Goal: Transaction & Acquisition: Purchase product/service

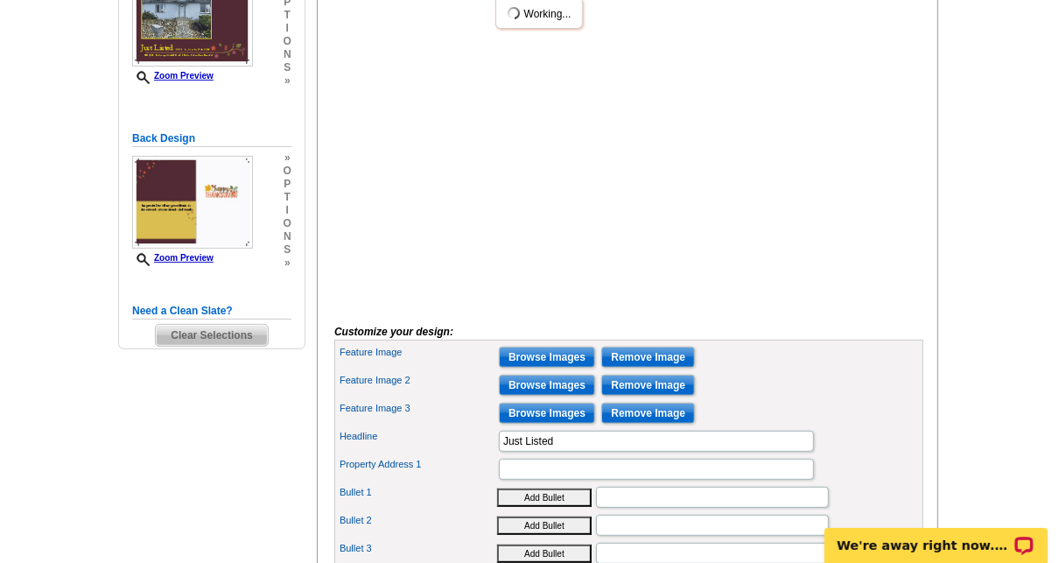
scroll to position [400, 0]
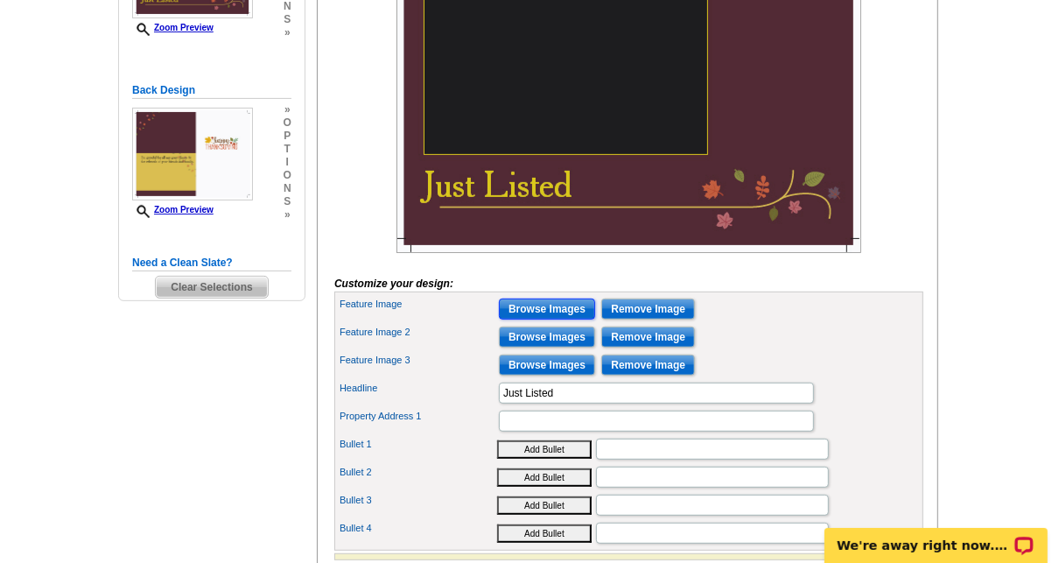
click at [571, 319] on input "Browse Images" at bounding box center [547, 308] width 96 height 21
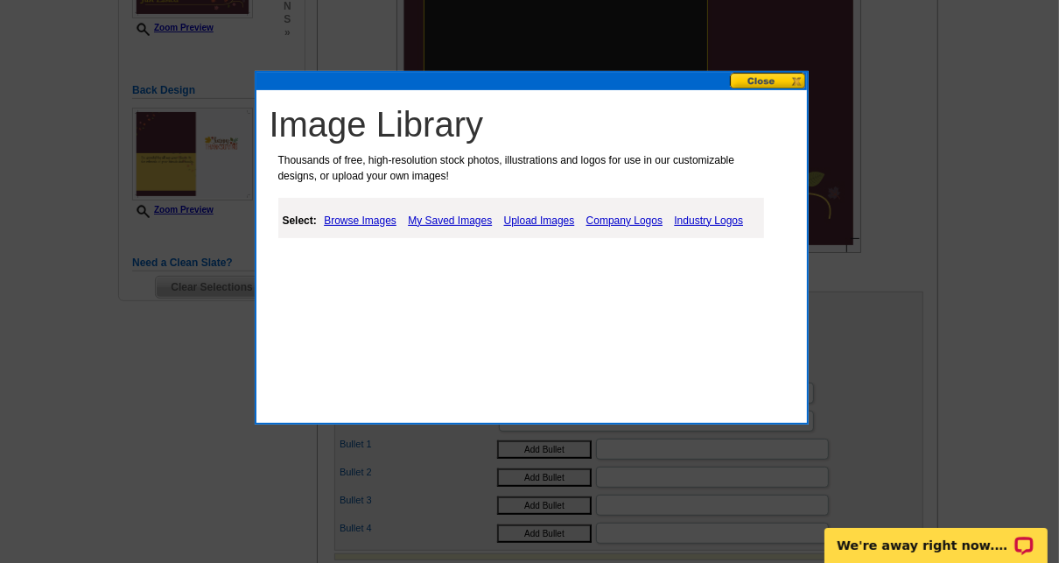
click at [541, 219] on link "Upload Images" at bounding box center [540, 220] width 80 height 21
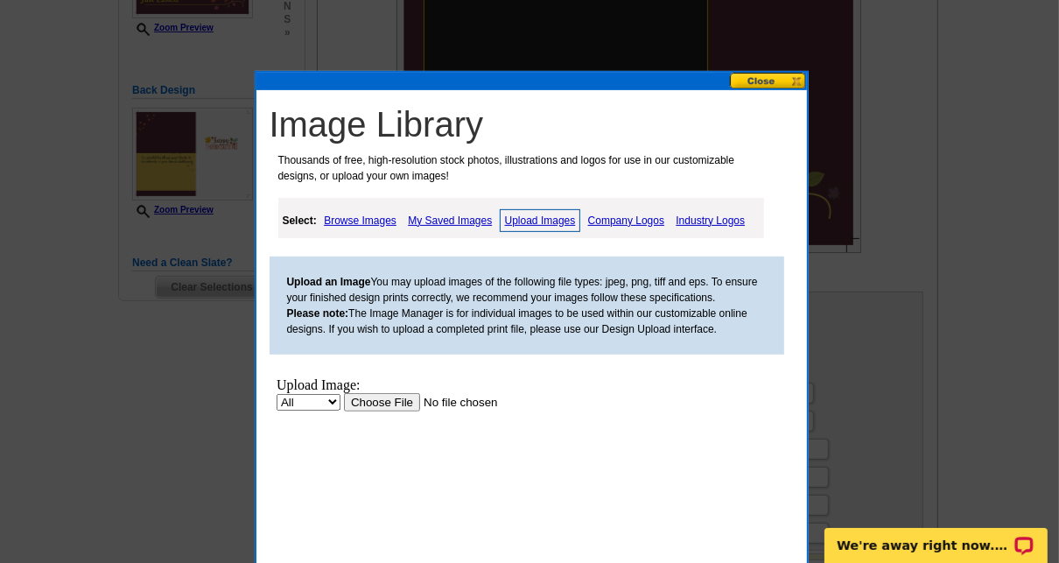
scroll to position [0, 0]
click at [328, 400] on select "All Property" at bounding box center [308, 401] width 64 height 17
select select "10"
click at [276, 393] on select "All Property" at bounding box center [308, 401] width 64 height 17
click at [393, 398] on input "file" at bounding box center [453, 401] width 221 height 18
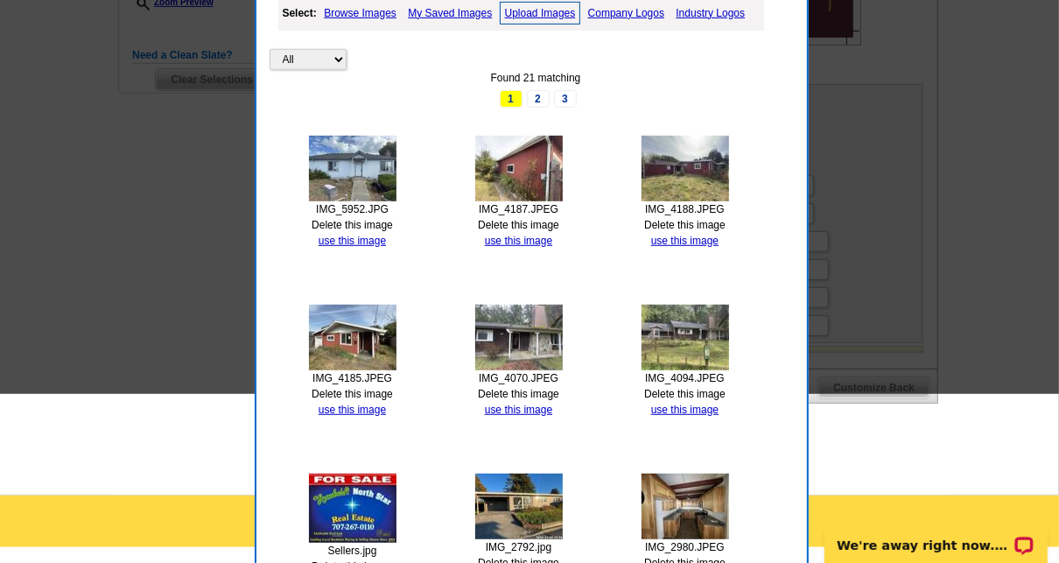
scroll to position [417, 0]
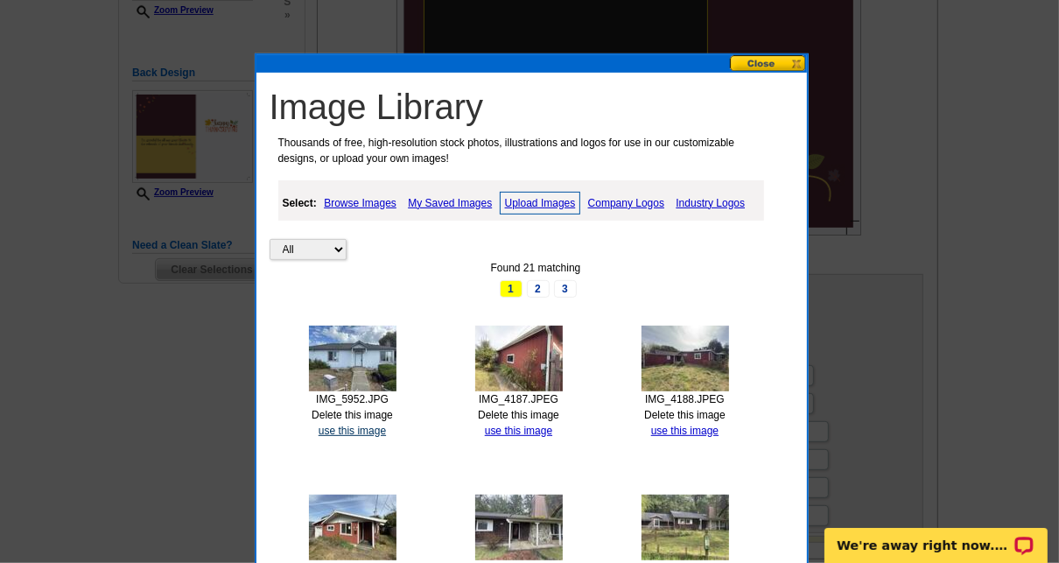
click at [347, 426] on link "use this image" at bounding box center [352, 430] width 67 height 12
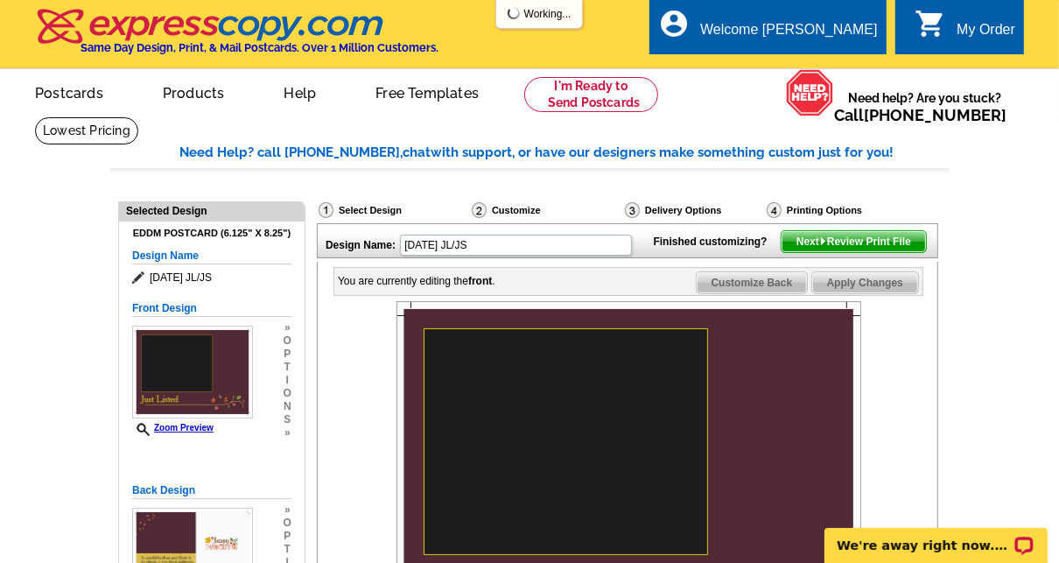
click at [347, 426] on div at bounding box center [628, 477] width 589 height 352
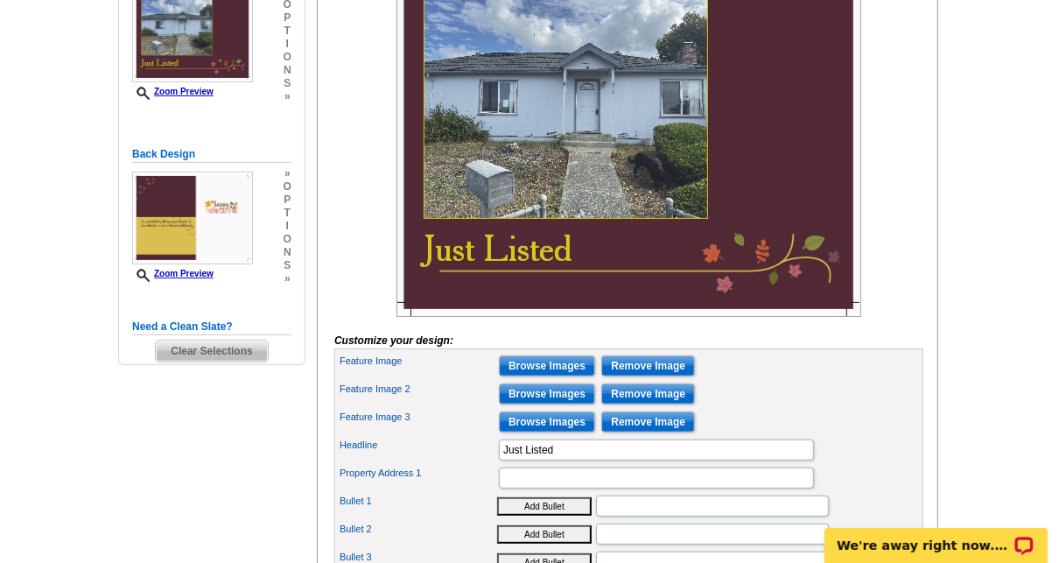
scroll to position [337, 0]
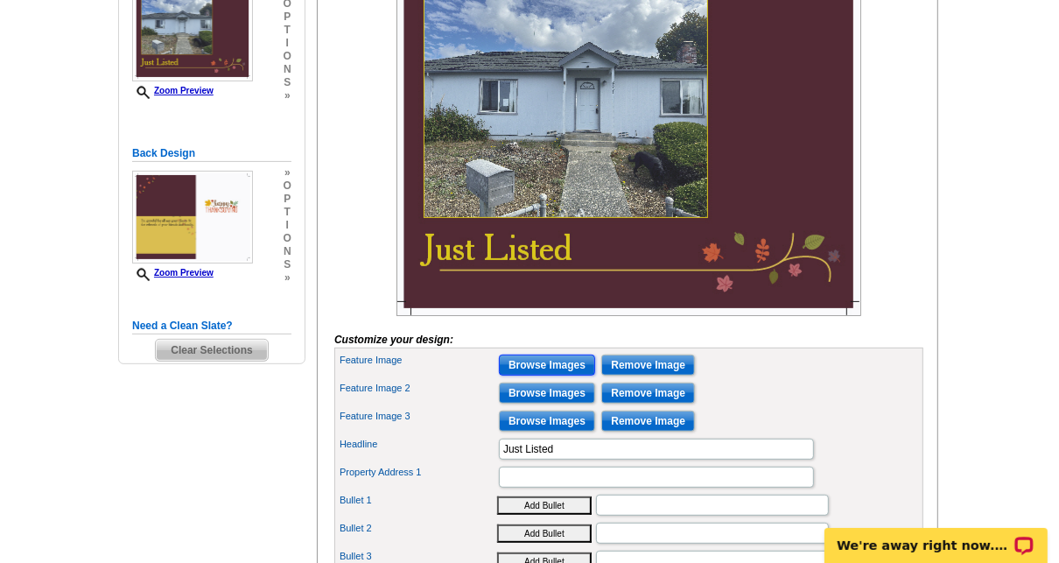
click at [559, 375] on input "Browse Images" at bounding box center [547, 364] width 96 height 21
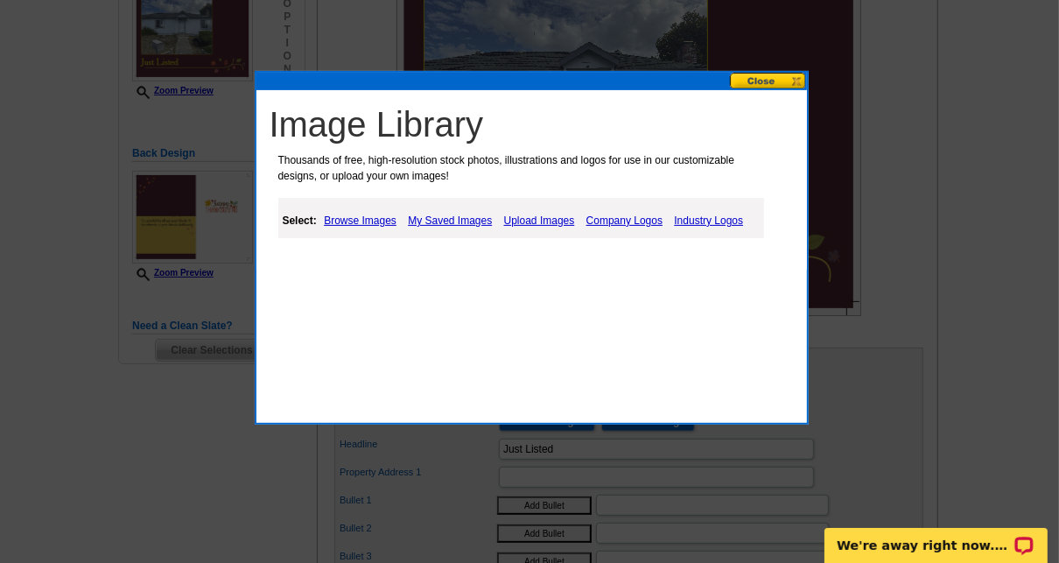
click at [369, 221] on link "Browse Images" at bounding box center [359, 220] width 81 height 21
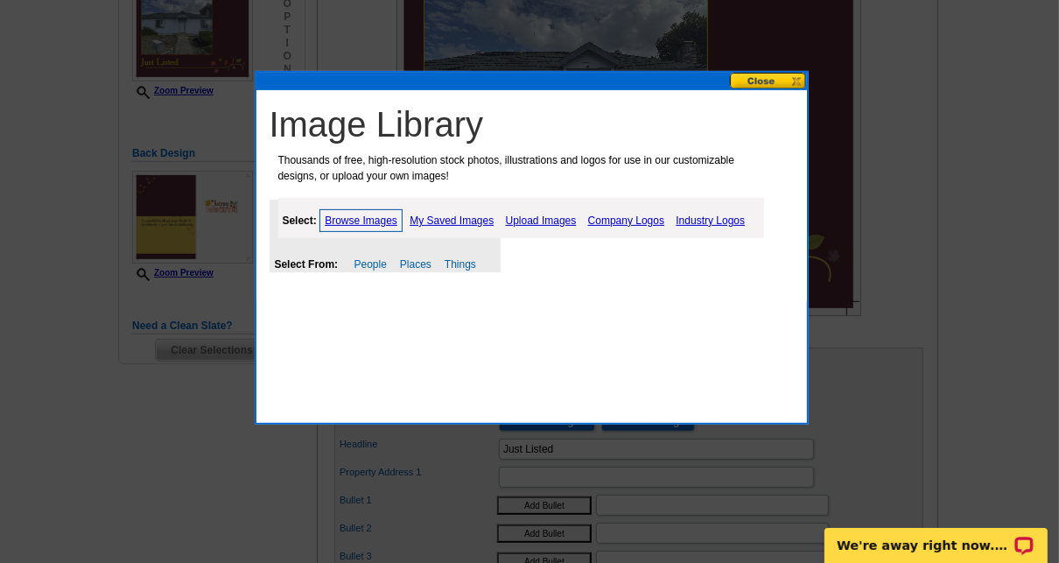
click at [548, 219] on link "Upload Images" at bounding box center [541, 220] width 80 height 21
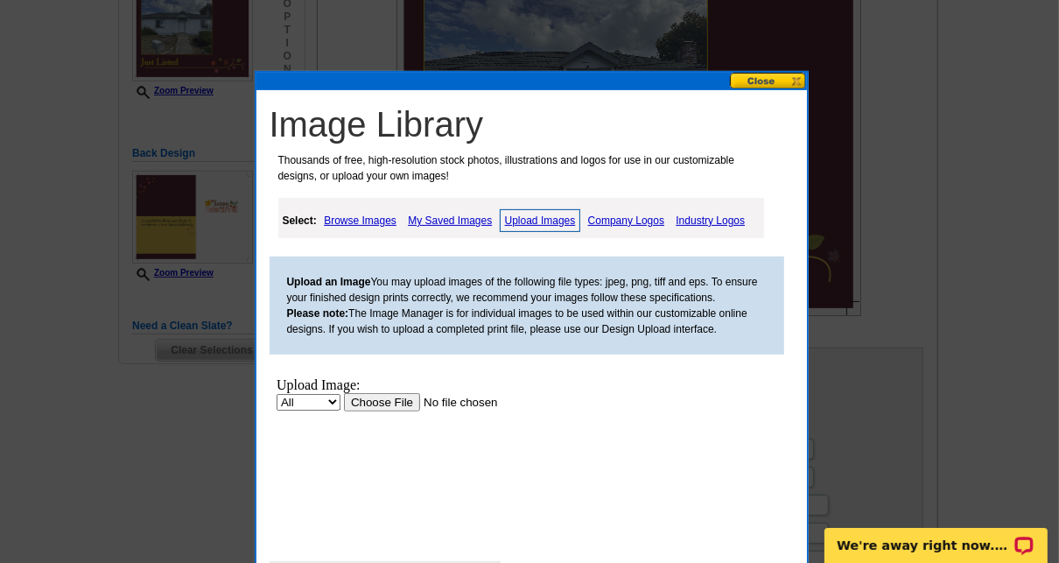
scroll to position [0, 0]
click at [390, 396] on input "file" at bounding box center [453, 401] width 221 height 18
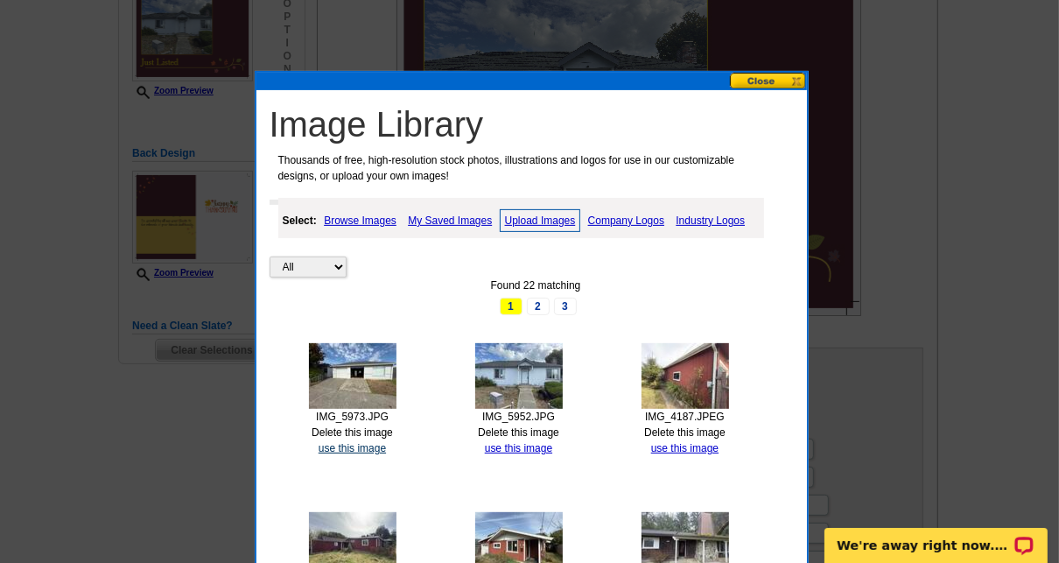
click at [367, 445] on link "use this image" at bounding box center [352, 448] width 67 height 12
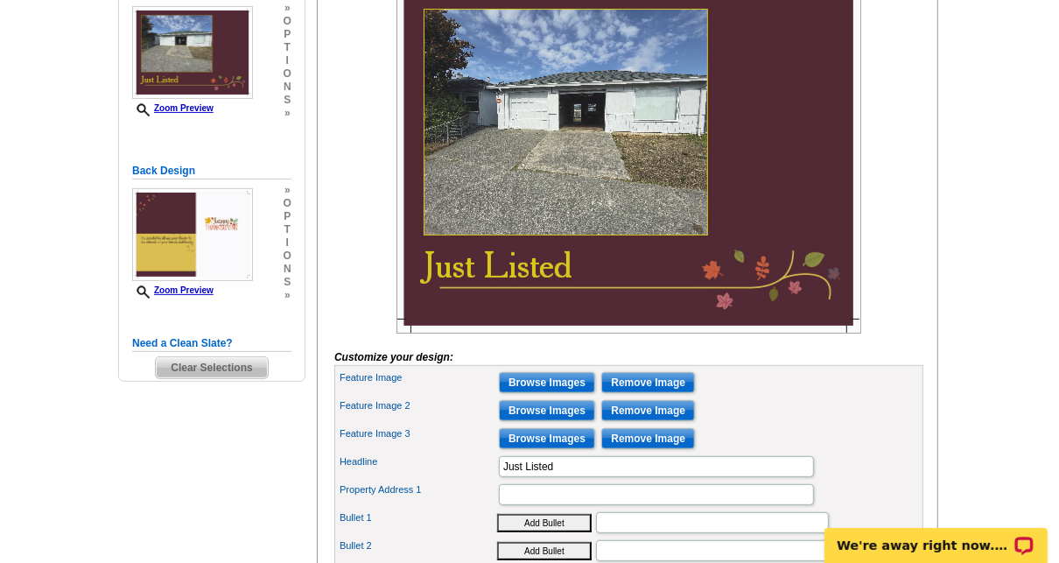
scroll to position [319, 0]
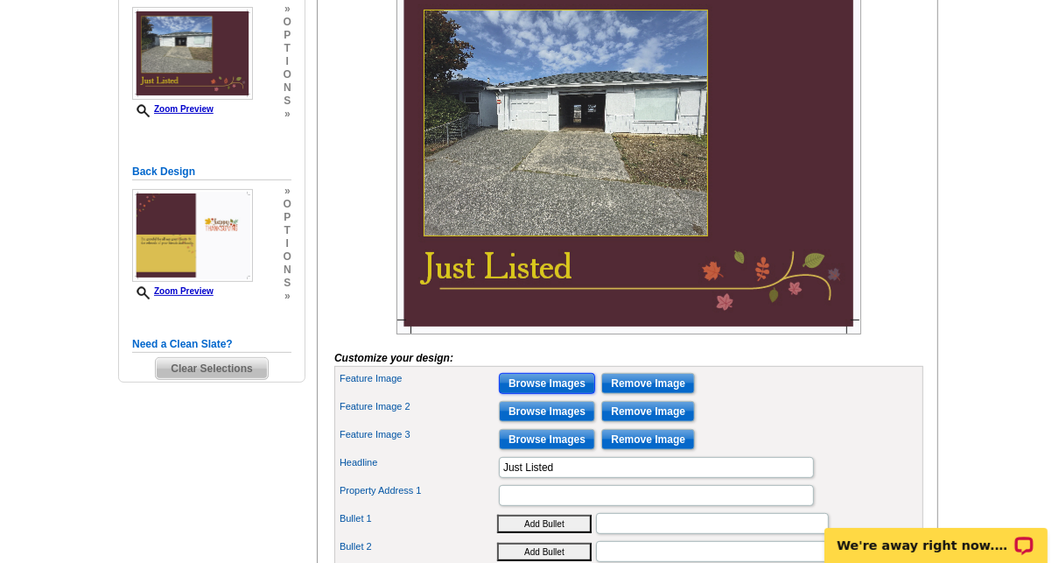
click at [549, 394] on input "Browse Images" at bounding box center [547, 383] width 96 height 21
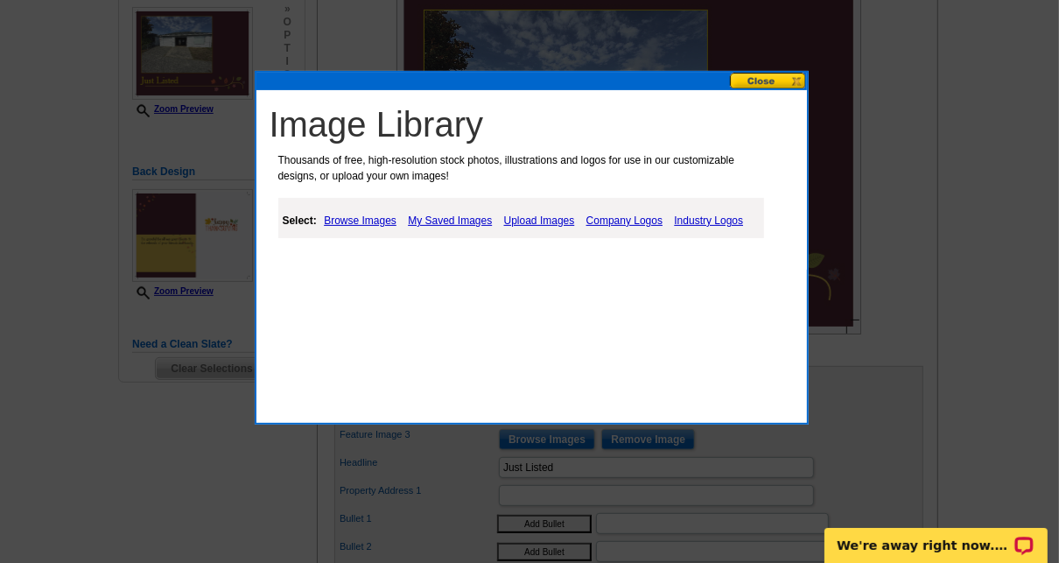
click at [378, 217] on link "Browse Images" at bounding box center [359, 220] width 81 height 21
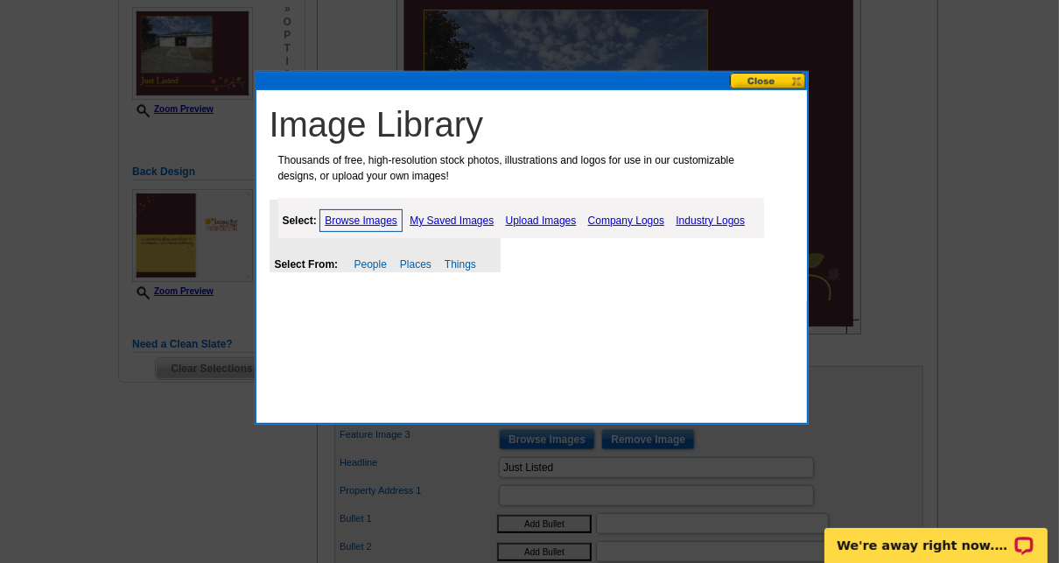
click at [454, 218] on link "My Saved Images" at bounding box center [451, 220] width 93 height 21
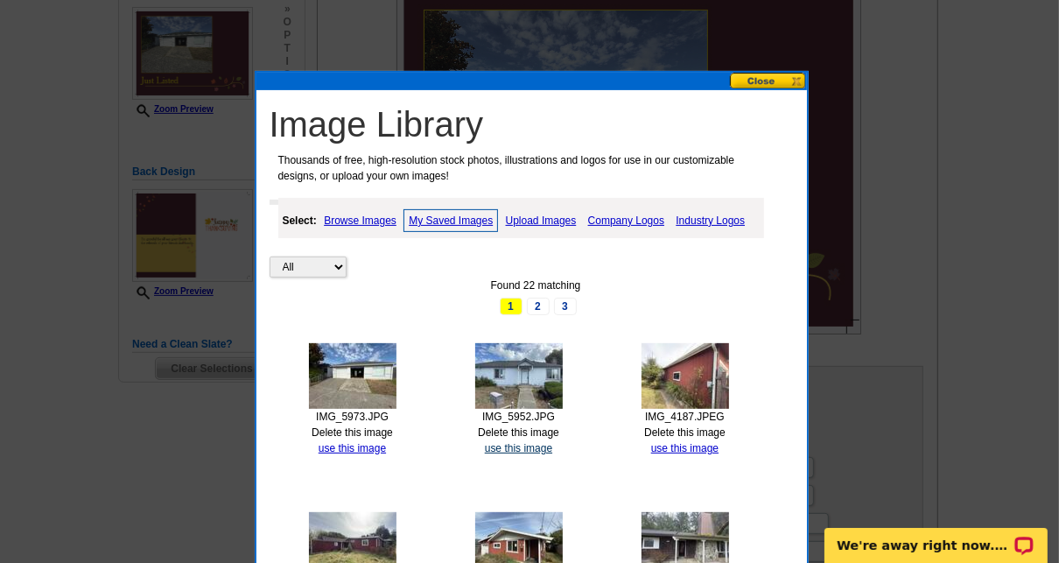
click at [533, 445] on link "use this image" at bounding box center [518, 448] width 67 height 12
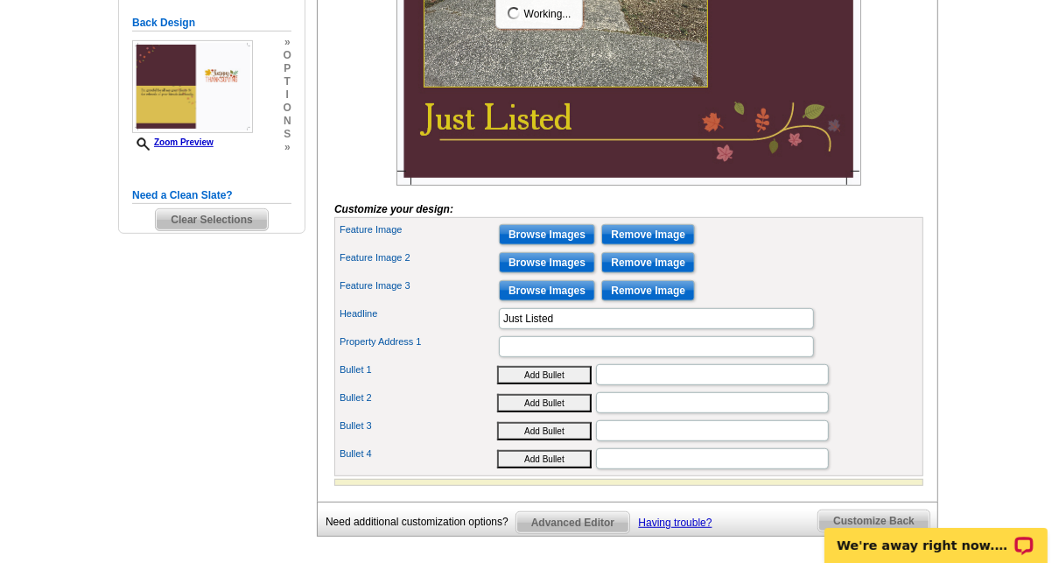
scroll to position [472, 0]
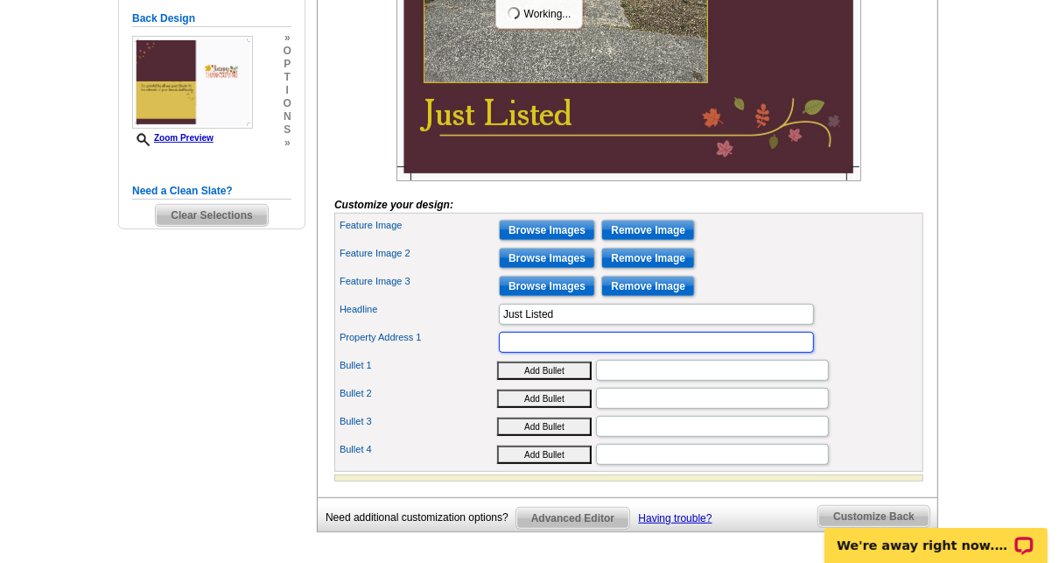
click at [534, 353] on input "Property Address 1" at bounding box center [656, 342] width 315 height 21
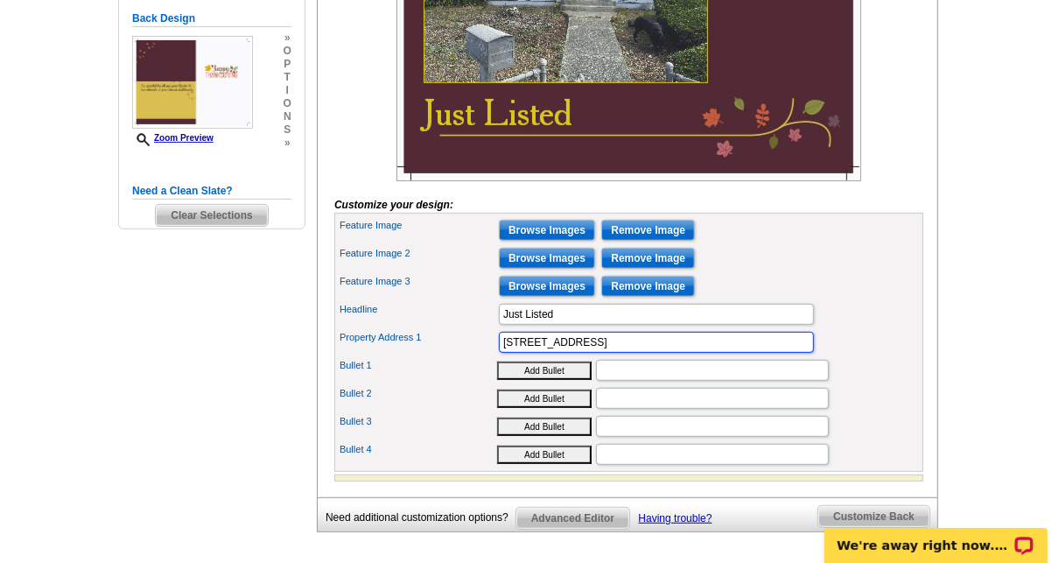
type input "2861 B St., Eureka, CA 95501"
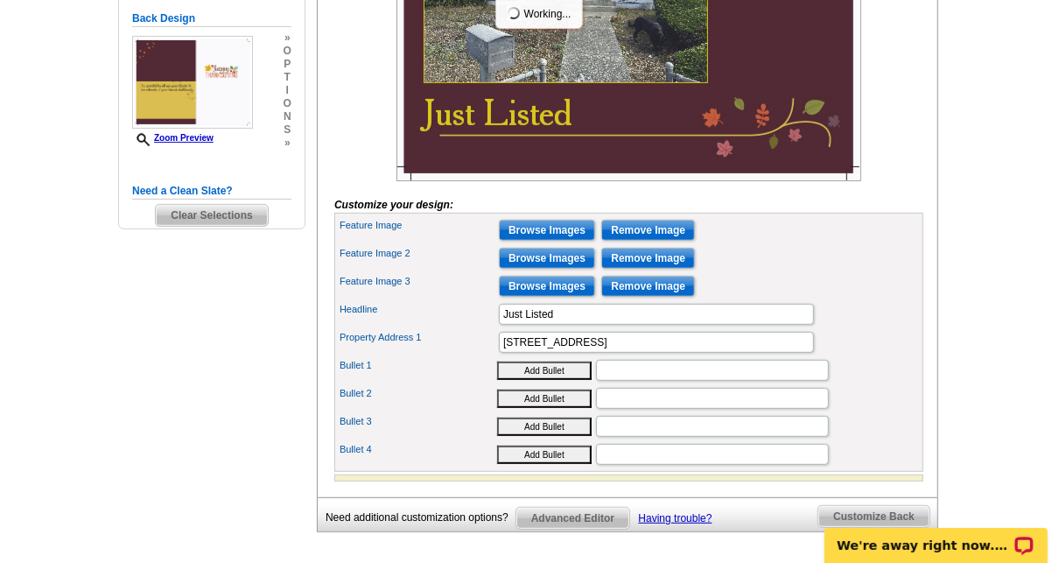
click at [483, 345] on label "Property Address 1" at bounding box center [419, 337] width 158 height 15
click at [499, 353] on input "2861 B St., Eureka, CA 95501" at bounding box center [656, 342] width 315 height 21
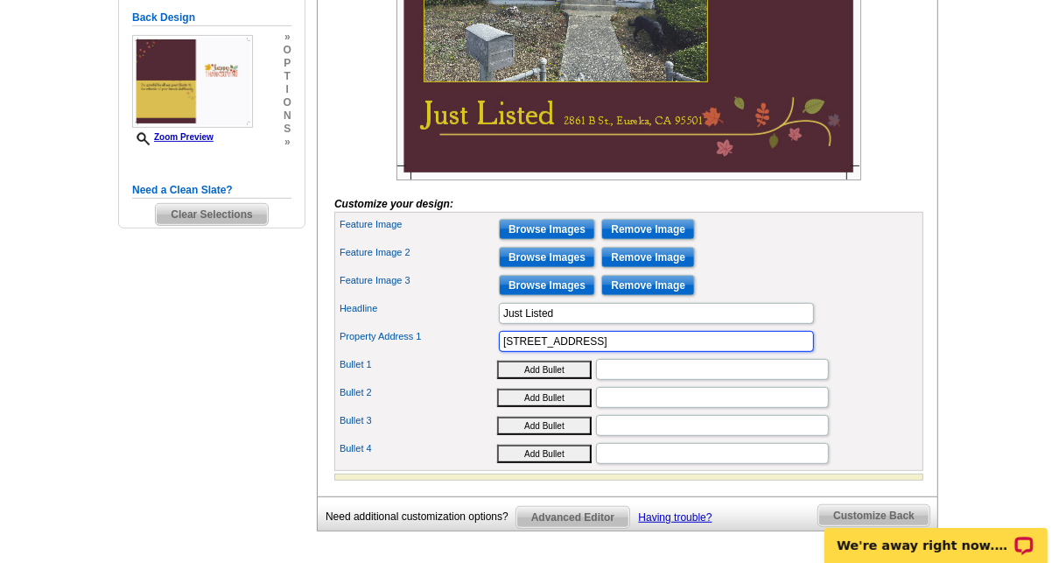
scroll to position [489, 0]
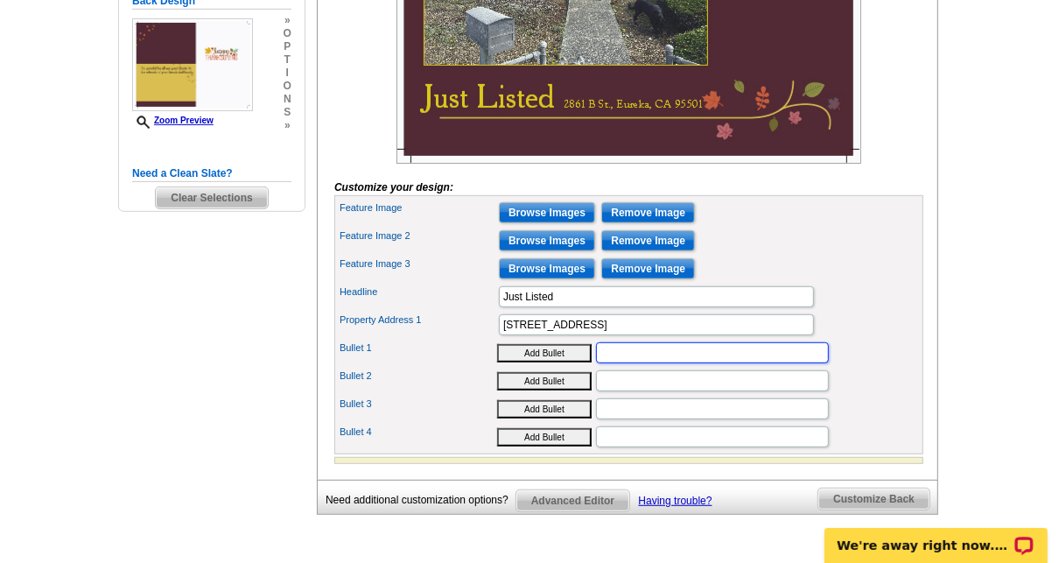
click at [619, 363] on input "Bullet 1" at bounding box center [712, 352] width 233 height 21
paste input "$ 278,000"
type input "$ 278,000 3 Bedroom 1 BA 1220 s/f"
click at [412, 355] on label "Bullet 1" at bounding box center [419, 347] width 158 height 15
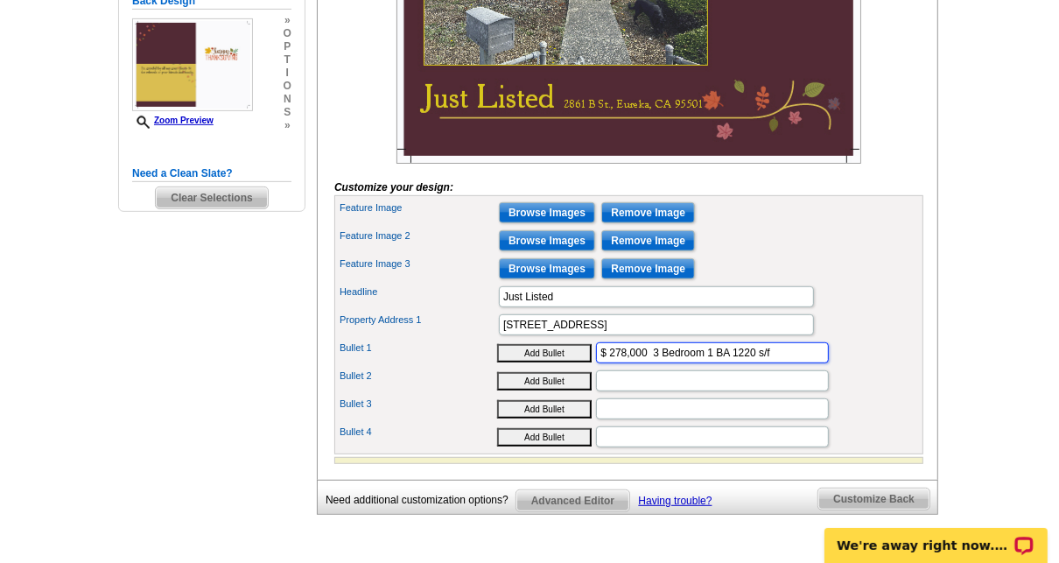
click at [596, 363] on input "$ 278,000 3 Bedroom 1 BA 1220 s/f" at bounding box center [712, 352] width 233 height 21
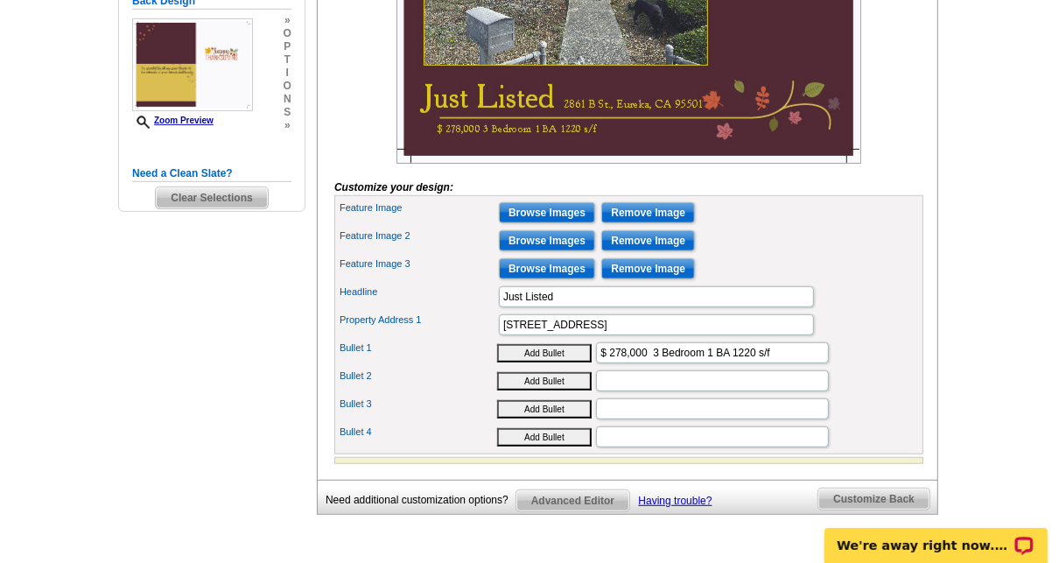
click at [329, 178] on div "You are currently editing the front . Customize Front Customize Back Apply Chan…" at bounding box center [627, 125] width 621 height 707
click at [624, 391] on input "Bullet 2" at bounding box center [712, 380] width 233 height 21
type input "2 Car & 1 Man Cave Detached"
click at [418, 355] on label "Bullet 1" at bounding box center [419, 347] width 158 height 15
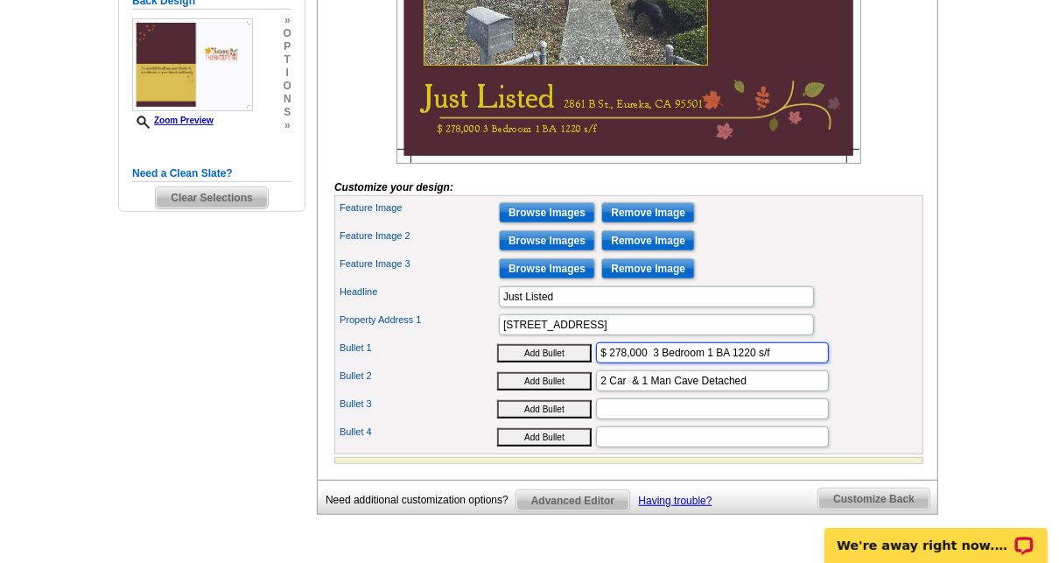
click at [596, 363] on input "$ 278,000 3 Bedroom 1 BA 1220 s/f" at bounding box center [712, 352] width 233 height 21
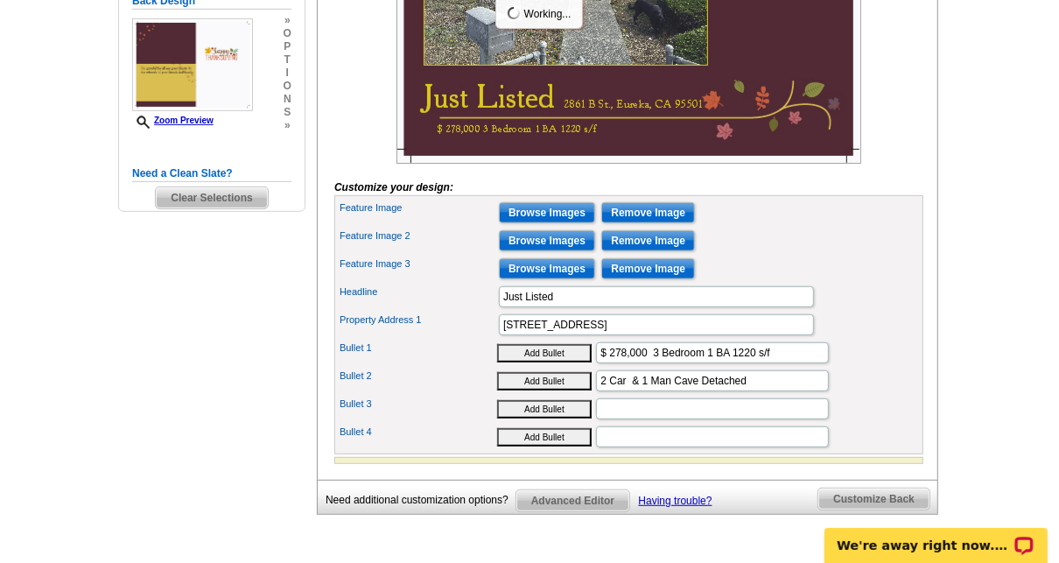
click at [363, 306] on div "Headline Just Listed" at bounding box center [629, 297] width 582 height 28
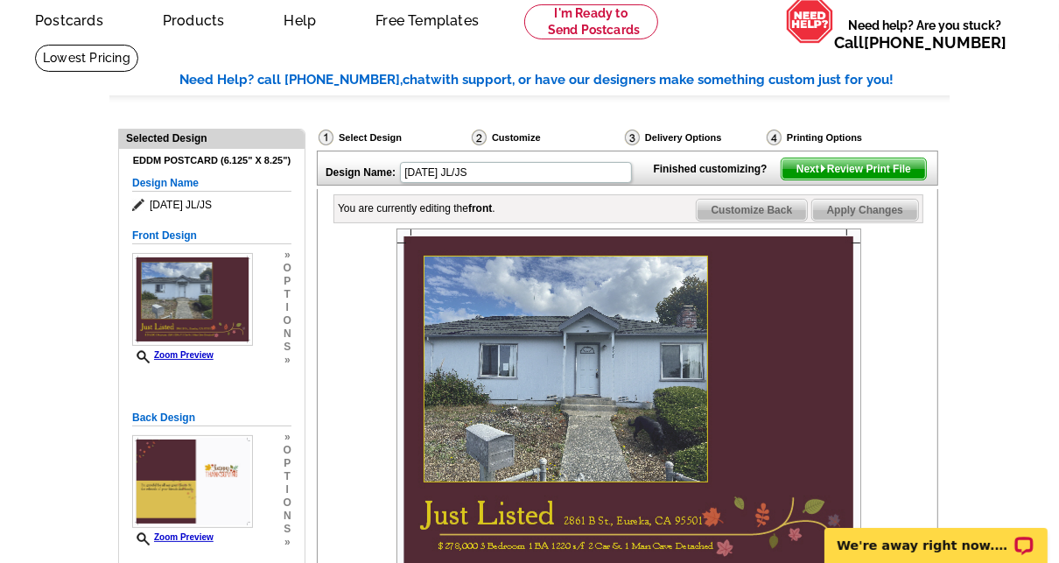
scroll to position [73, 0]
click at [788, 221] on span "Customize Back" at bounding box center [752, 210] width 111 height 21
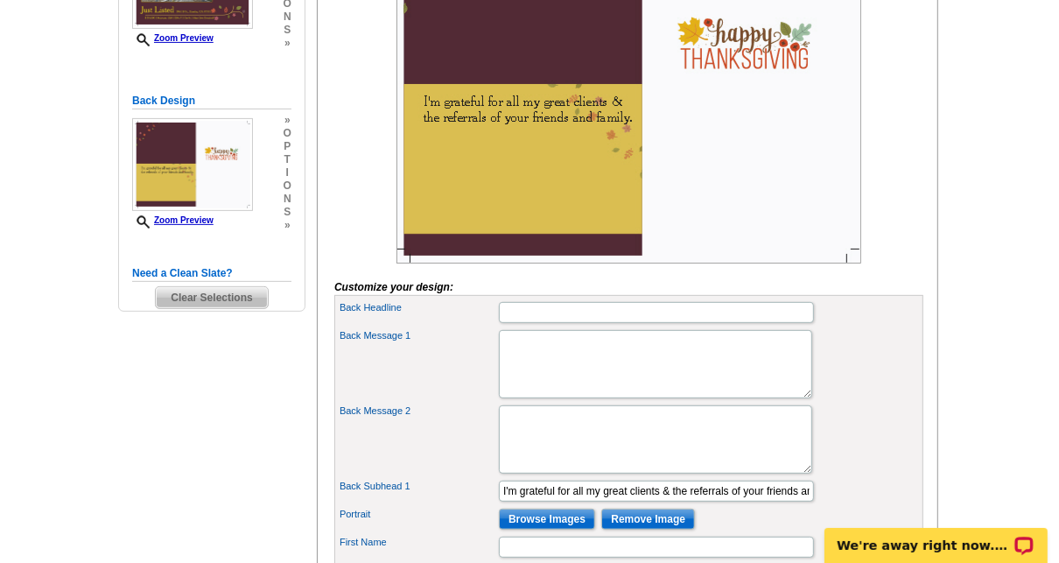
scroll to position [391, 0]
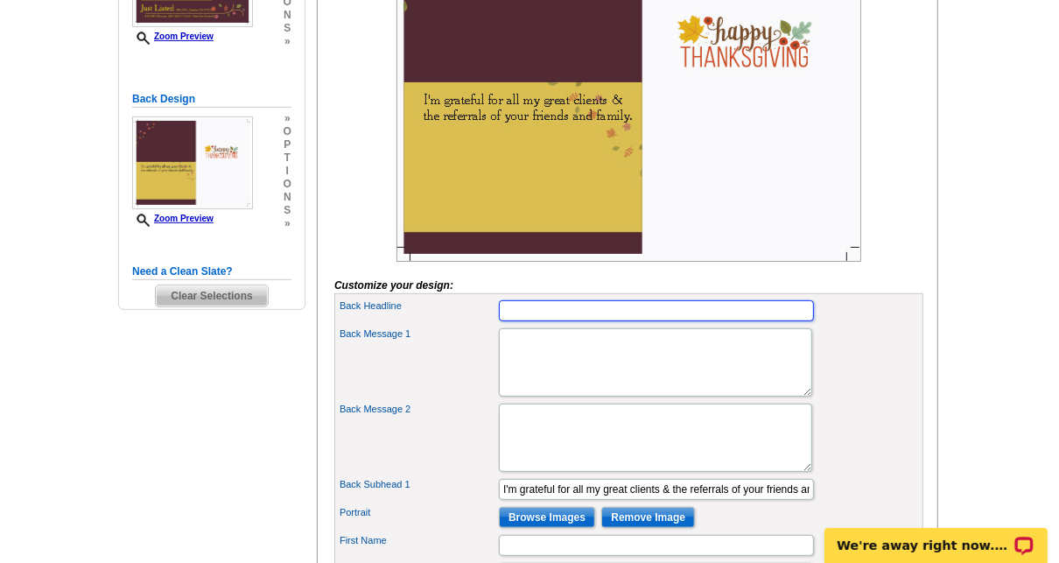
click at [571, 321] on input "Back Headline" at bounding box center [656, 310] width 315 height 21
click at [711, 321] on input "Humboldt North Star Real Estate Servicing" at bounding box center [656, 310] width 315 height 21
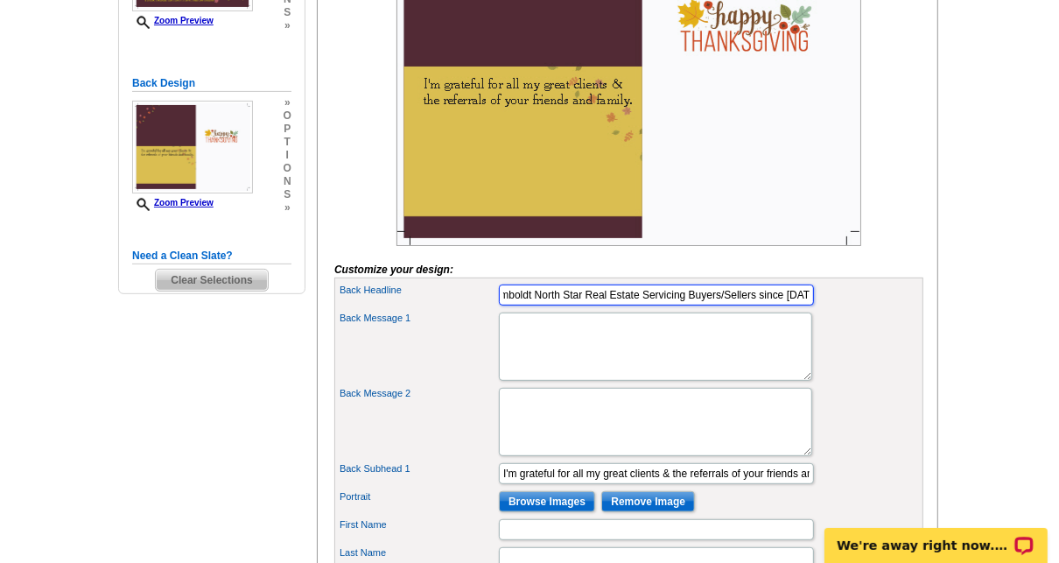
scroll to position [410, 0]
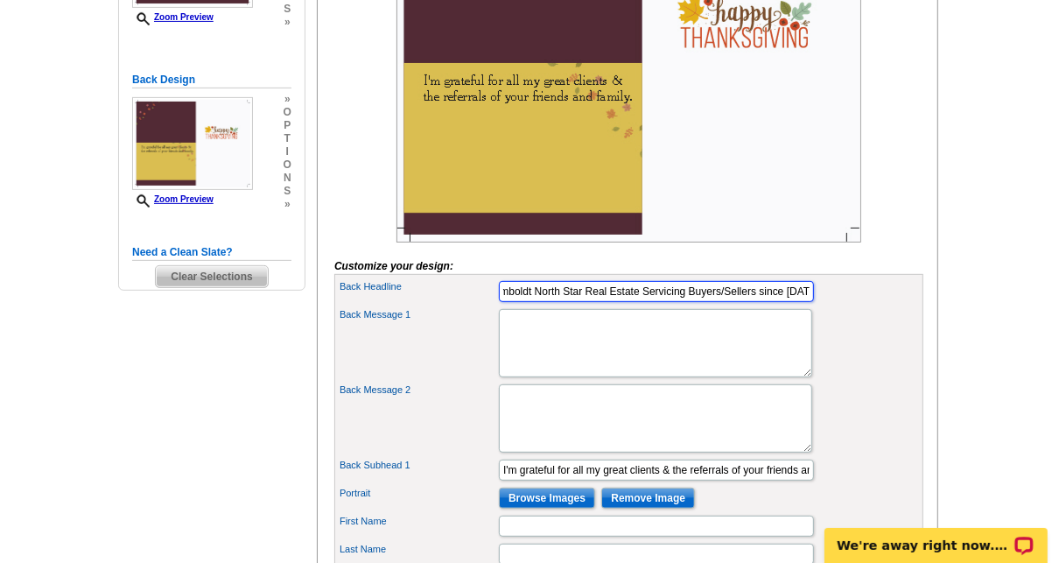
type input "Humboldt North Star Real Estate Servicing Buyers/Sellers since 2004"
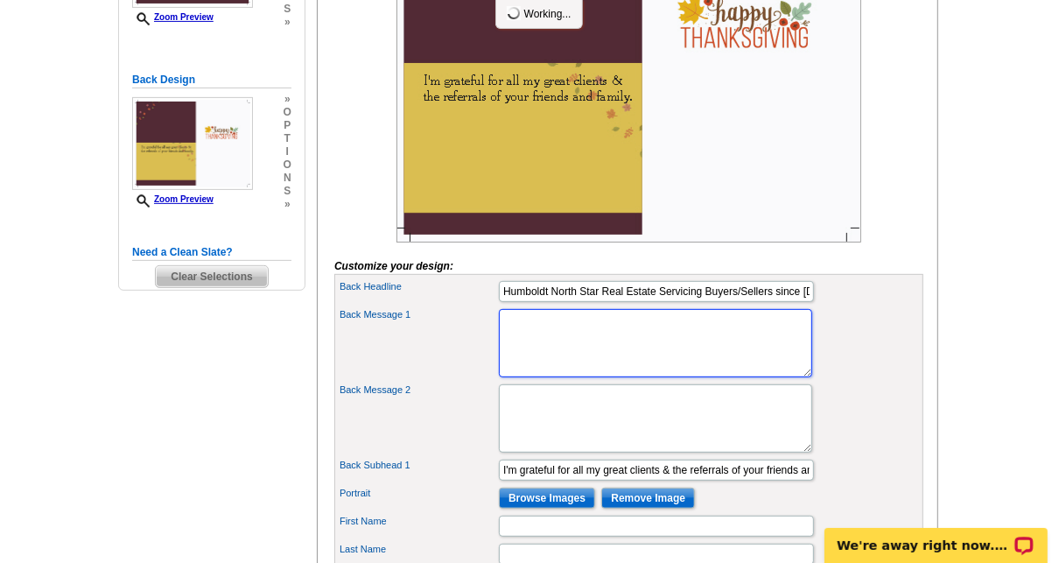
click at [569, 347] on textarea "Back Message 1" at bounding box center [655, 343] width 313 height 68
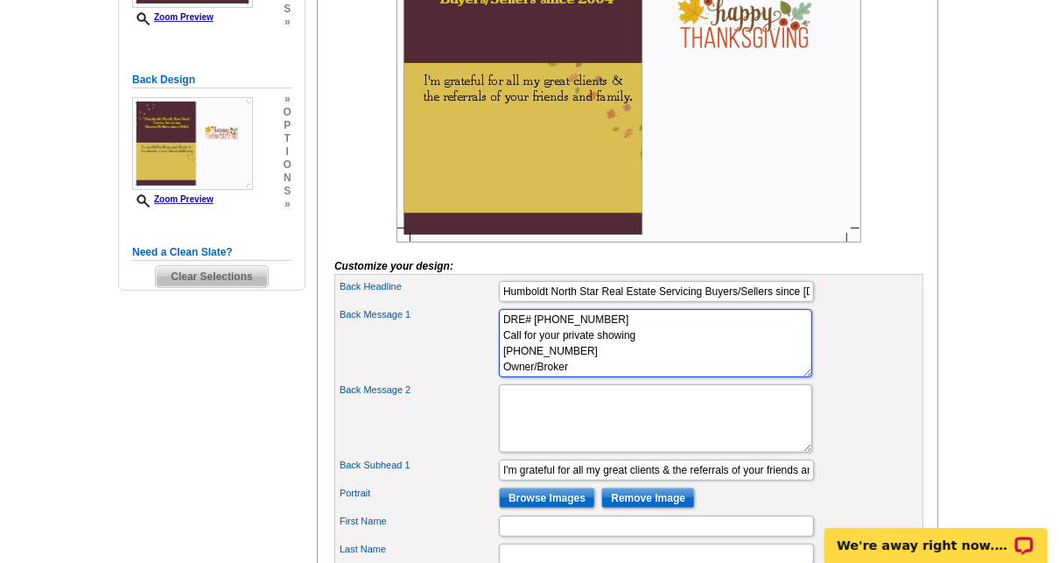
scroll to position [11, 0]
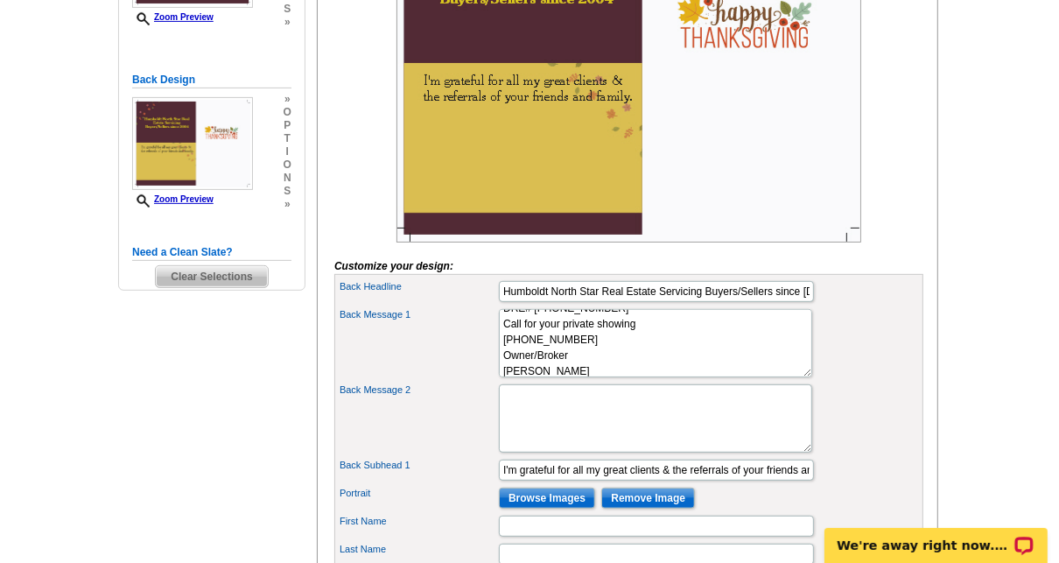
click at [819, 406] on div "Back Message 2" at bounding box center [629, 418] width 582 height 75
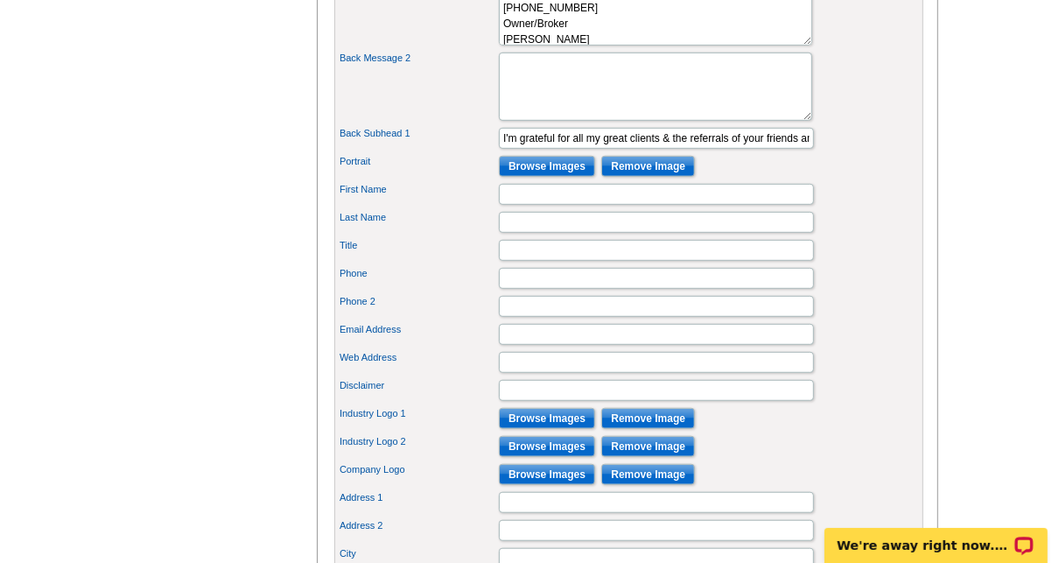
scroll to position [742, 0]
click at [556, 177] on input "Browse Images" at bounding box center [547, 166] width 96 height 21
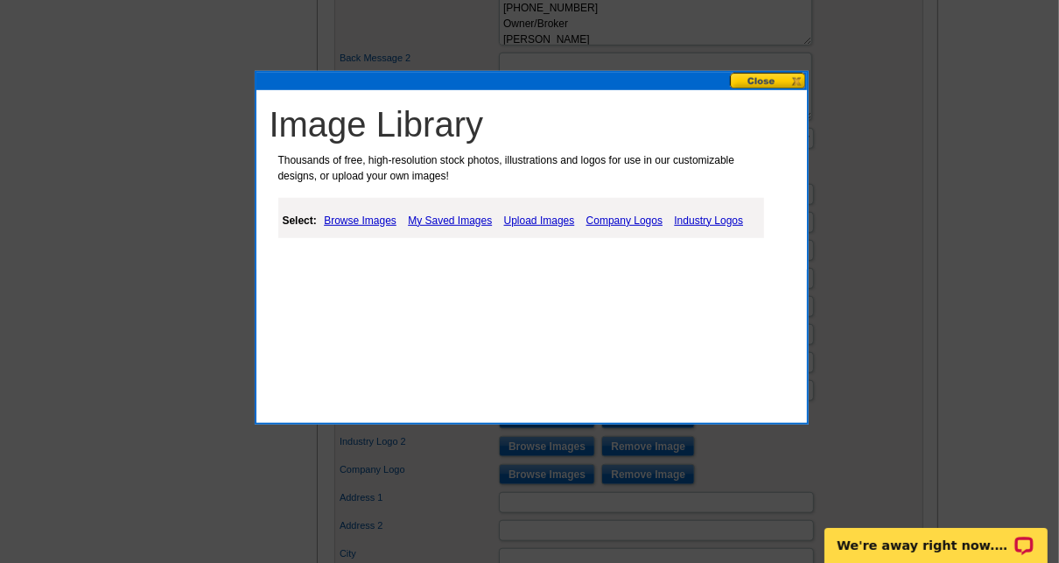
click at [463, 218] on link "My Saved Images" at bounding box center [449, 220] width 93 height 21
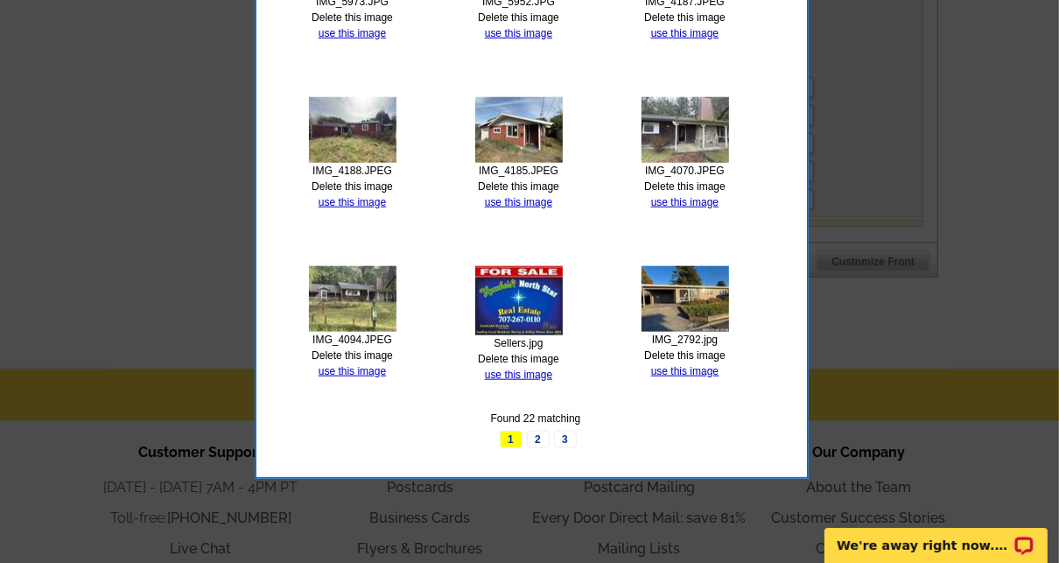
scroll to position [1159, 0]
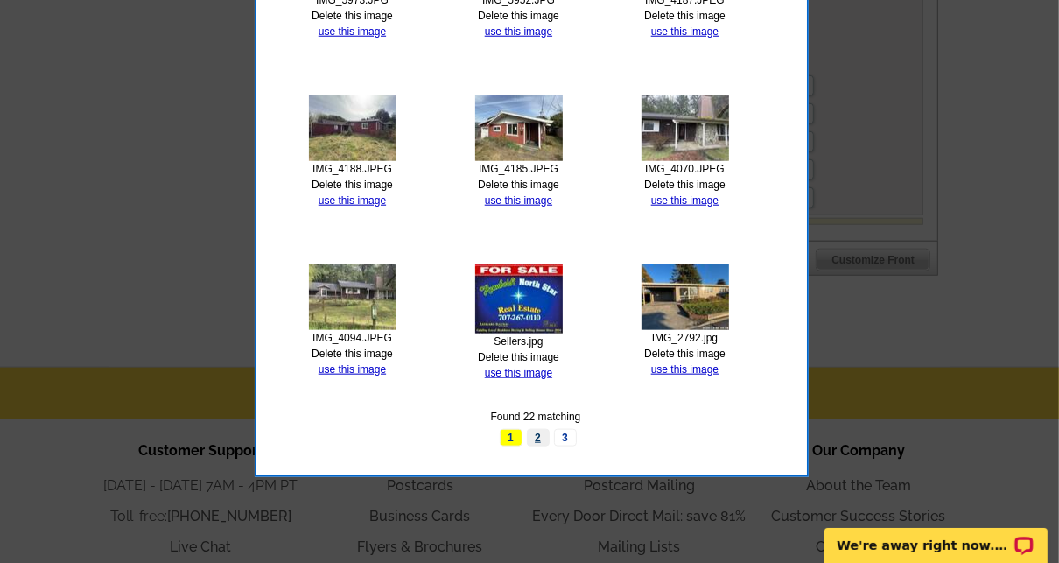
click at [538, 434] on link "2" at bounding box center [538, 438] width 23 height 18
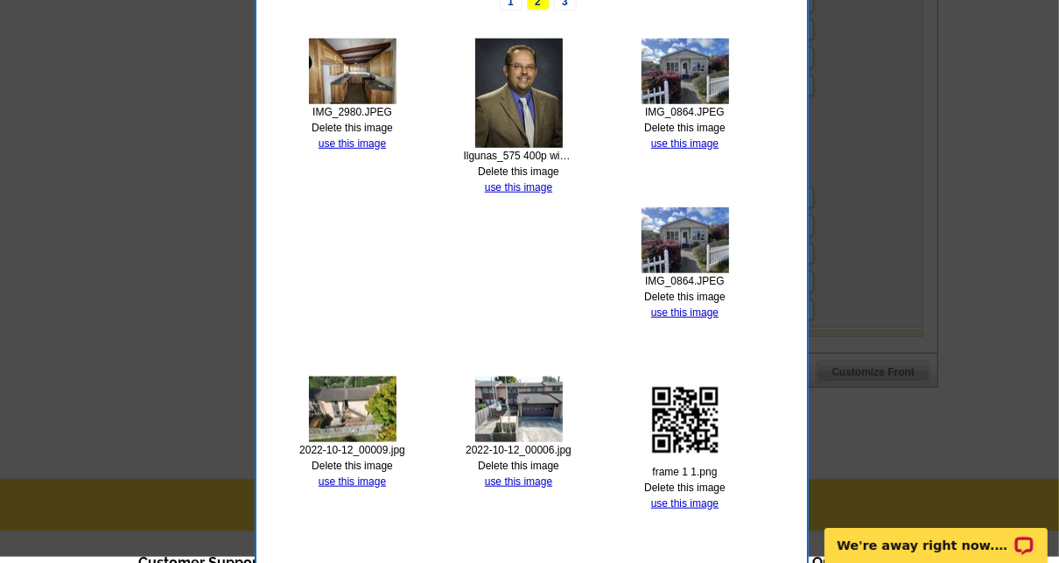
scroll to position [997, 0]
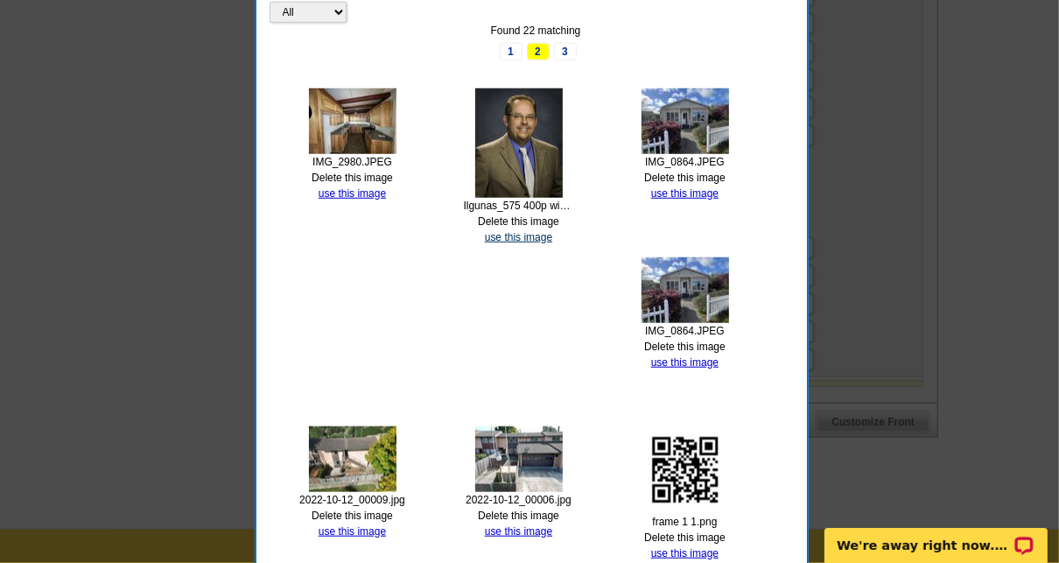
click at [527, 234] on link "use this image" at bounding box center [518, 237] width 67 height 12
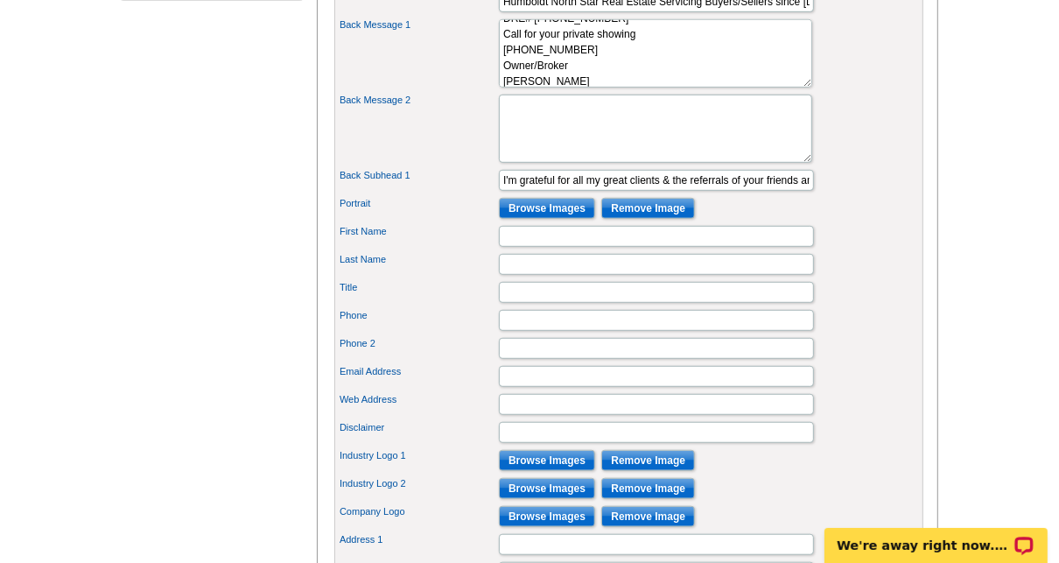
scroll to position [702, 0]
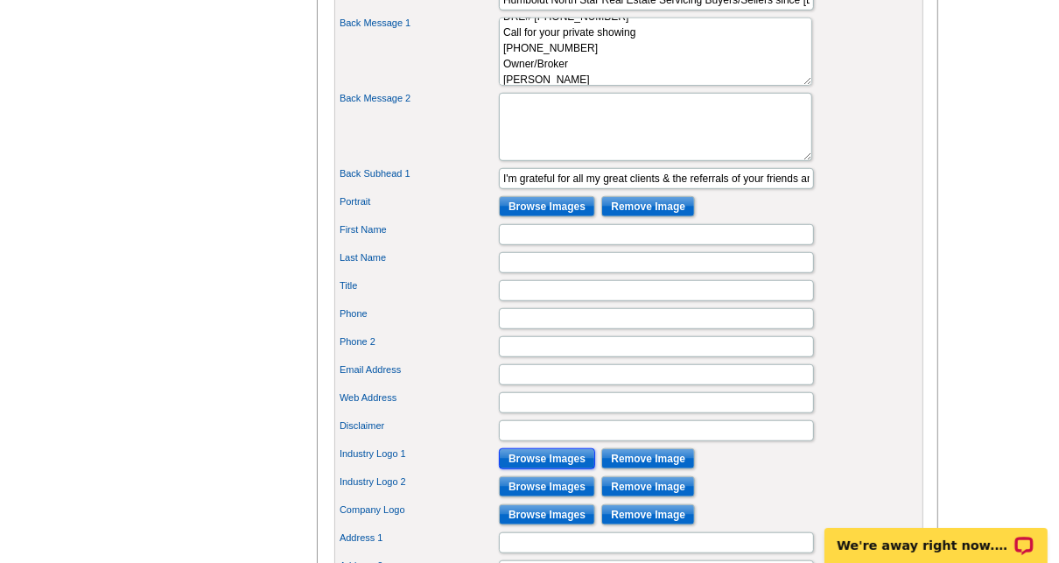
click at [552, 469] on input "Browse Images" at bounding box center [547, 458] width 96 height 21
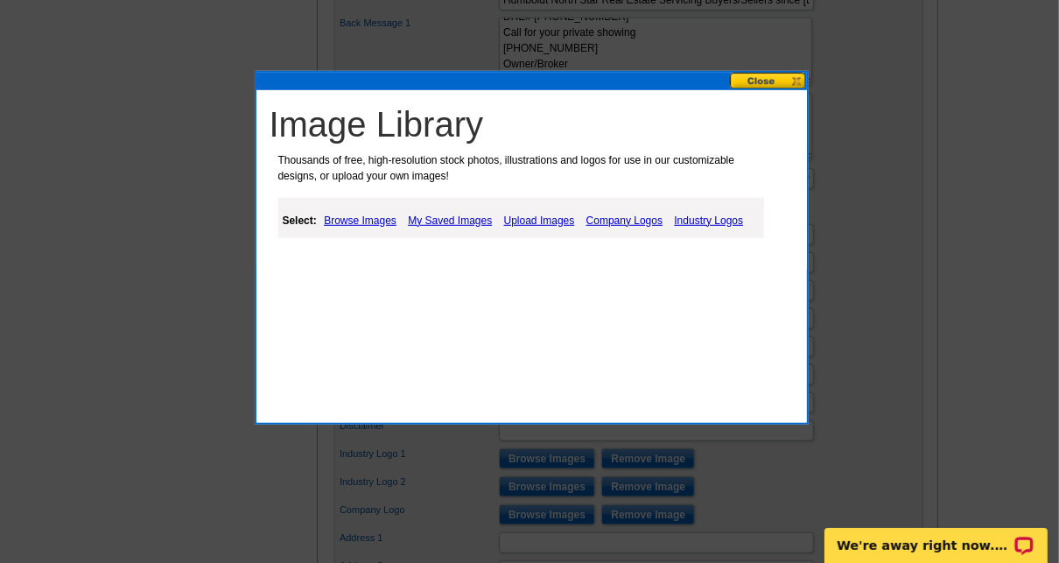
click at [461, 211] on link "My Saved Images" at bounding box center [449, 220] width 93 height 21
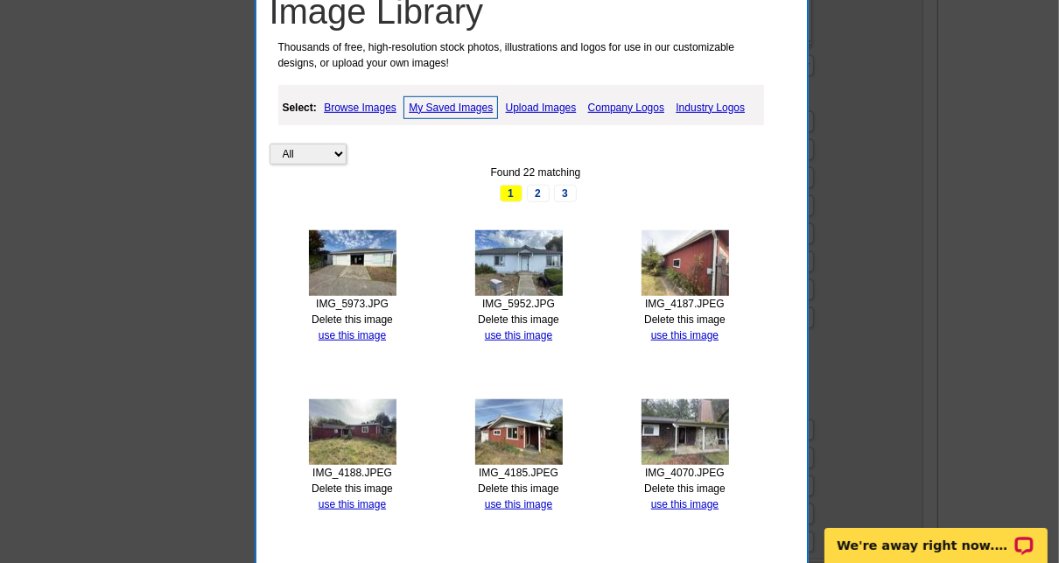
scroll to position [1185, 0]
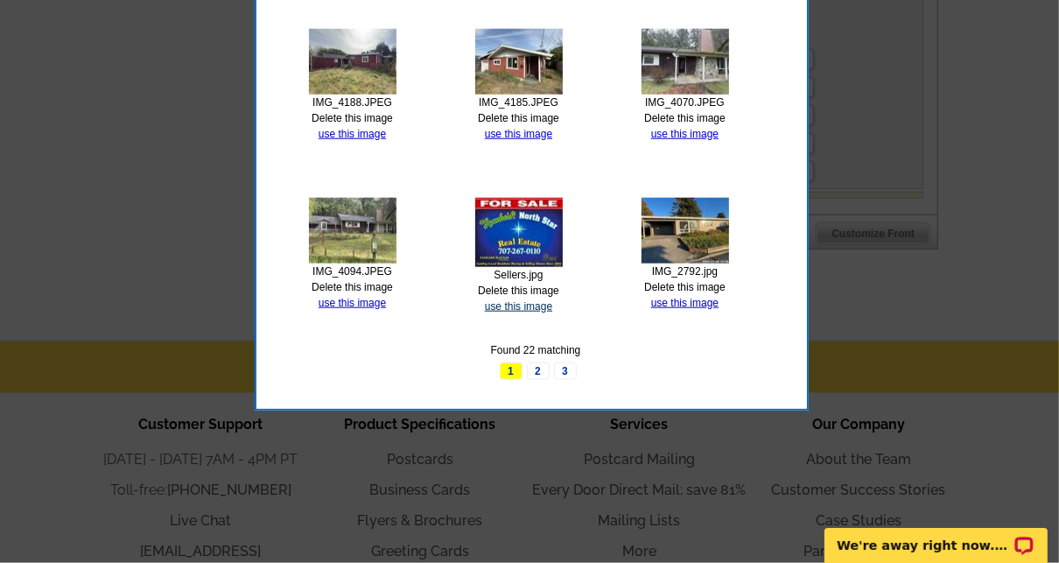
click at [519, 302] on link "use this image" at bounding box center [518, 306] width 67 height 12
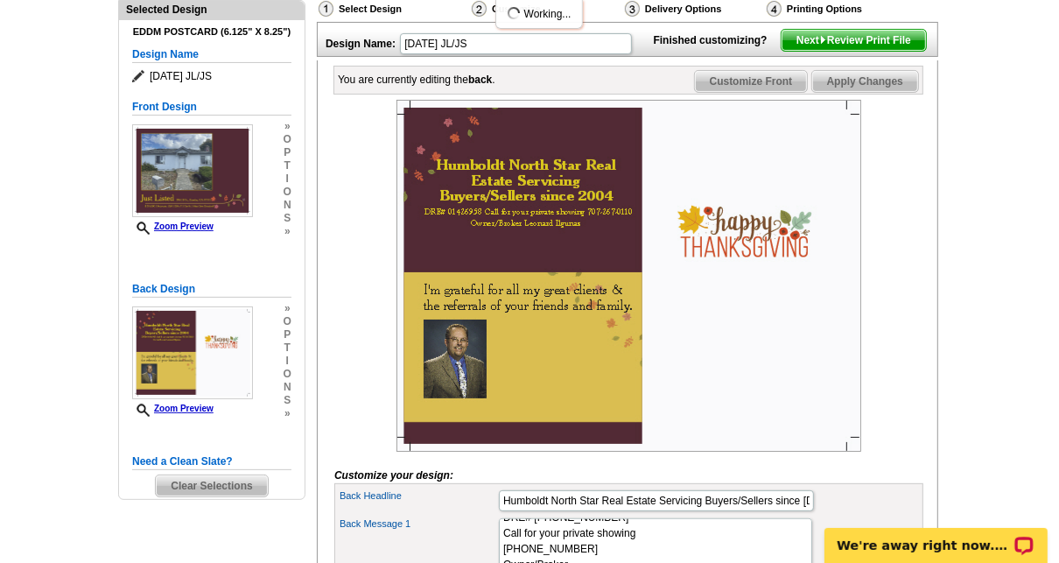
click at [752, 380] on img at bounding box center [628, 276] width 465 height 352
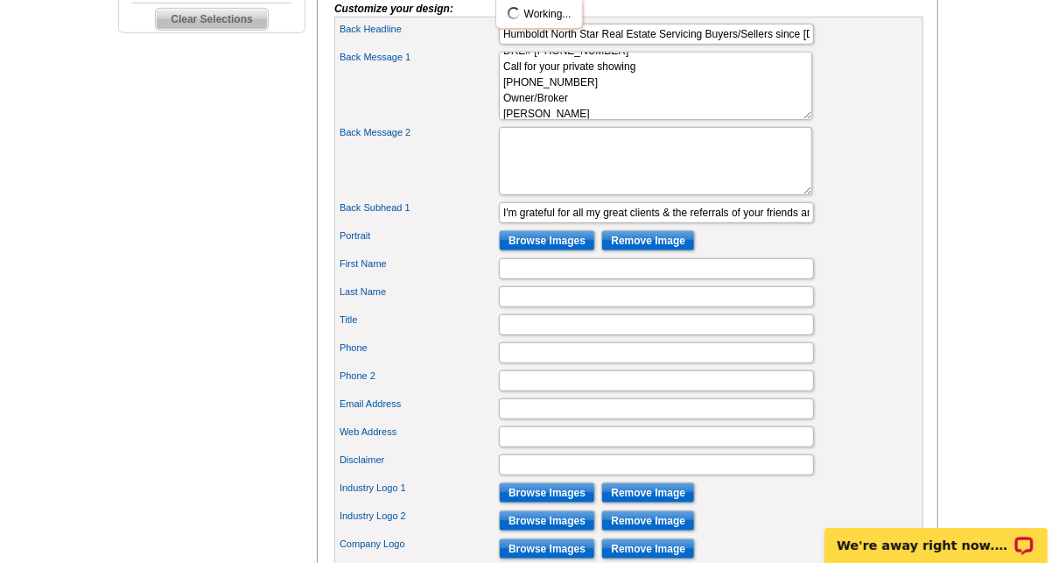
scroll to position [669, 0]
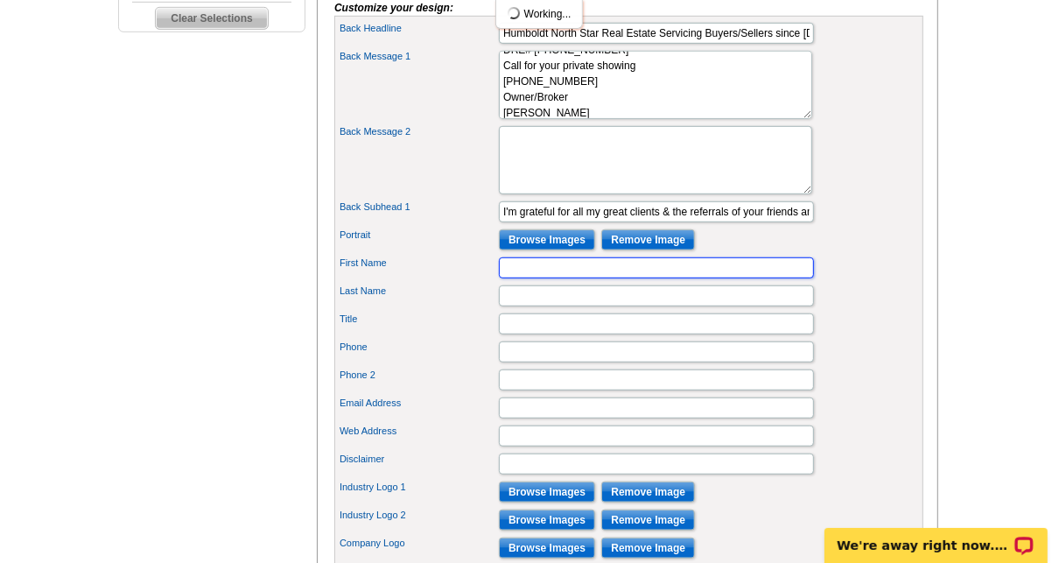
click at [530, 278] on input "First Name" at bounding box center [656, 267] width 315 height 21
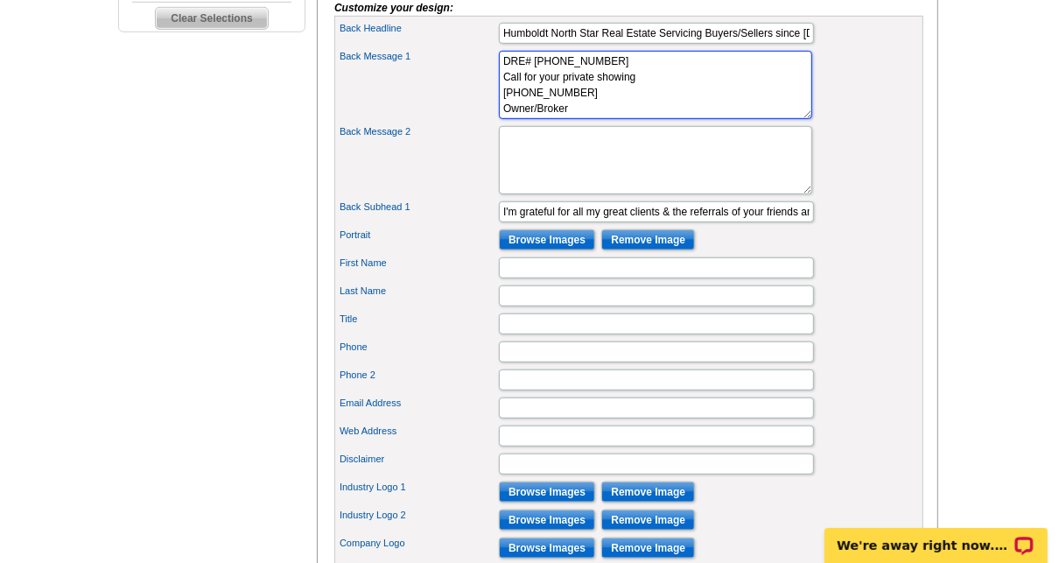
drag, startPoint x: 571, startPoint y: 121, endPoint x: 501, endPoint y: 124, distance: 69.2
click at [501, 119] on textarea "DRE# 01426958 Call for your private showing 707-267-0110 Owner/Broker" at bounding box center [655, 85] width 313 height 68
type textarea "DRE# 01426958 Call for your private showing 707-267-0110"
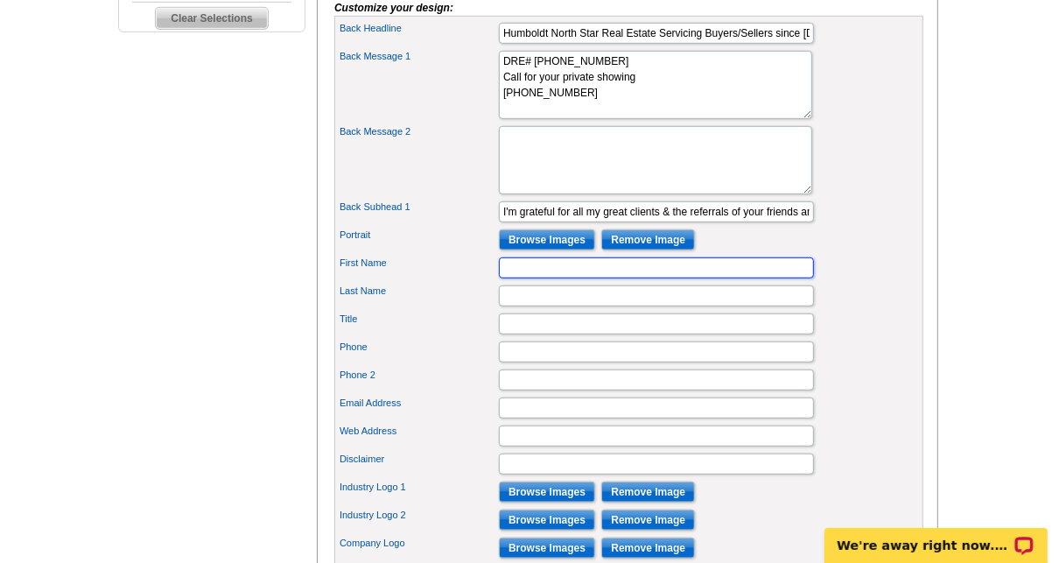
click at [538, 278] on input "First Name" at bounding box center [656, 267] width 315 height 21
type input "[PERSON_NAME]"
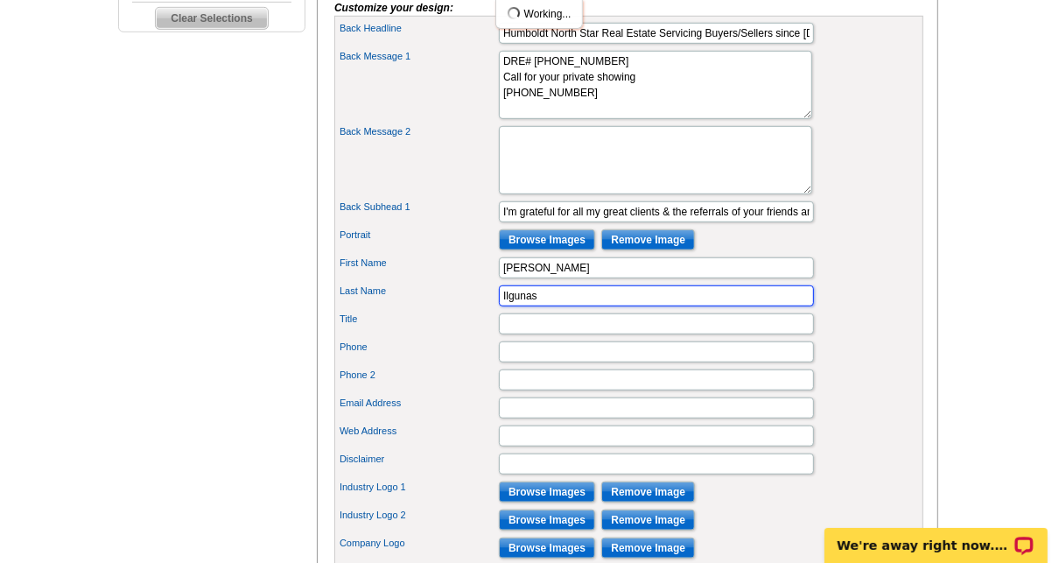
type input "Ilgunas"
click at [587, 278] on input "[PERSON_NAME]" at bounding box center [656, 267] width 315 height 21
type input "Leonard I"
click at [569, 334] on input "Title" at bounding box center [656, 323] width 315 height 21
paste input "Owner/Broker"
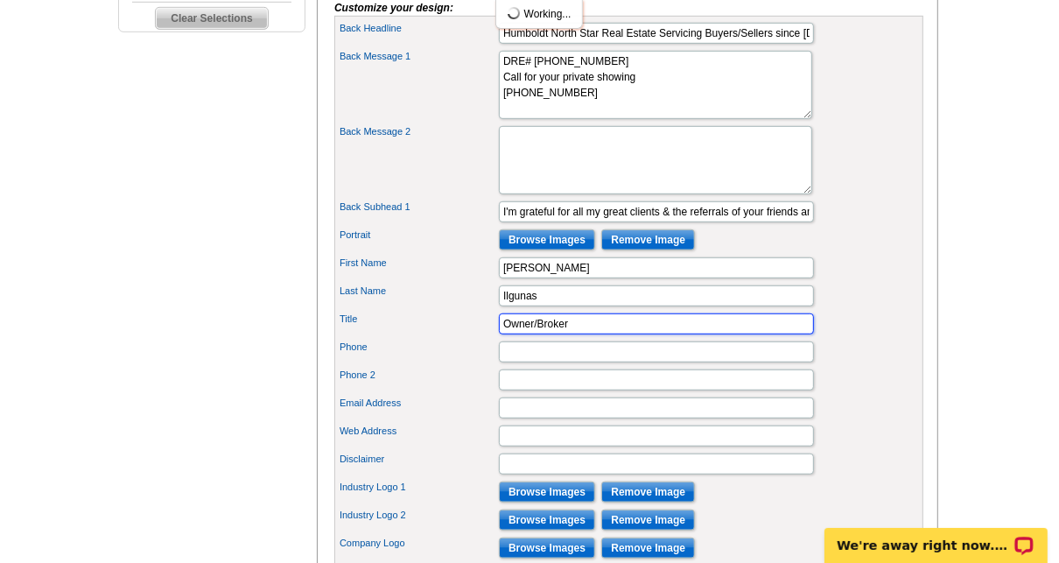
type input "Owner/Broker"
click at [524, 362] on input "Phone" at bounding box center [656, 351] width 315 height 21
type input "8"
type input "707-267-0110"
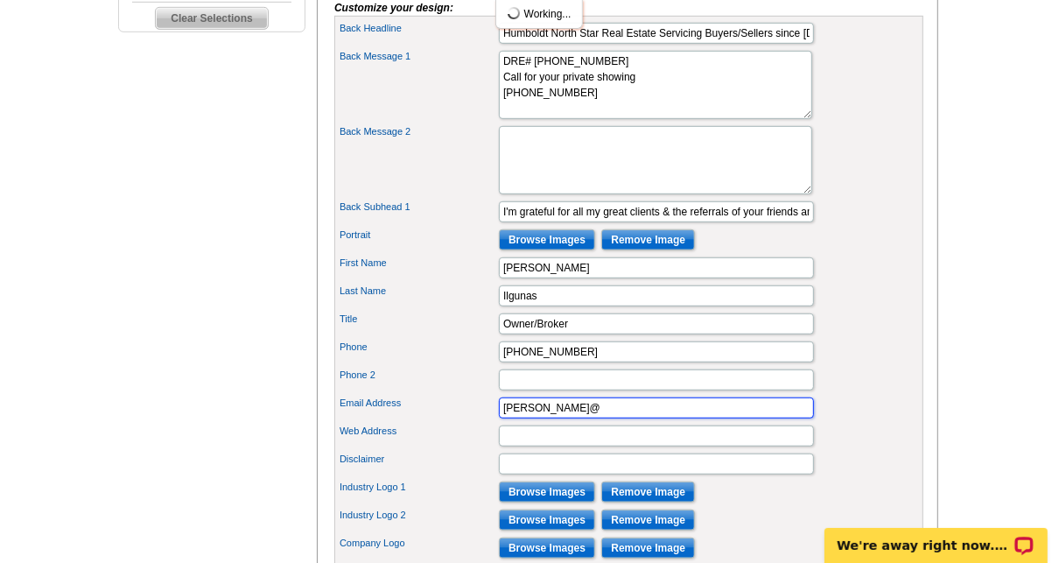
paste input "humboldtnstar.com"
type input "leonard@humboldtnstar.com"
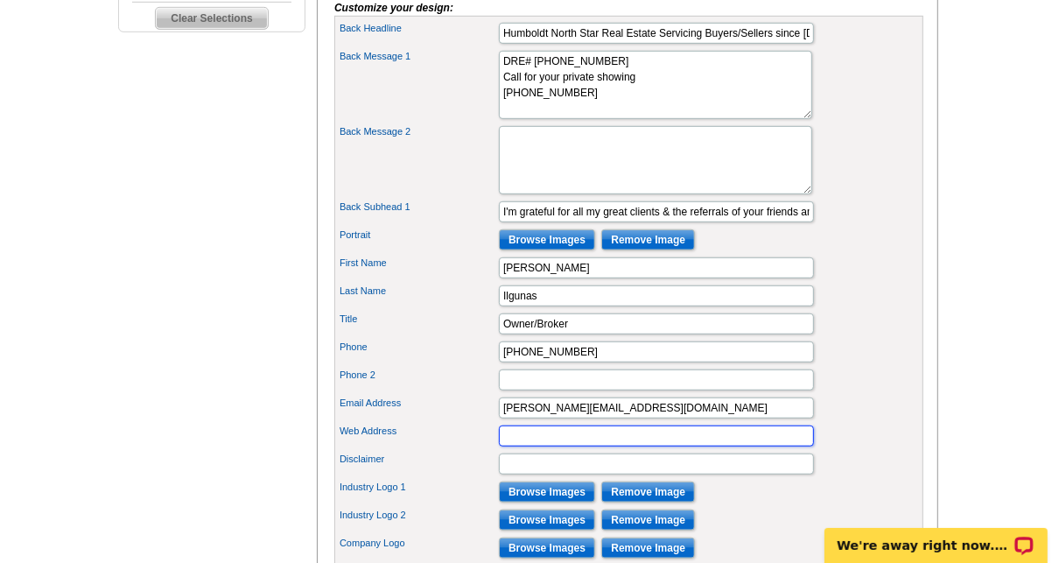
click at [551, 446] on input "Web Address" at bounding box center [656, 435] width 315 height 21
paste input "https://www.humboldtnstar.com/"
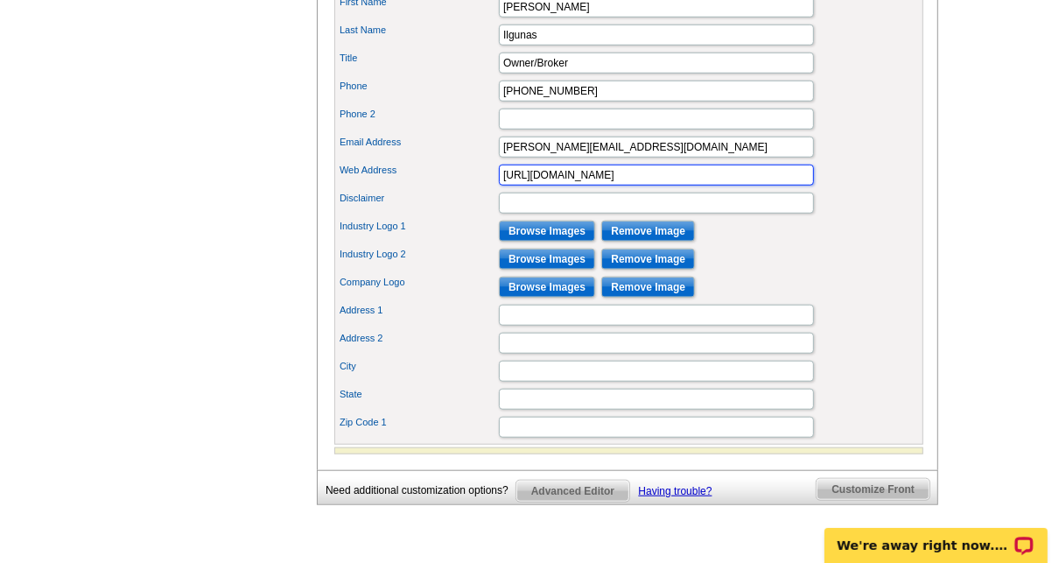
scroll to position [929, 0]
type input "https://www.humboldtnstar.com/"
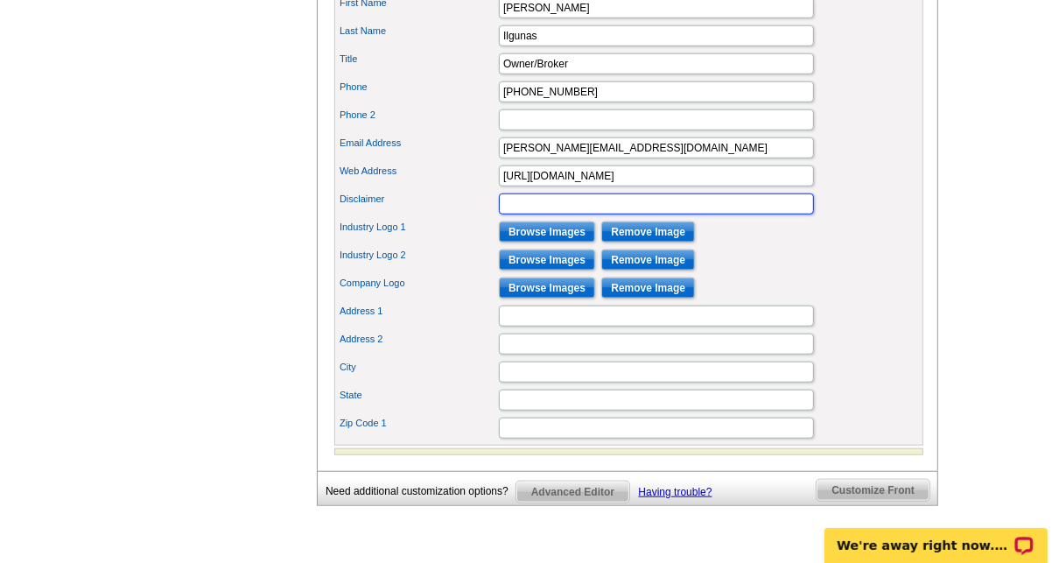
click at [547, 214] on input "Disclaimer" at bounding box center [656, 203] width 315 height 21
paste input "Information is usually deemed reliable but is NOT guaranteed"
type input "Information is usually deemed reliable but is NOT guaranteed"
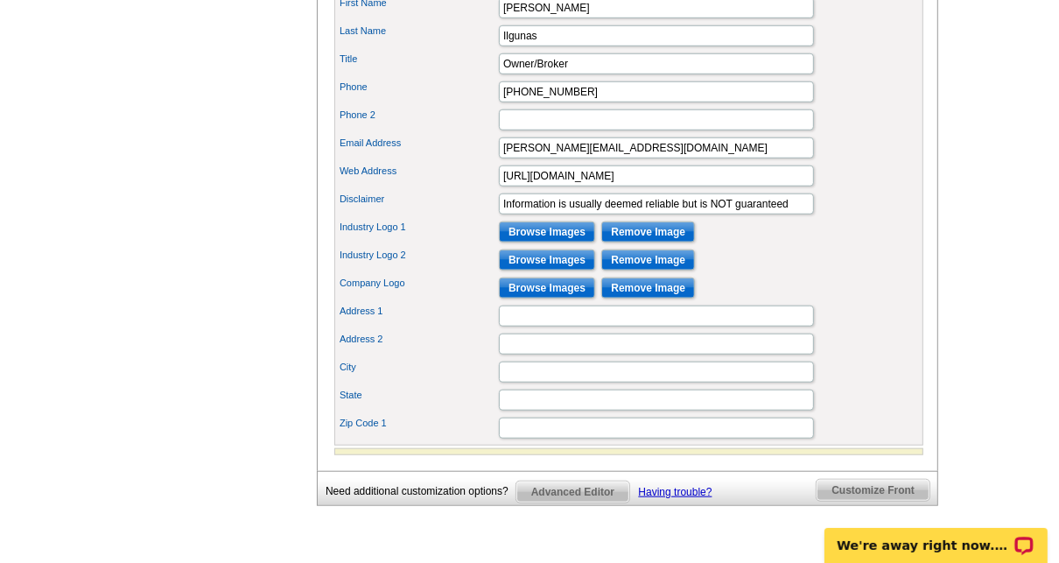
click at [431, 291] on label "Company Logo" at bounding box center [419, 283] width 158 height 15
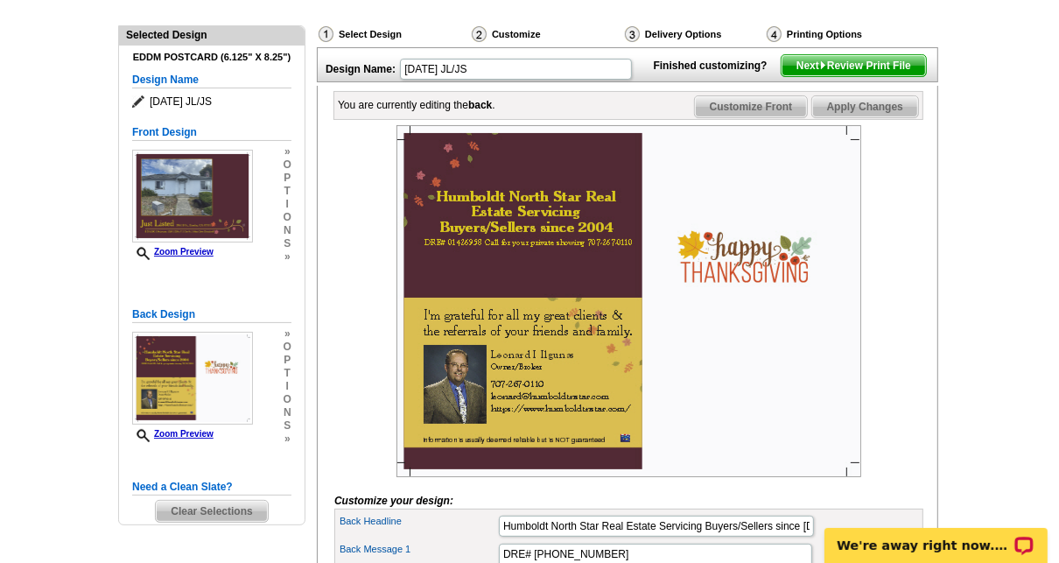
scroll to position [175, 0]
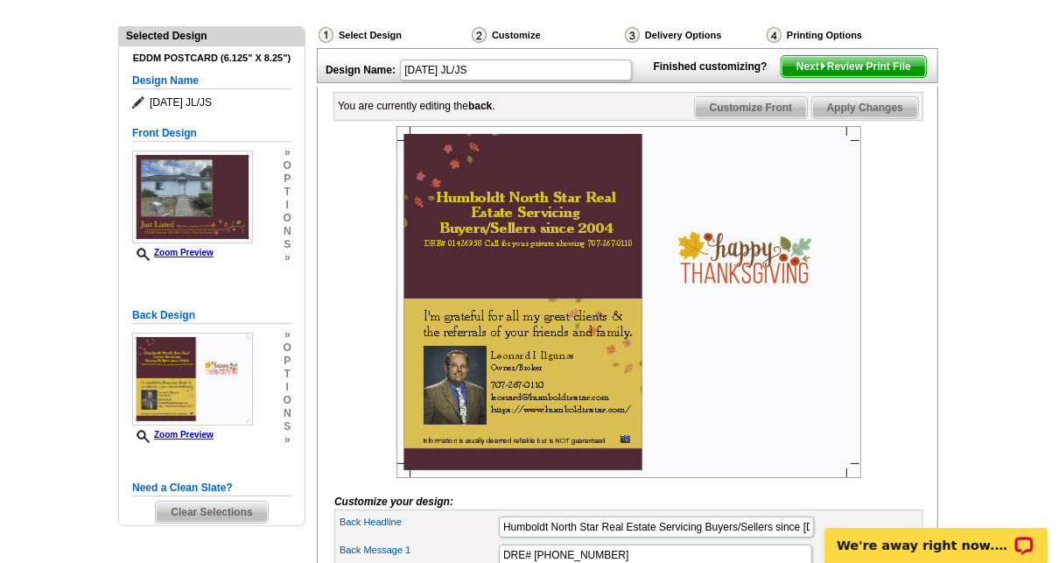
click at [867, 77] on span "Next Review Print File" at bounding box center [854, 66] width 144 height 21
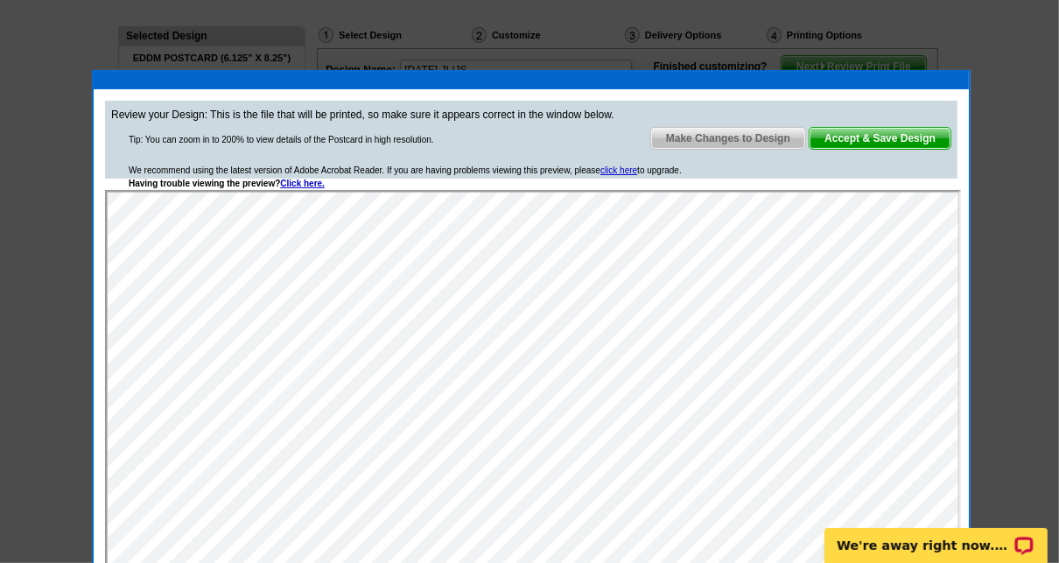
scroll to position [0, 0]
click at [877, 142] on span "Accept & Save Design" at bounding box center [880, 138] width 141 height 21
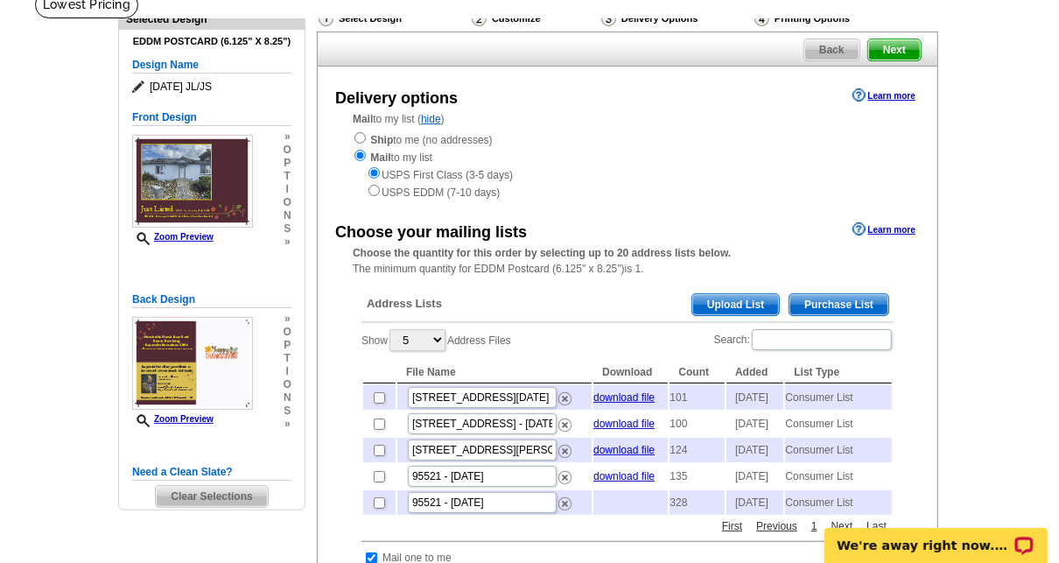
scroll to position [127, 0]
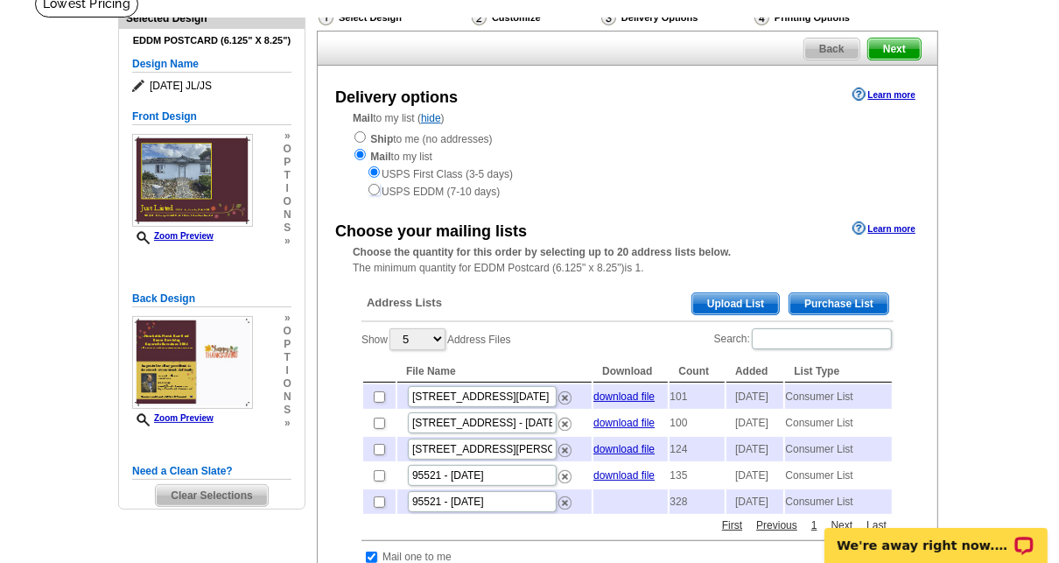
click at [373, 189] on input "radio" at bounding box center [373, 189] width 11 height 11
radio input "true"
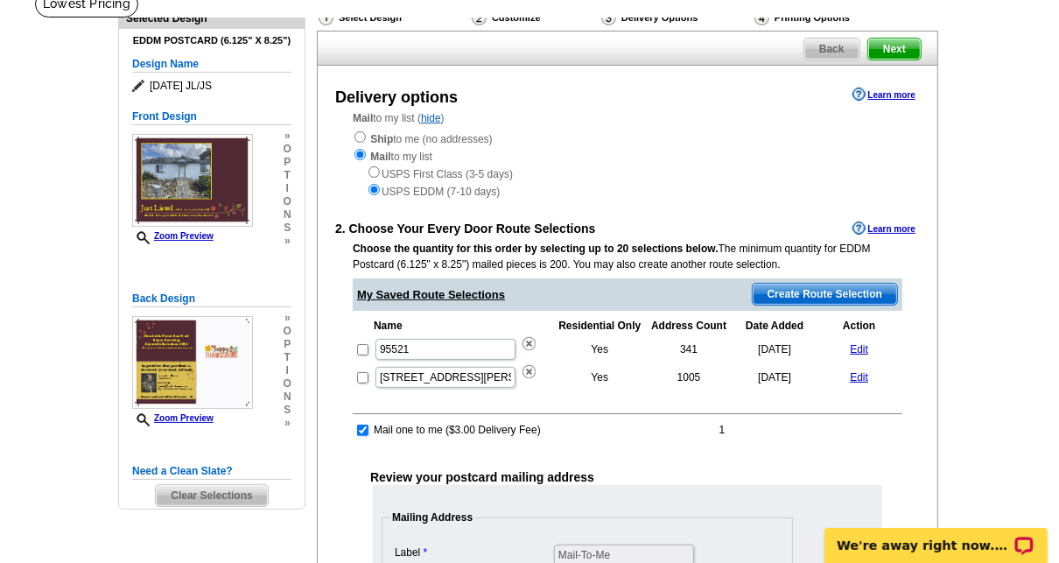
click at [810, 299] on span "Create Route Selection" at bounding box center [825, 294] width 144 height 21
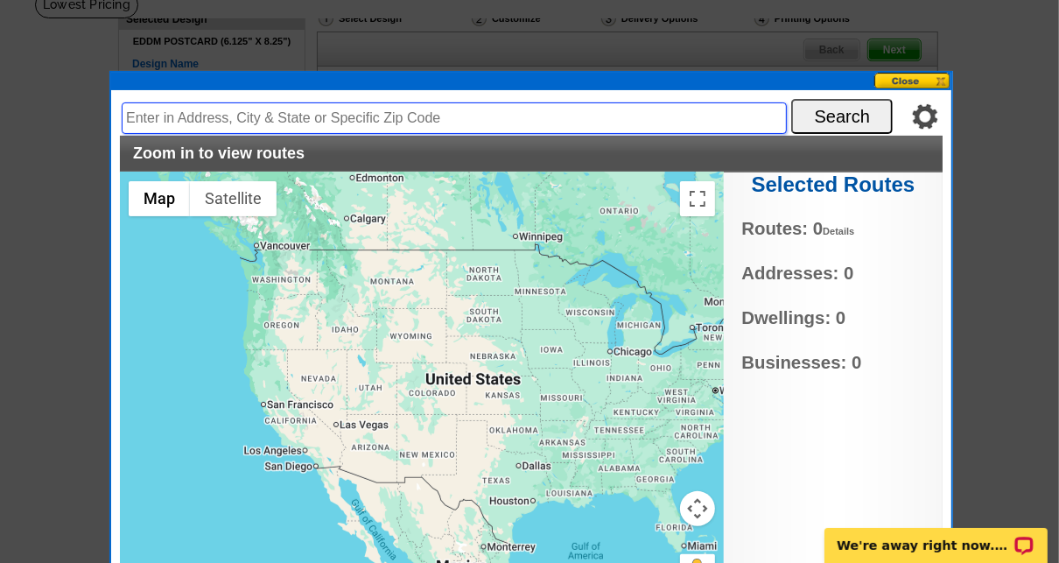
click at [239, 119] on input "text" at bounding box center [454, 118] width 665 height 32
type input "2861 B St., Eureka, CA 95501"
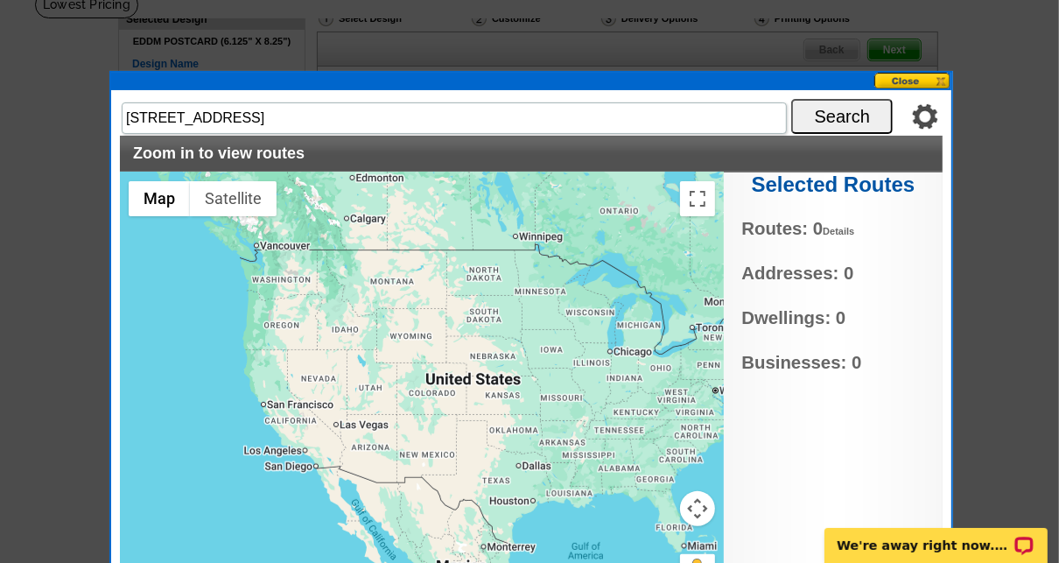
click at [852, 114] on button "Search" at bounding box center [842, 116] width 102 height 35
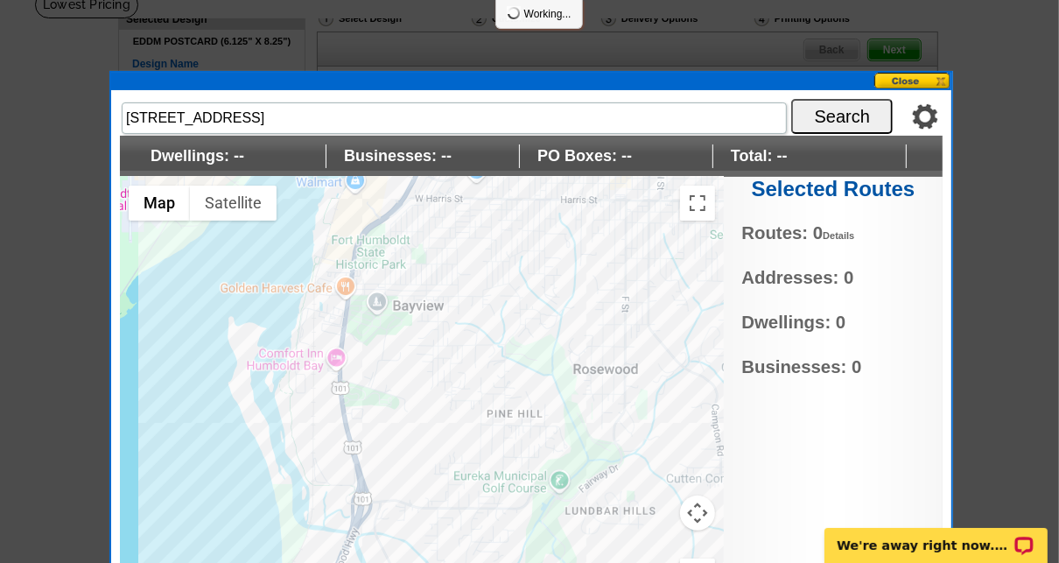
drag, startPoint x: 614, startPoint y: 326, endPoint x: 435, endPoint y: 455, distance: 220.8
click at [435, 455] on div at bounding box center [422, 396] width 604 height 438
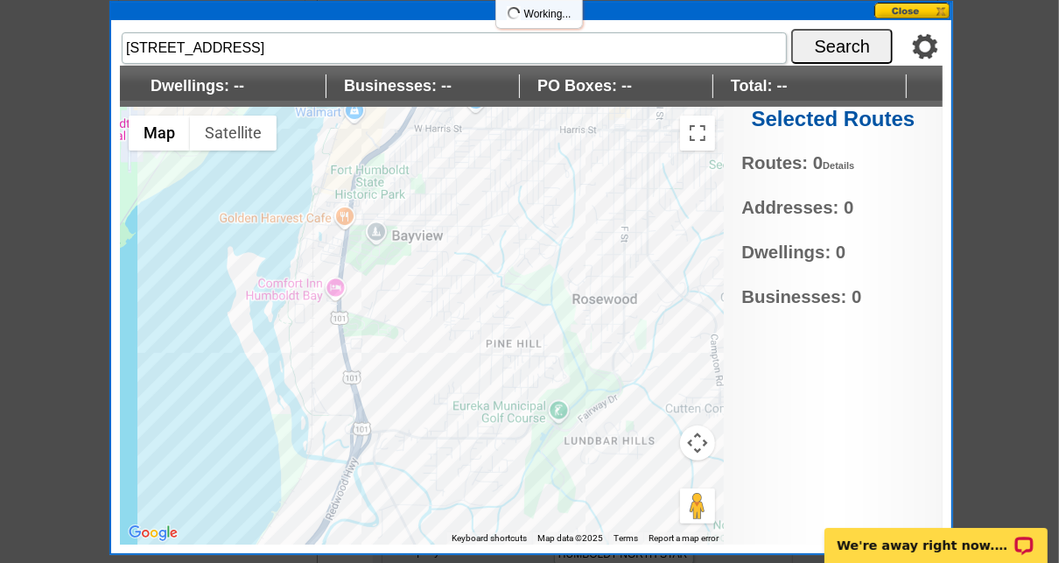
scroll to position [195, 0]
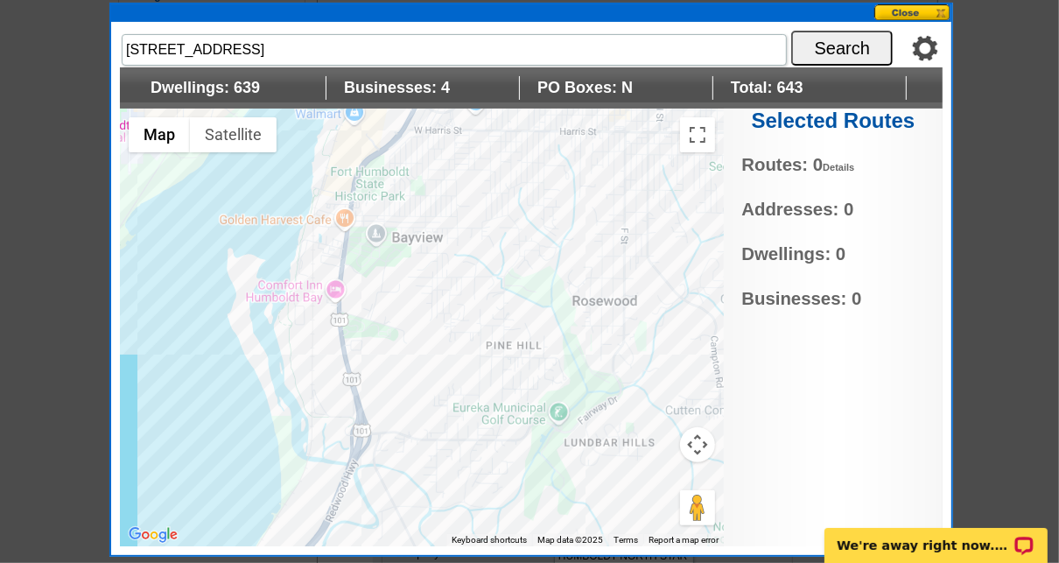
click at [493, 354] on div at bounding box center [422, 328] width 604 height 438
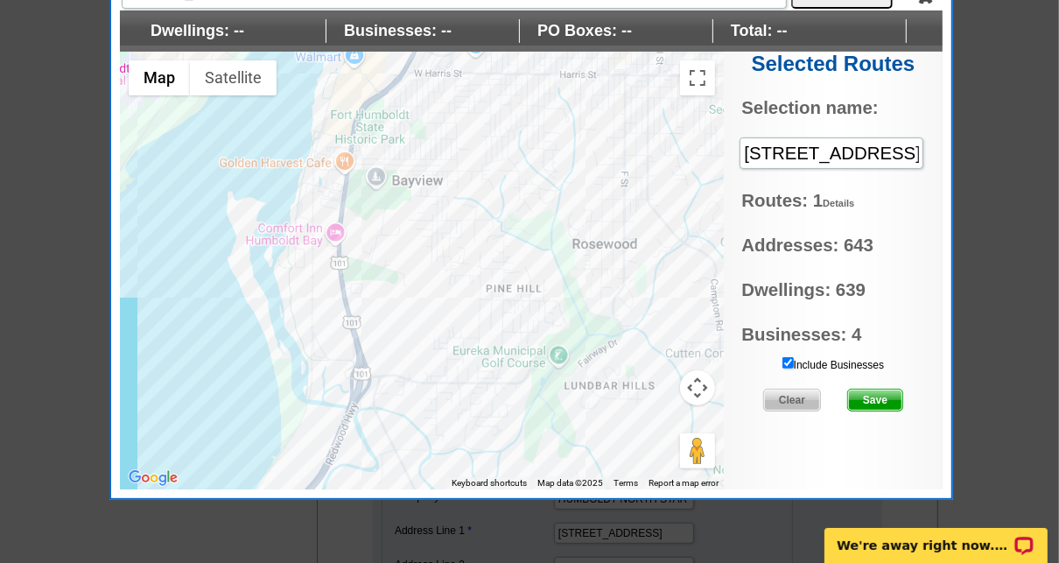
scroll to position [253, 0]
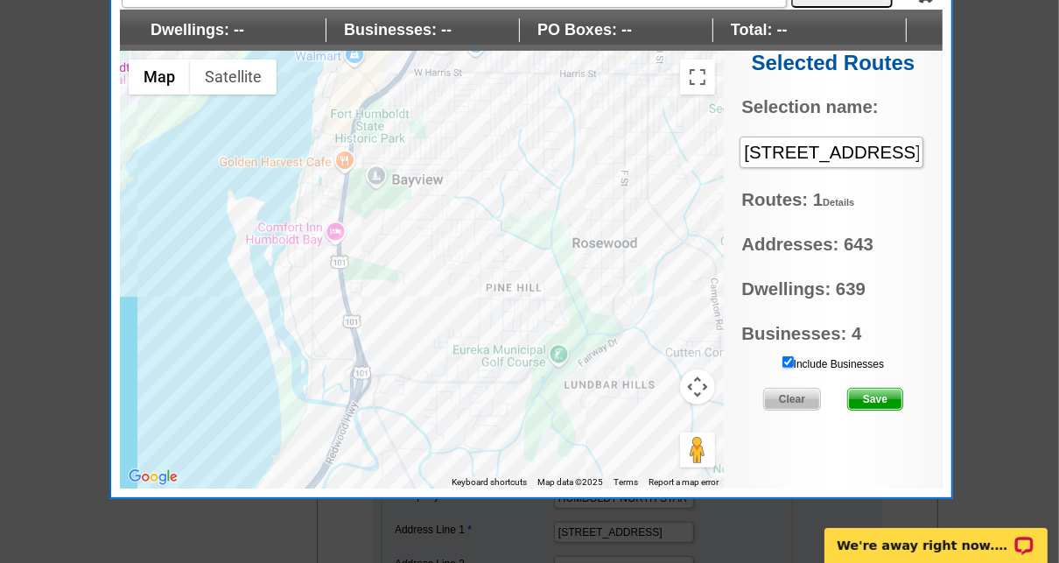
click at [787, 356] on input "Include Businesses" at bounding box center [787, 361] width 11 height 11
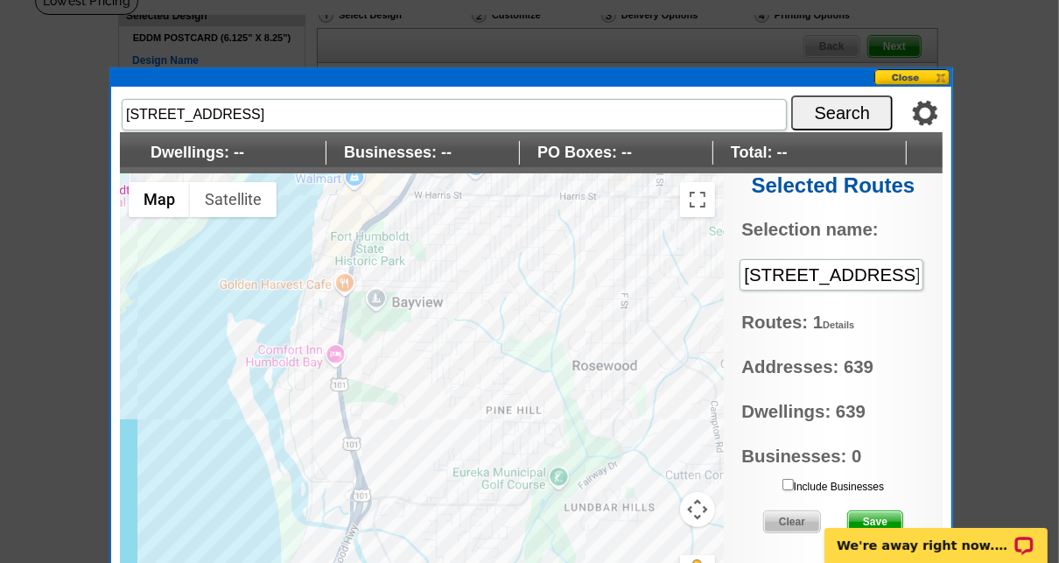
scroll to position [131, 0]
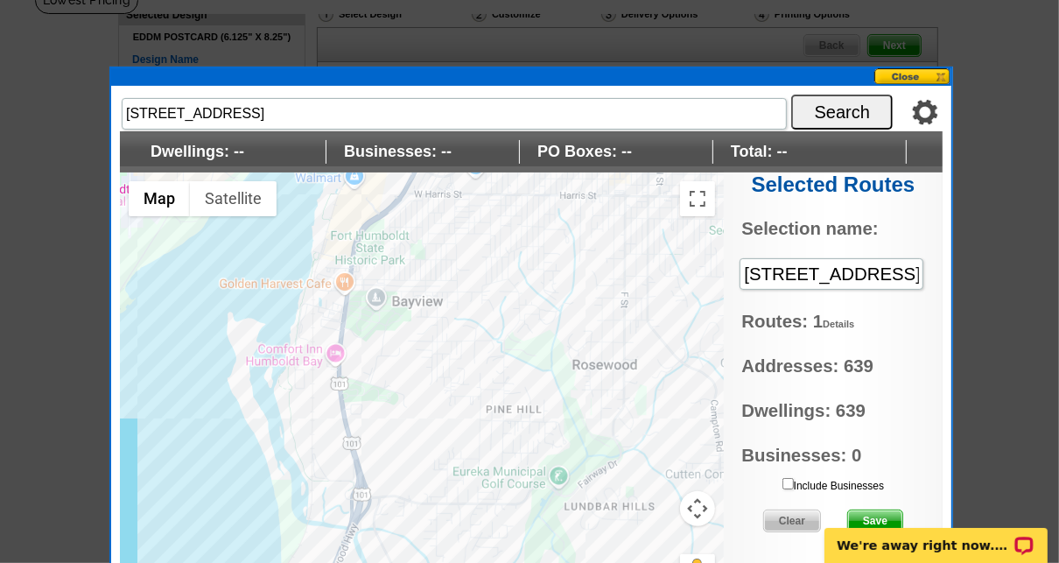
click at [922, 113] on img at bounding box center [925, 112] width 26 height 26
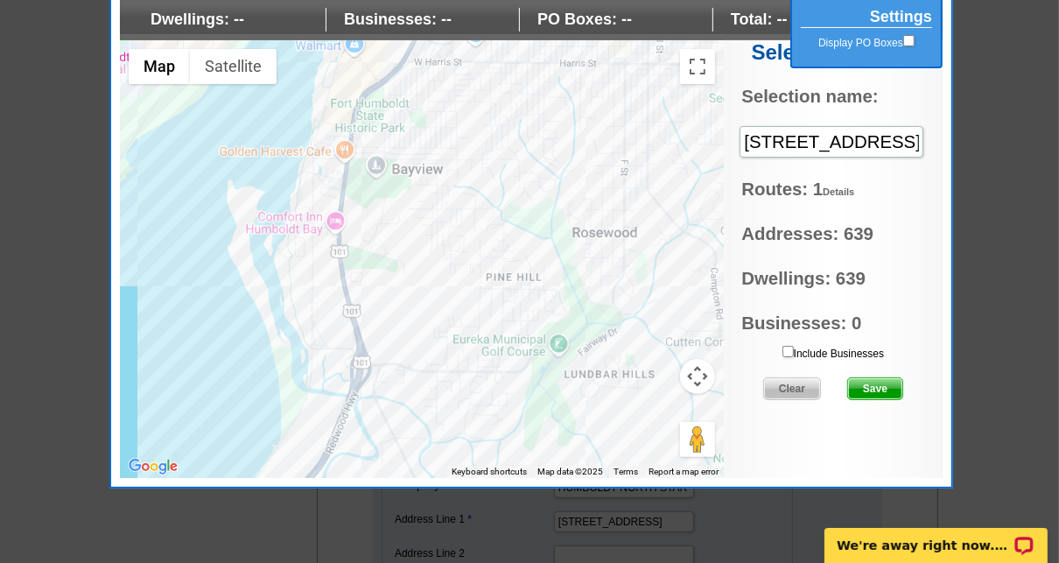
scroll to position [291, 0]
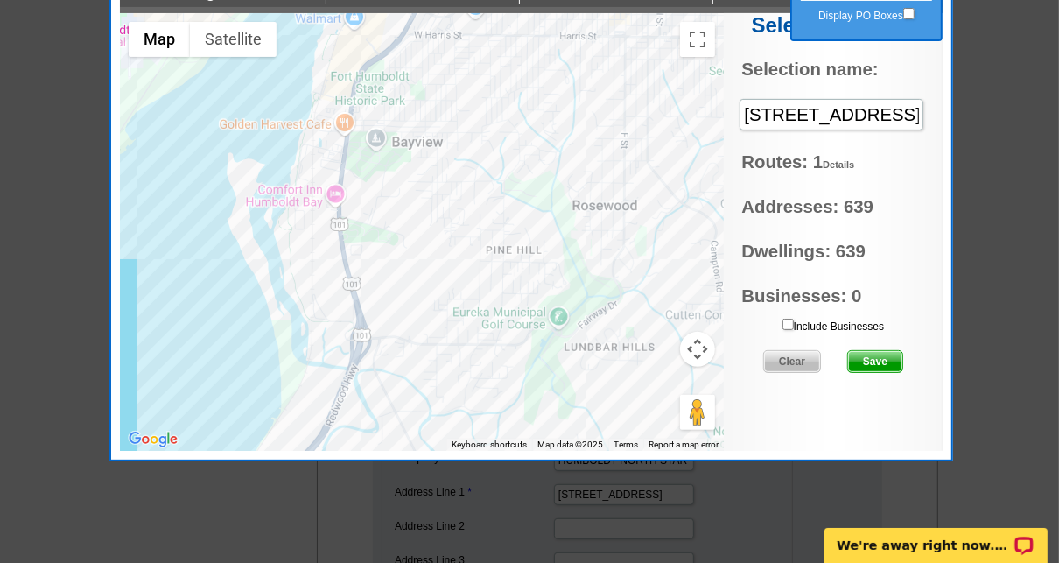
click at [802, 356] on span "Clear" at bounding box center [792, 361] width 56 height 21
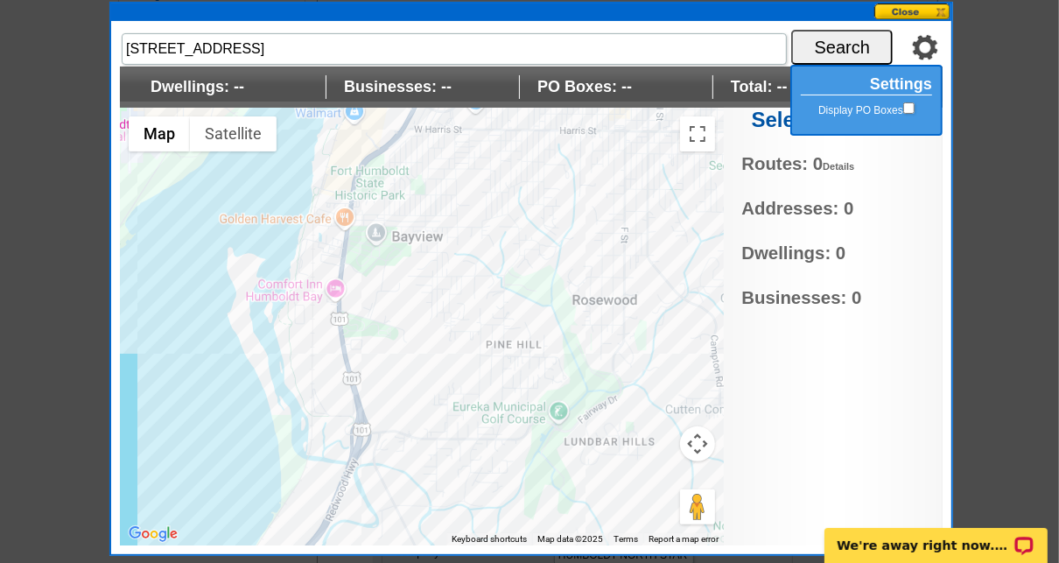
scroll to position [196, 0]
click at [922, 43] on img at bounding box center [925, 47] width 26 height 26
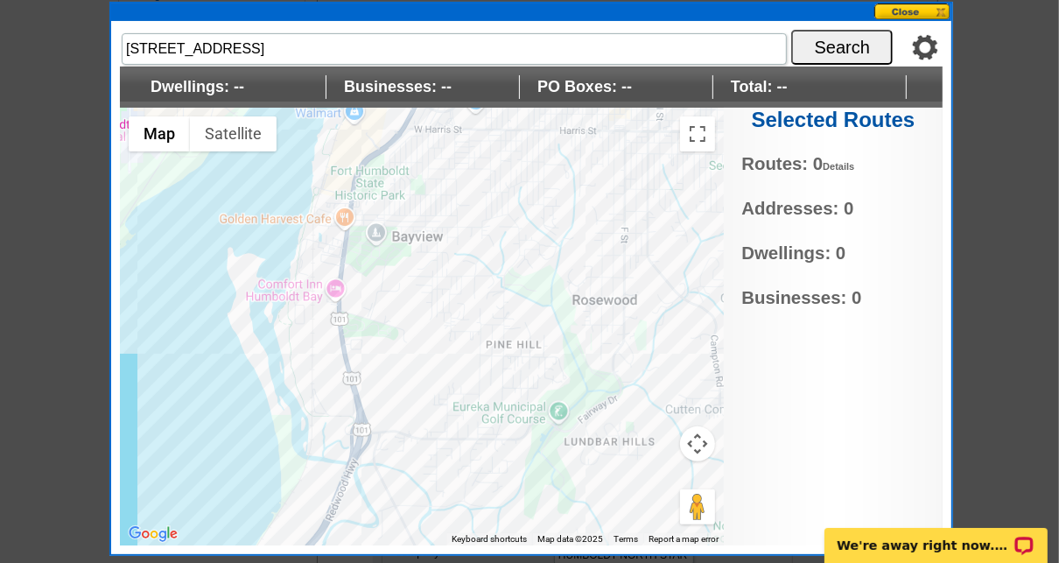
click at [922, 43] on img at bounding box center [925, 47] width 26 height 26
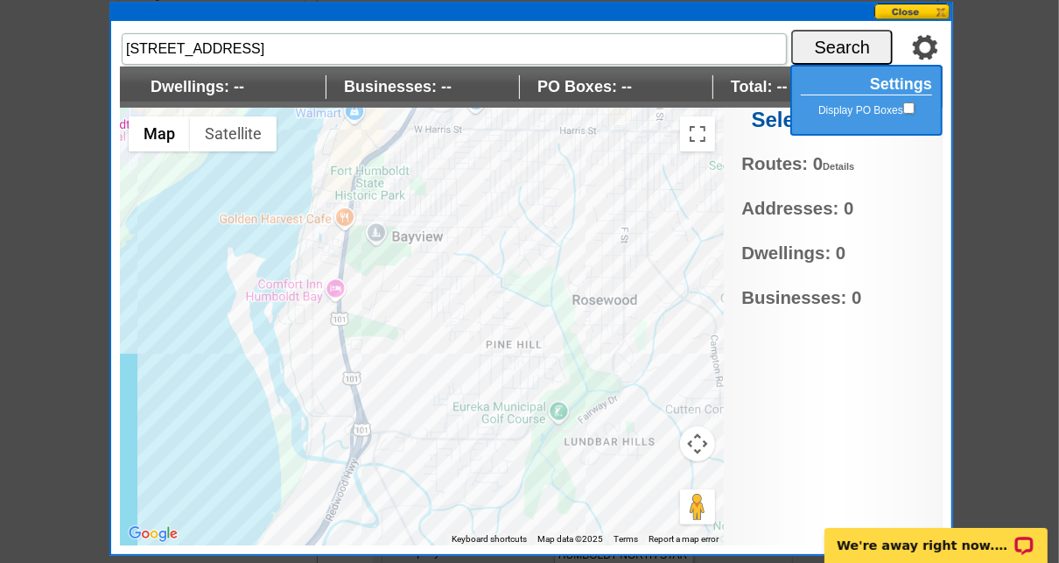
click at [942, 11] on button at bounding box center [912, 12] width 77 height 17
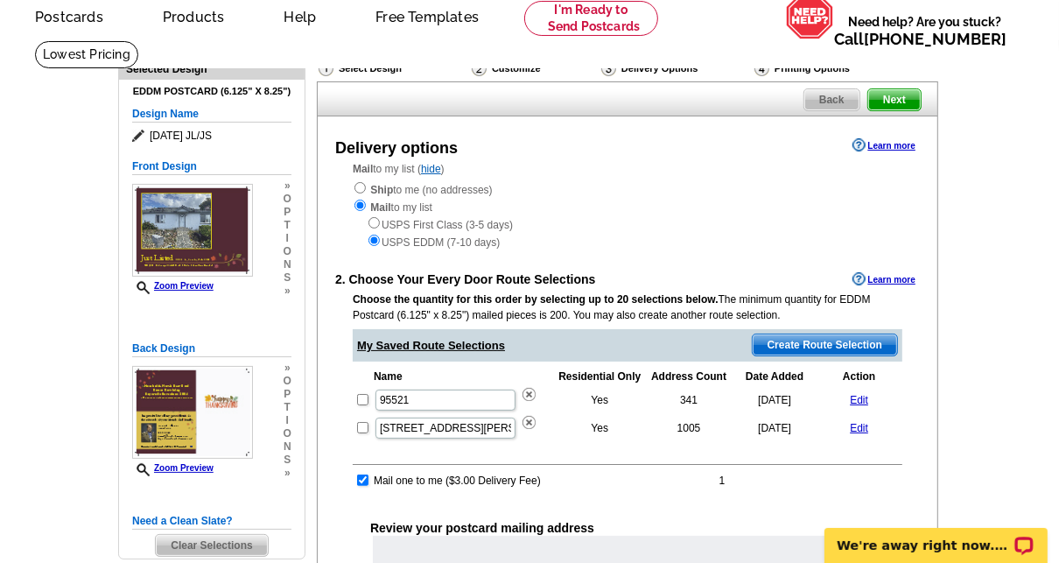
scroll to position [75, 0]
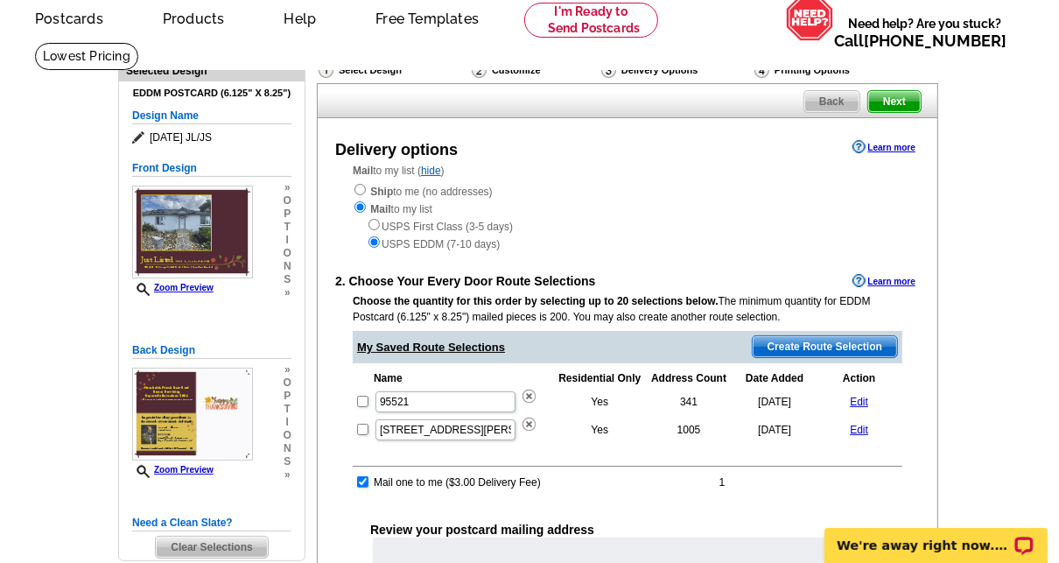
click at [900, 98] on span "Next" at bounding box center [894, 101] width 53 height 21
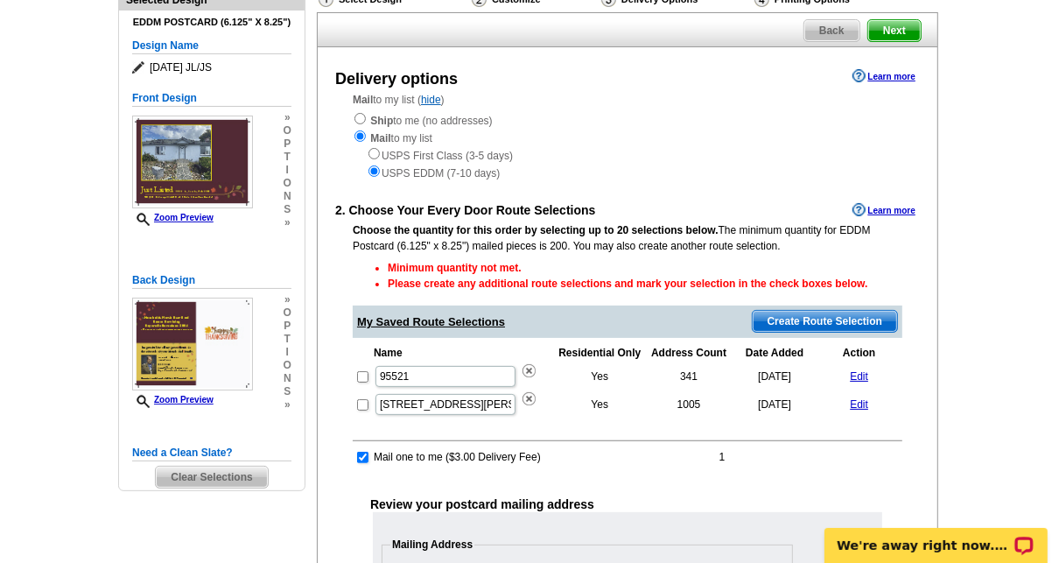
scroll to position [140, 0]
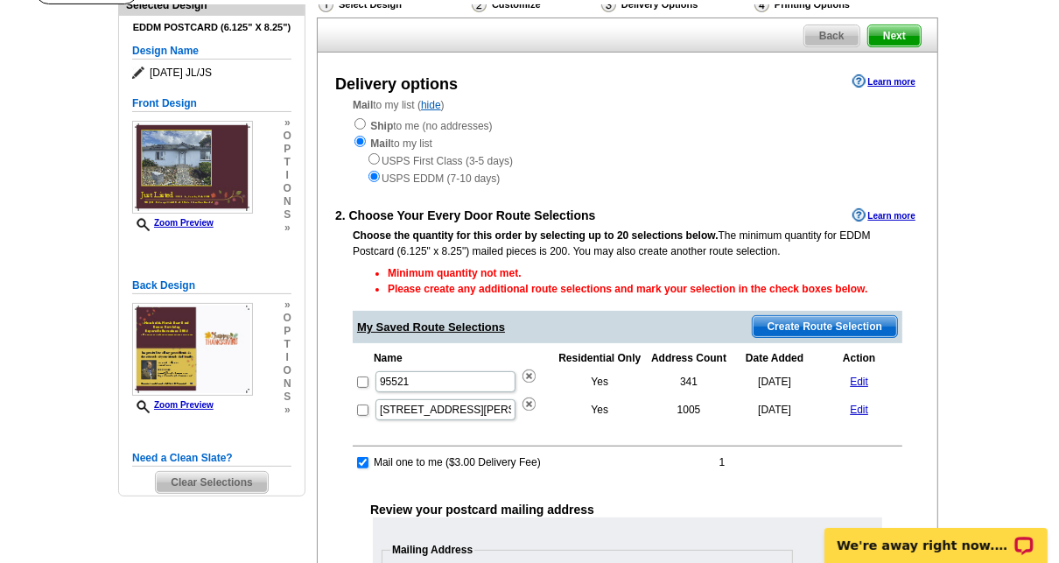
click at [833, 320] on span "Create Route Selection" at bounding box center [825, 326] width 144 height 21
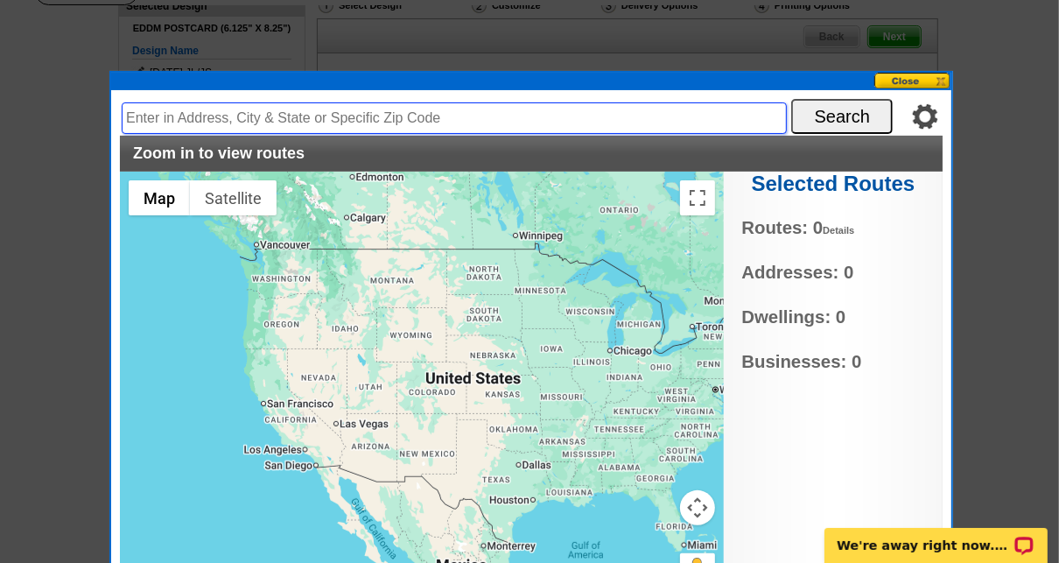
click at [314, 117] on input "text" at bounding box center [454, 118] width 665 height 32
type input "2861 B St., Eureka, CA 95501"
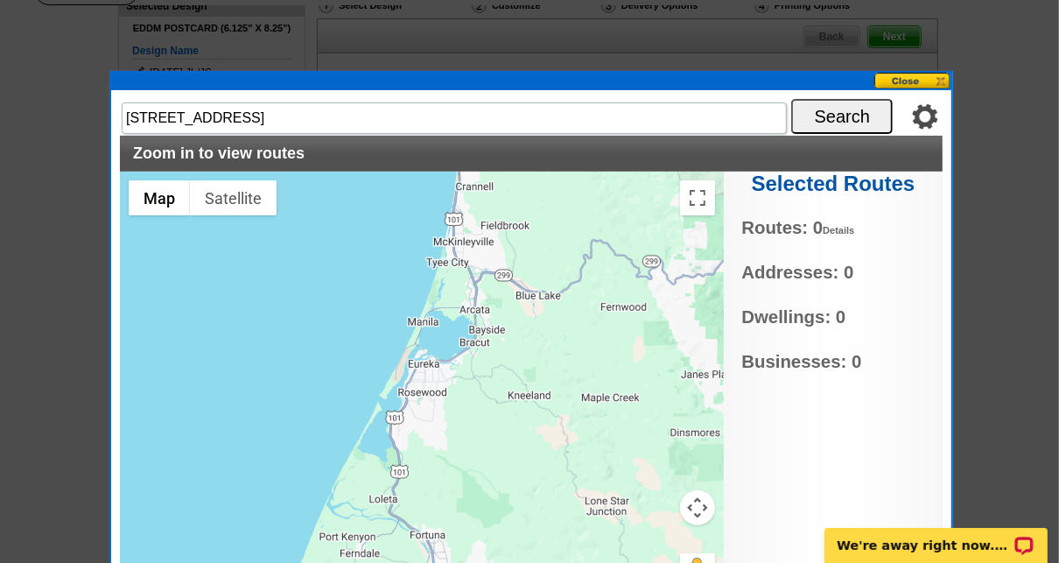
click at [837, 112] on button "Search" at bounding box center [842, 116] width 102 height 35
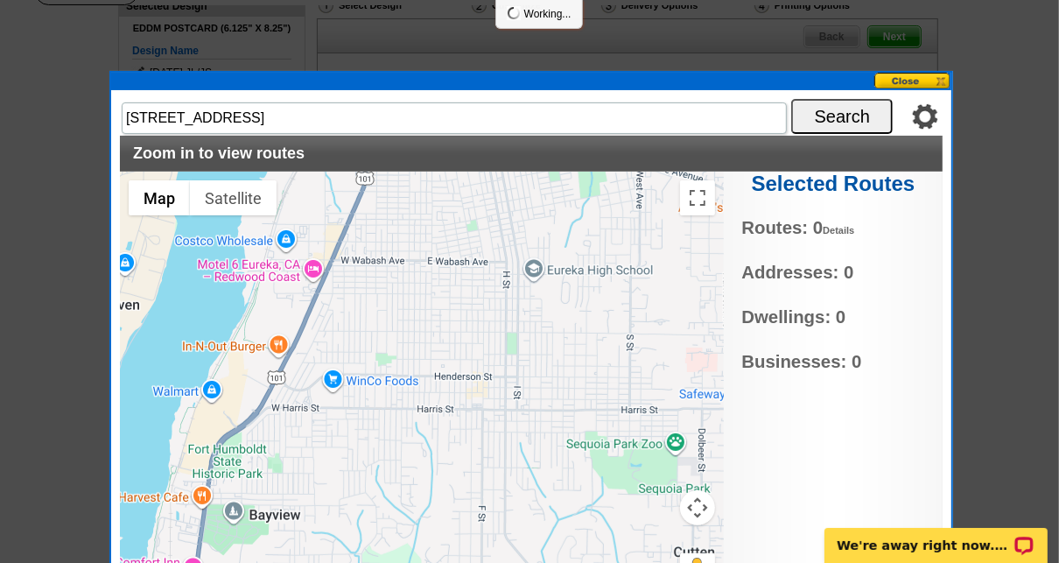
click at [906, 84] on button at bounding box center [912, 81] width 77 height 17
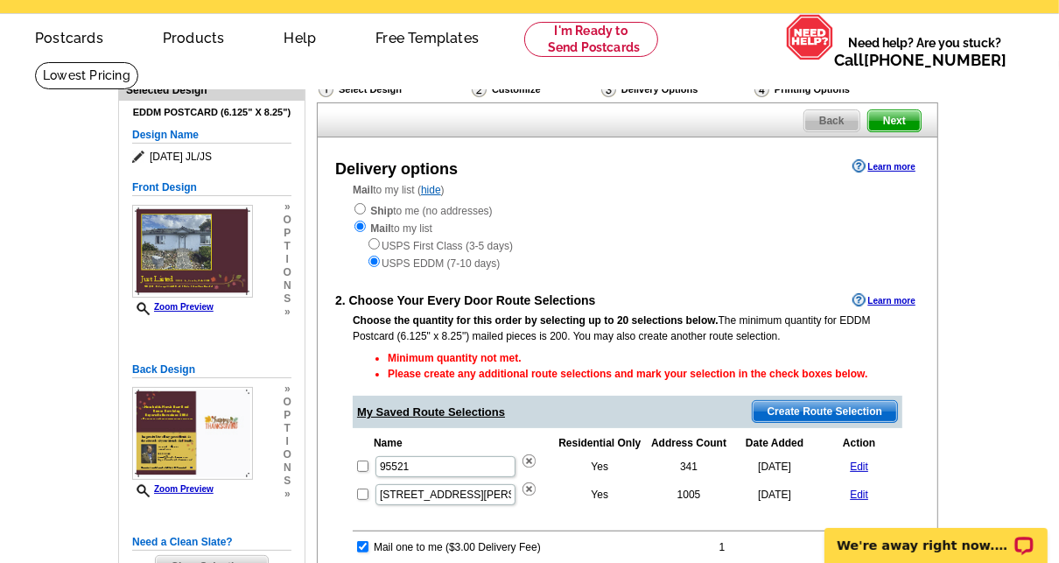
scroll to position [0, 0]
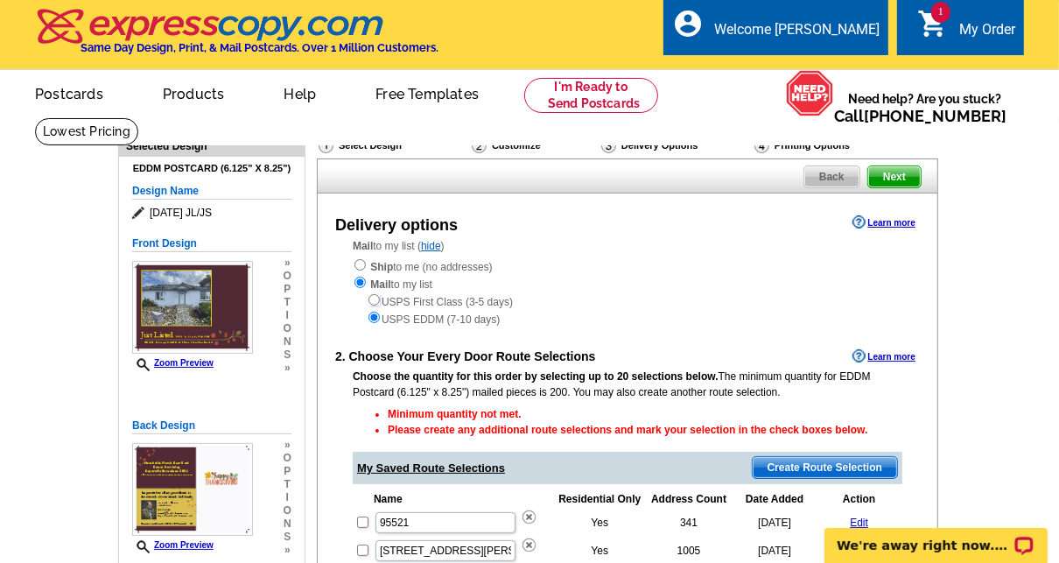
click at [375, 298] on input "radio" at bounding box center [373, 299] width 11 height 11
radio input "true"
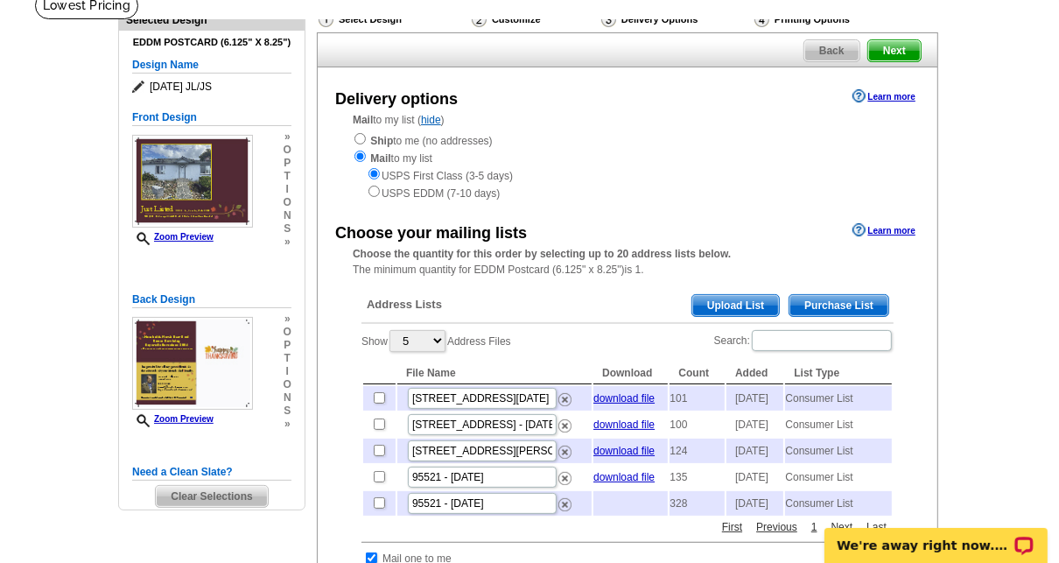
scroll to position [125, 0]
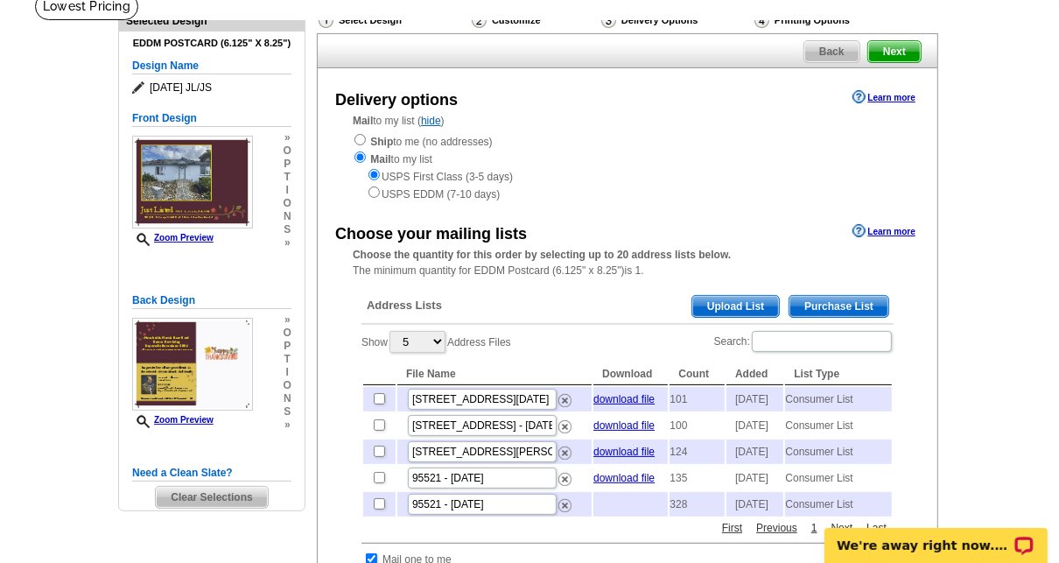
click at [845, 306] on span "Purchase List" at bounding box center [838, 306] width 99 height 21
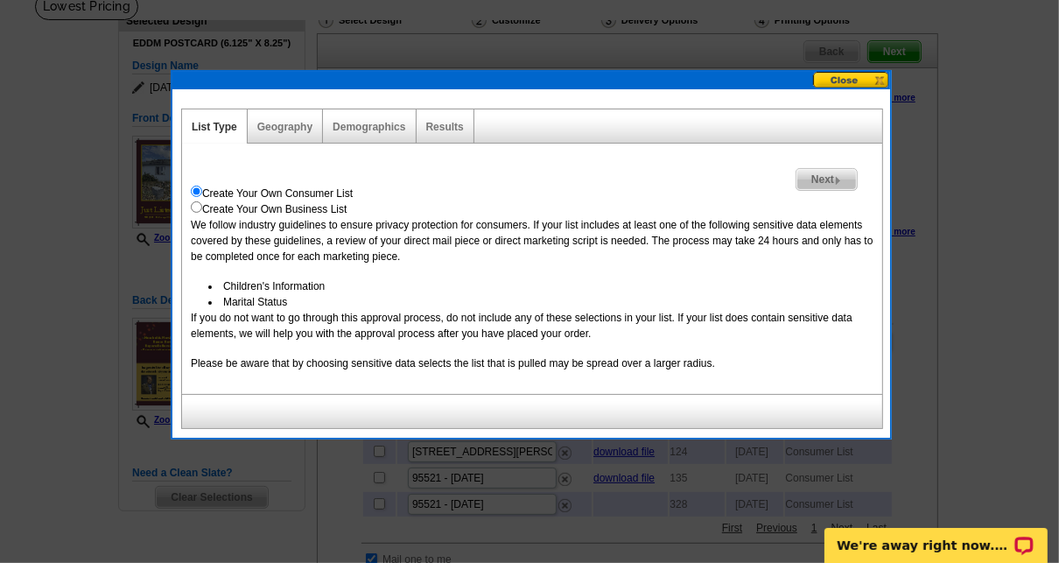
click at [823, 177] on span "Next" at bounding box center [826, 179] width 60 height 21
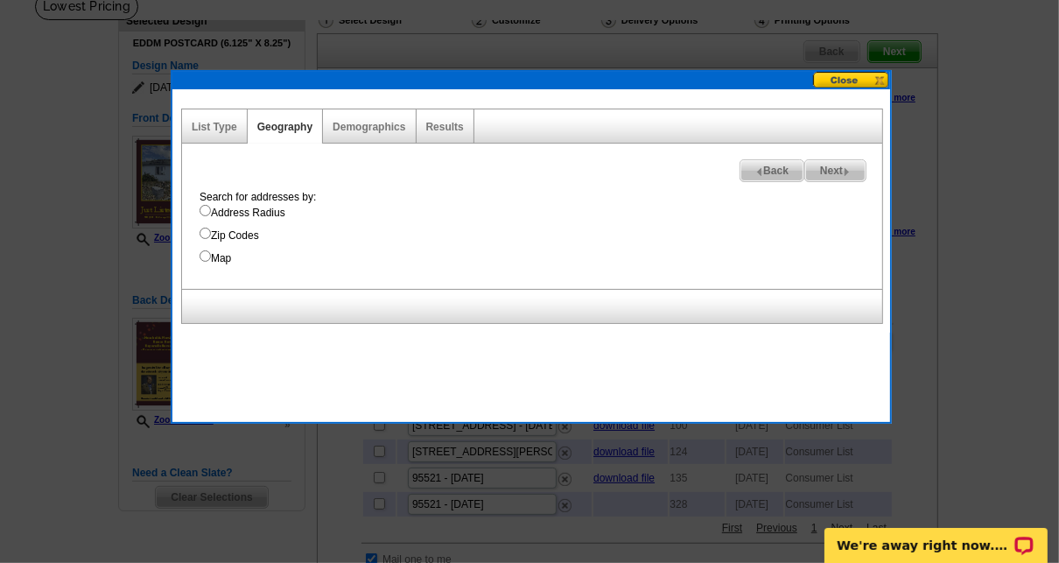
click at [203, 207] on input "Address Radius" at bounding box center [205, 210] width 11 height 11
radio input "true"
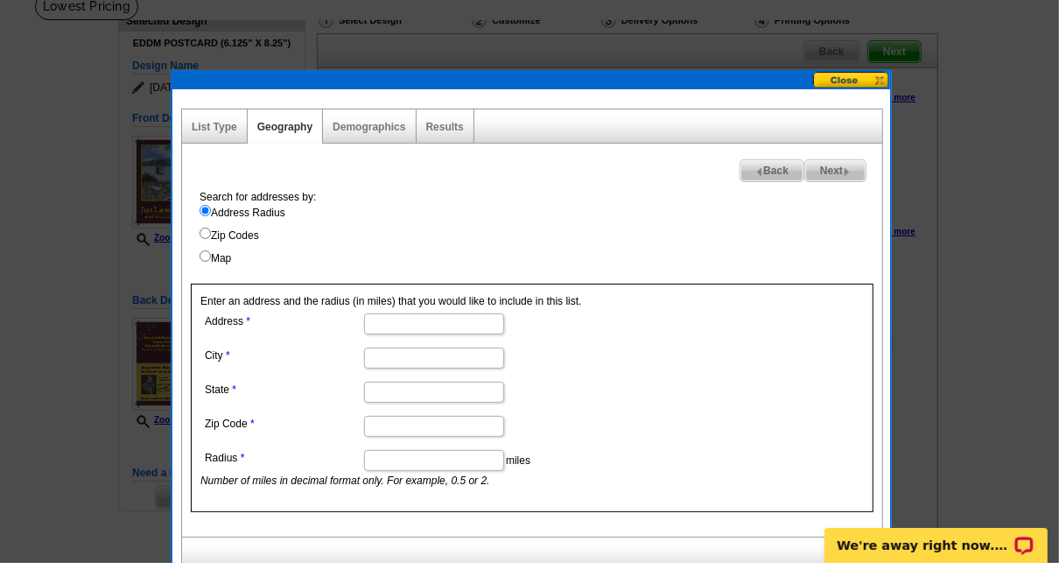
click at [402, 315] on input "Address" at bounding box center [434, 323] width 140 height 21
type input "2861 B St"
type input "Eureka"
type input "CA"
type input "95501"
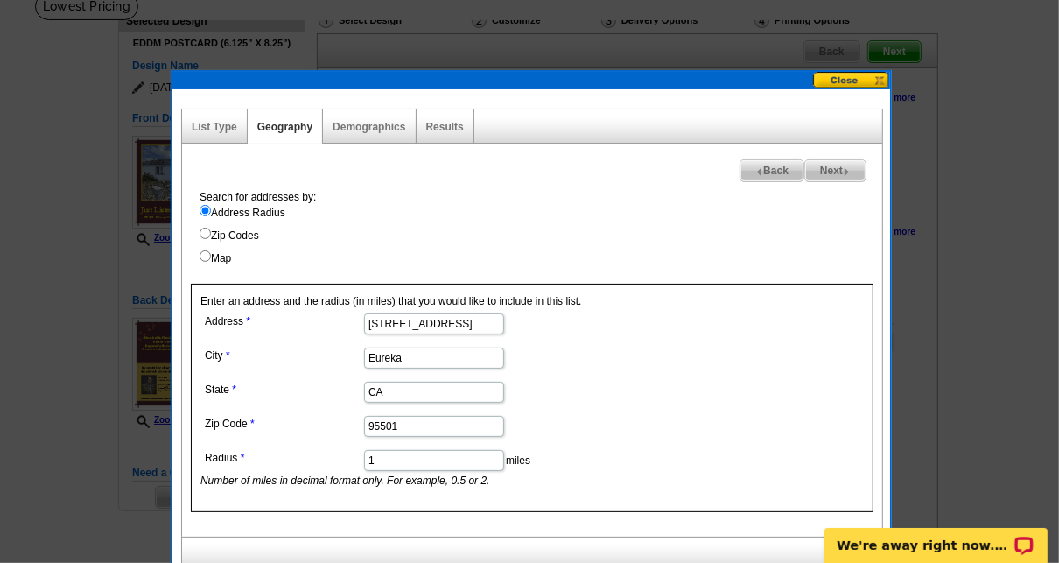
type input "1"
click at [747, 376] on form "Address 2861 B St City Eureka State CA Zip Code 95501 Radius 1 miles Number of …" at bounding box center [531, 398] width 663 height 179
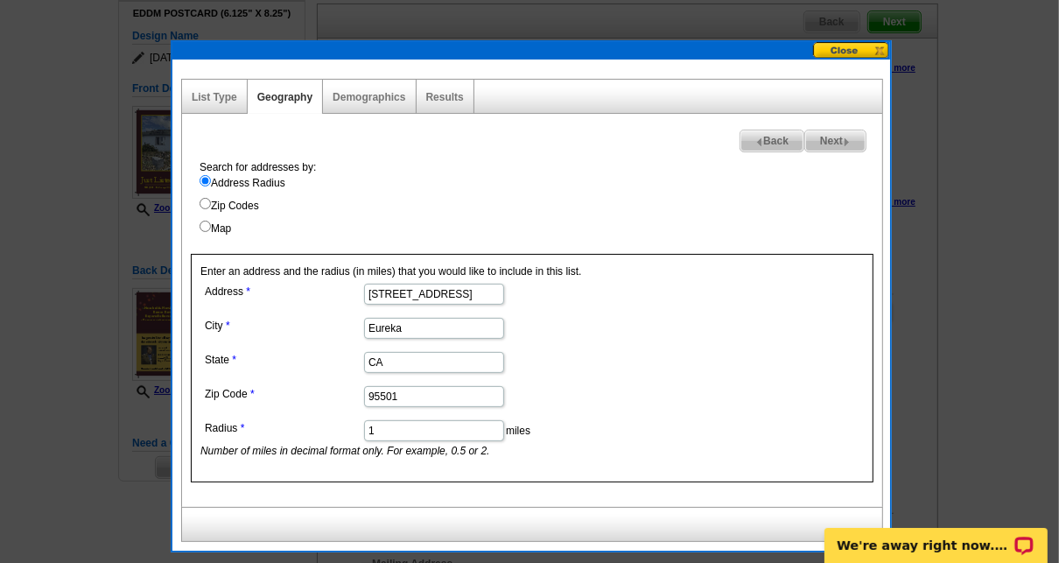
scroll to position [156, 0]
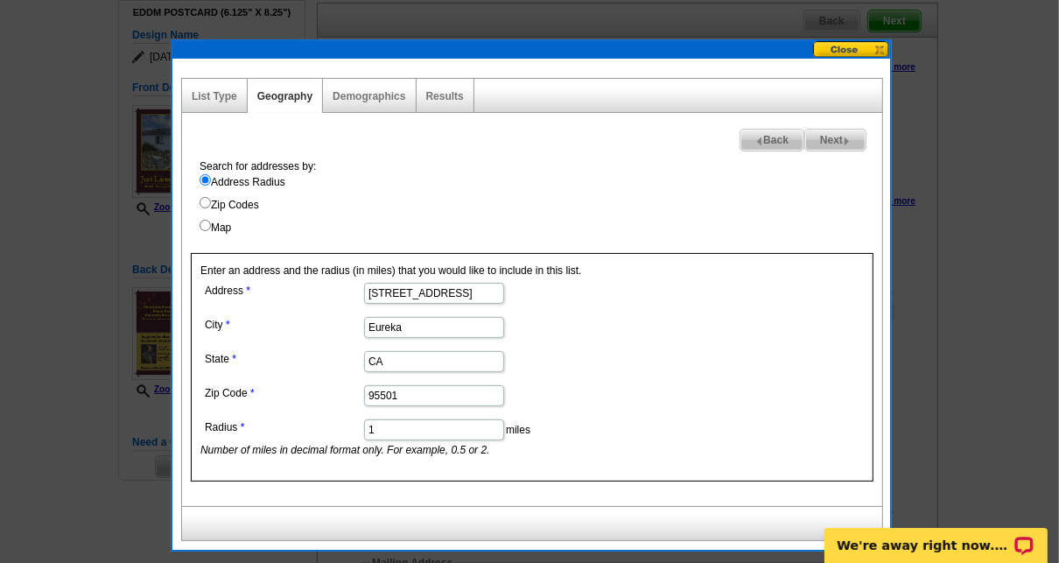
click at [204, 223] on input "Map" at bounding box center [205, 225] width 11 height 11
radio input "true"
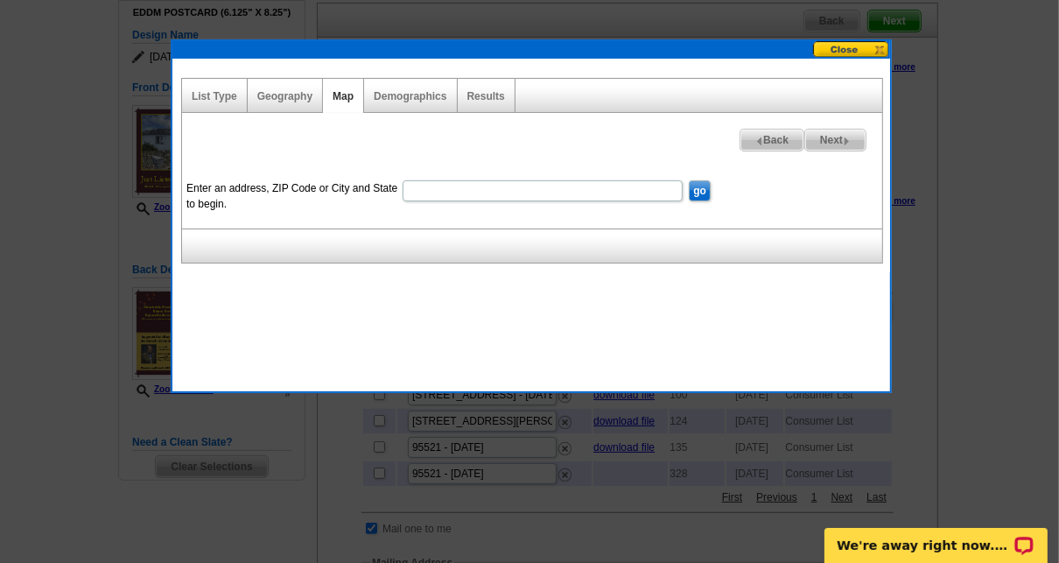
click at [441, 189] on input "Enter an address, ZIP Code or City and State to begin." at bounding box center [543, 190] width 280 height 21
type input "2861 B St., Eureka, CA 95501"
click at [698, 193] on input "go" at bounding box center [700, 190] width 22 height 21
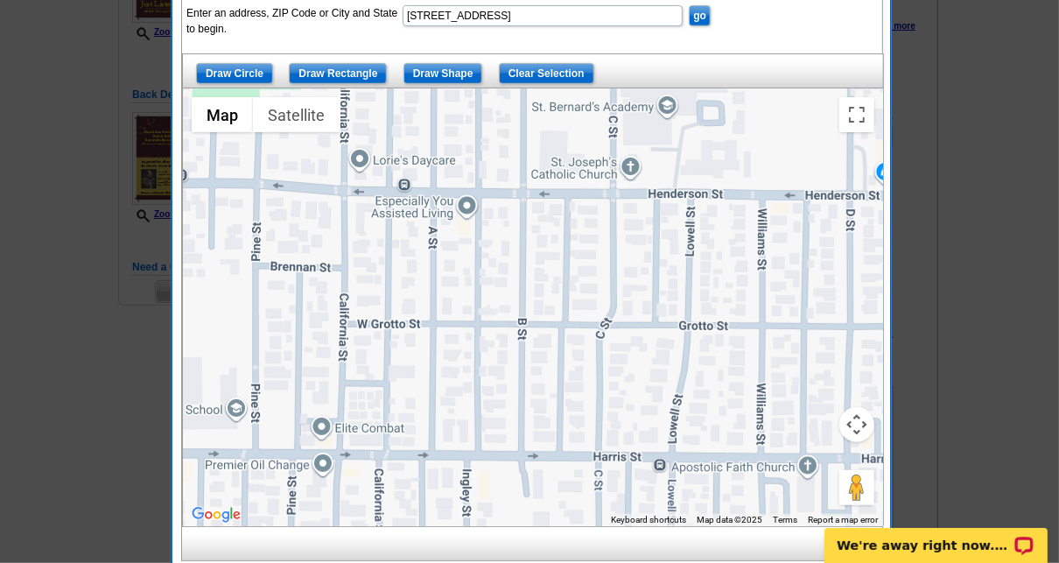
scroll to position [332, 0]
click at [243, 67] on input "Draw Circle" at bounding box center [234, 72] width 77 height 21
click at [522, 303] on div at bounding box center [533, 307] width 700 height 438
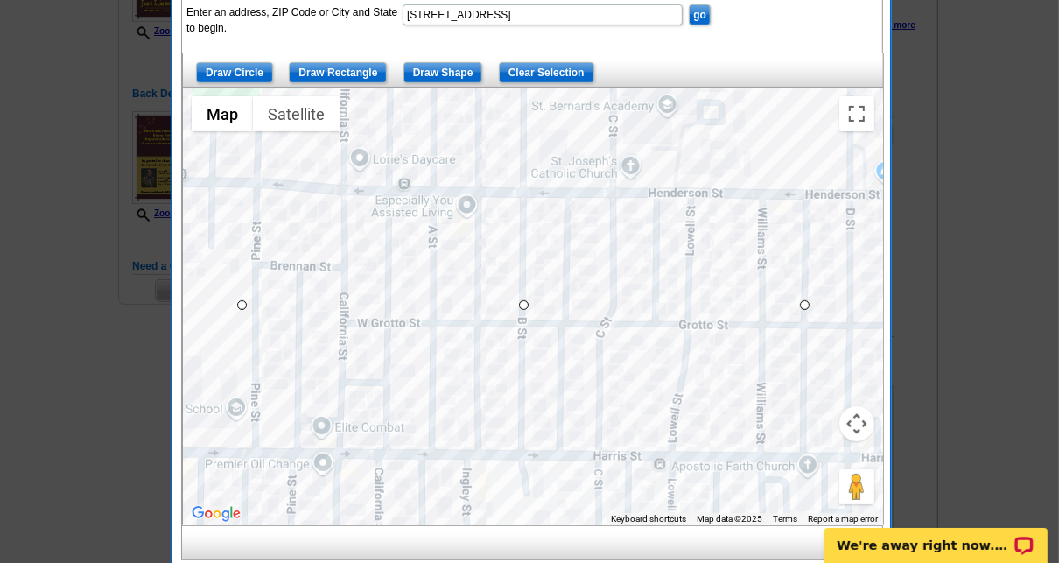
click at [788, 398] on div at bounding box center [533, 307] width 700 height 438
drag, startPoint x: 804, startPoint y: 308, endPoint x: 701, endPoint y: 301, distance: 103.5
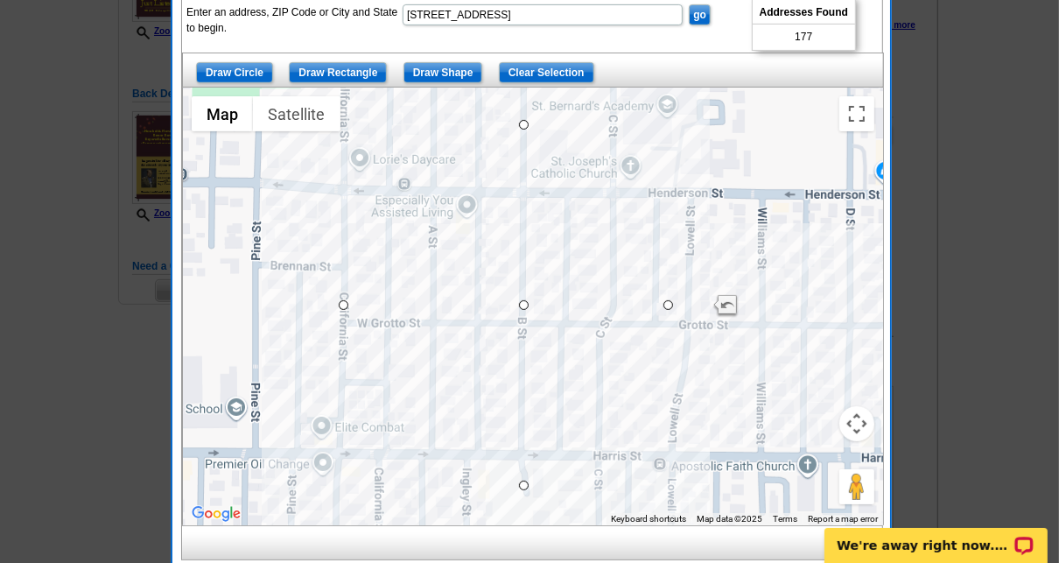
drag, startPoint x: 701, startPoint y: 301, endPoint x: 663, endPoint y: 297, distance: 37.9
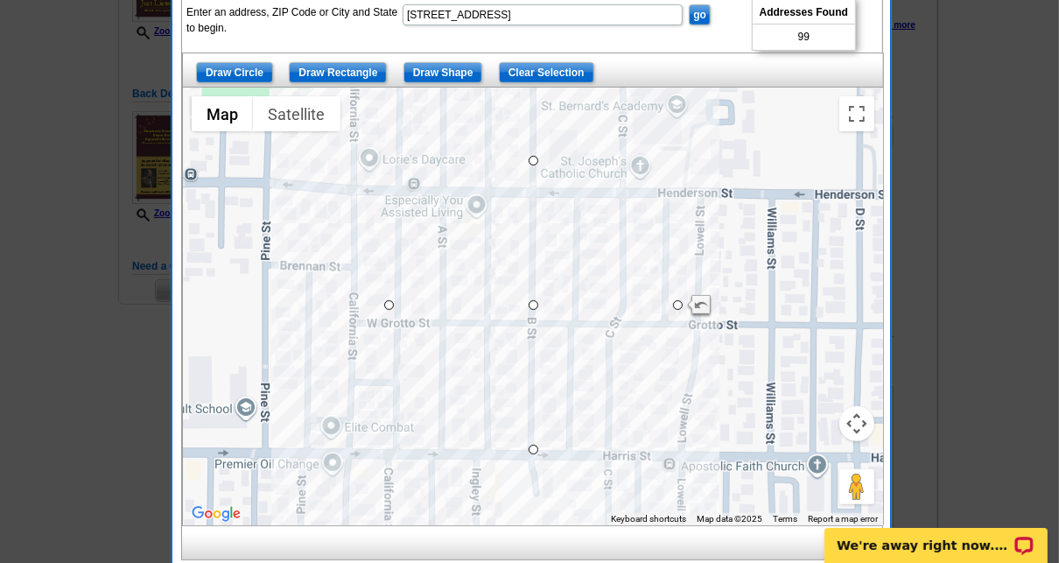
drag, startPoint x: 663, startPoint y: 297, endPoint x: 675, endPoint y: 297, distance: 11.4
click at [675, 297] on div at bounding box center [533, 307] width 700 height 438
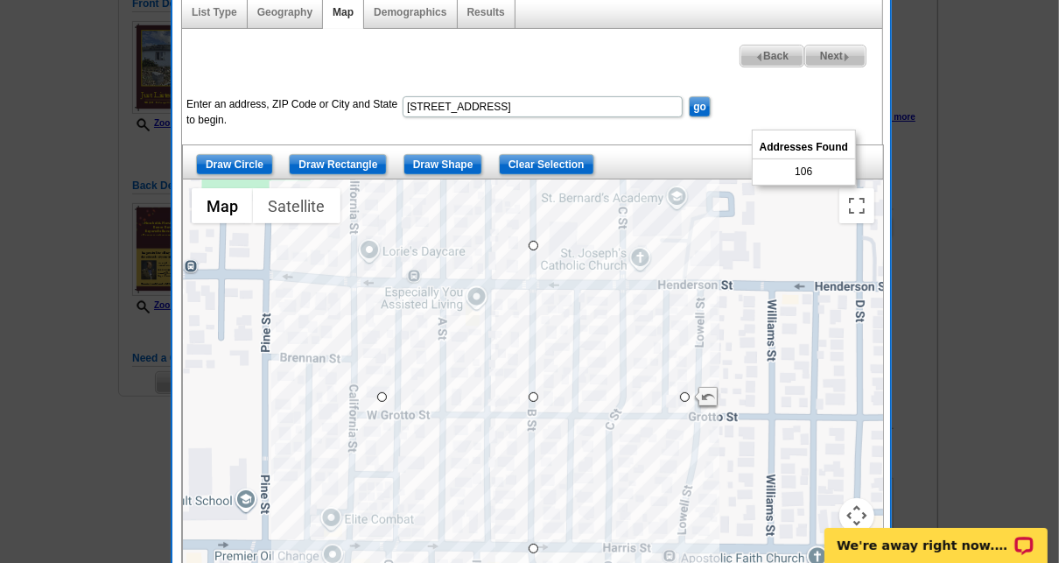
scroll to position [241, 0]
click at [833, 53] on span "Next" at bounding box center [835, 55] width 60 height 21
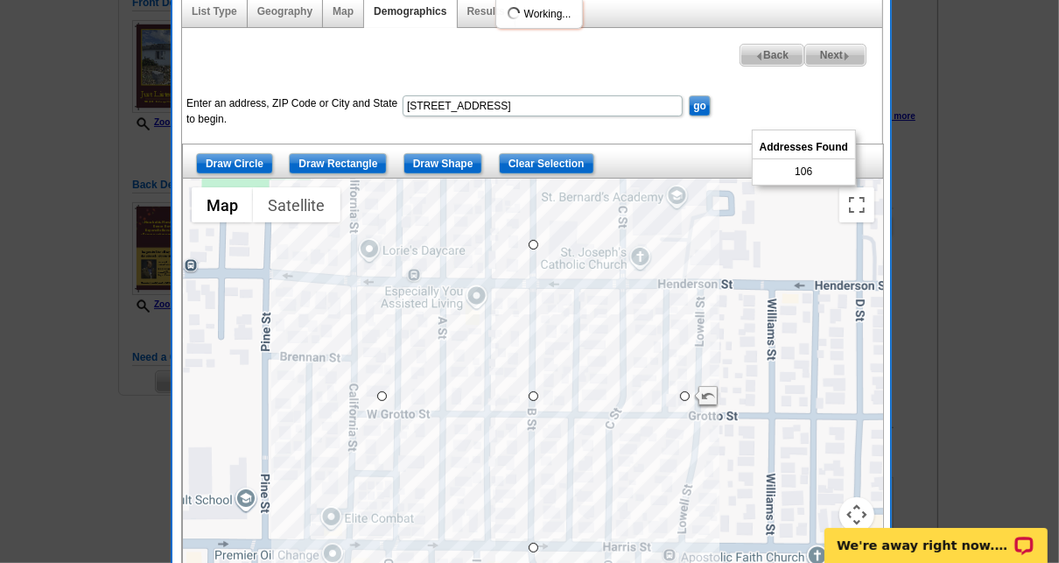
select select
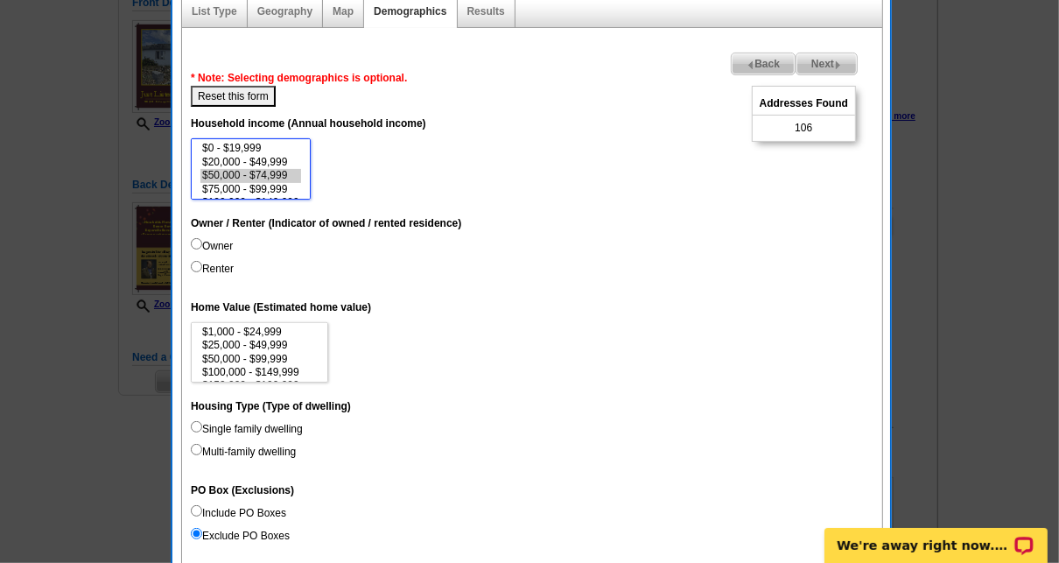
click at [264, 171] on option "$50,000 - $74,999" at bounding box center [250, 175] width 101 height 13
click at [266, 185] on option "$75,000 - $99,999" at bounding box center [250, 189] width 101 height 13
click at [264, 165] on option "$100,000 - $149,999" at bounding box center [250, 168] width 101 height 13
click at [270, 179] on option "$150,000 - $199,999" at bounding box center [250, 181] width 101 height 13
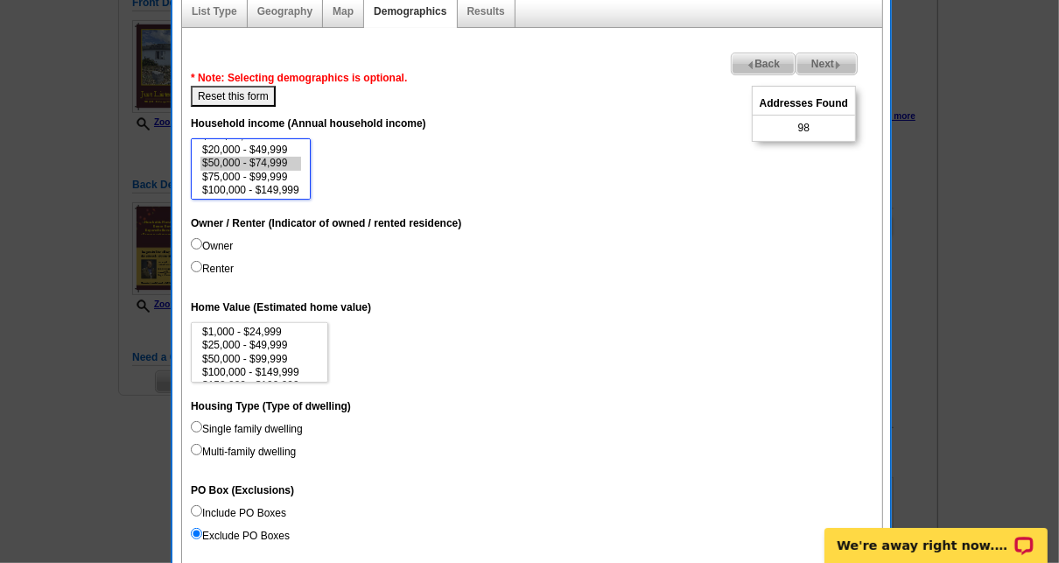
scroll to position [6, 0]
select select "20000-49999"
click at [268, 153] on option "$20,000 - $49,999" at bounding box center [250, 156] width 101 height 13
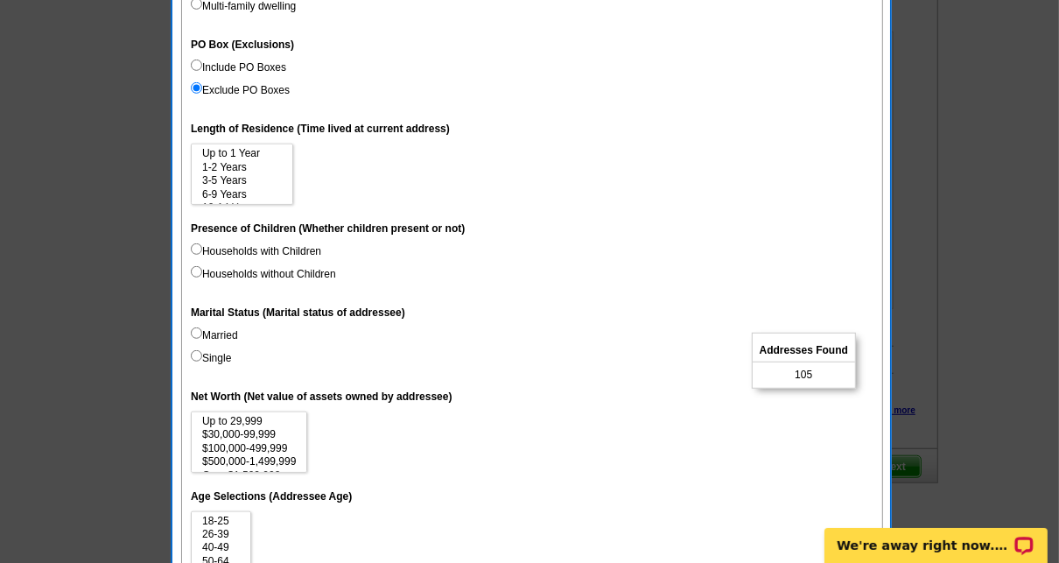
scroll to position [893, 0]
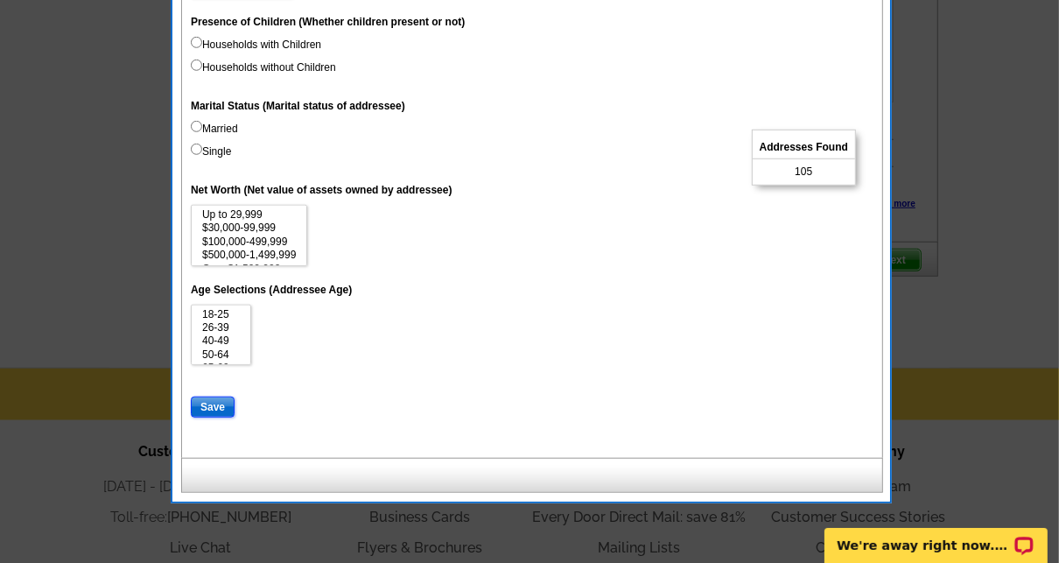
click at [214, 400] on input "Save" at bounding box center [213, 406] width 44 height 21
select select
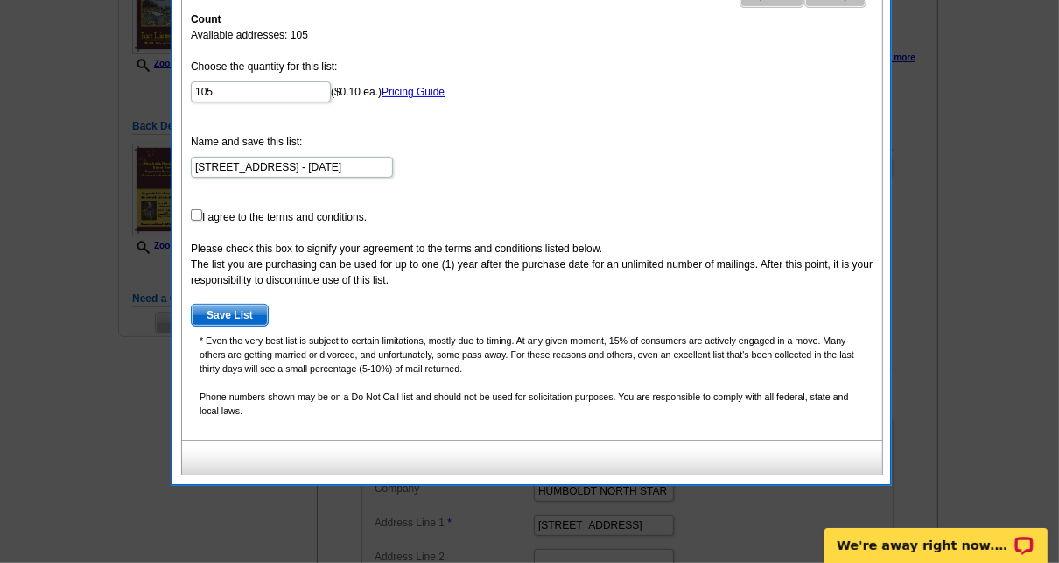
scroll to position [273, 0]
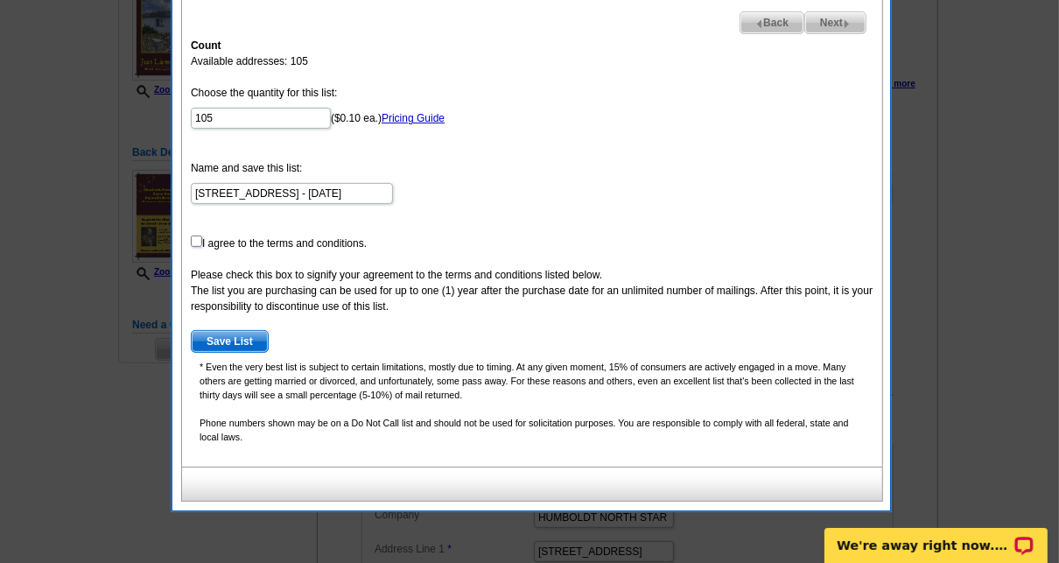
click at [191, 236] on input "checkbox" at bounding box center [196, 240] width 11 height 11
checkbox input "true"
click at [228, 337] on span "Save List" at bounding box center [230, 341] width 76 height 21
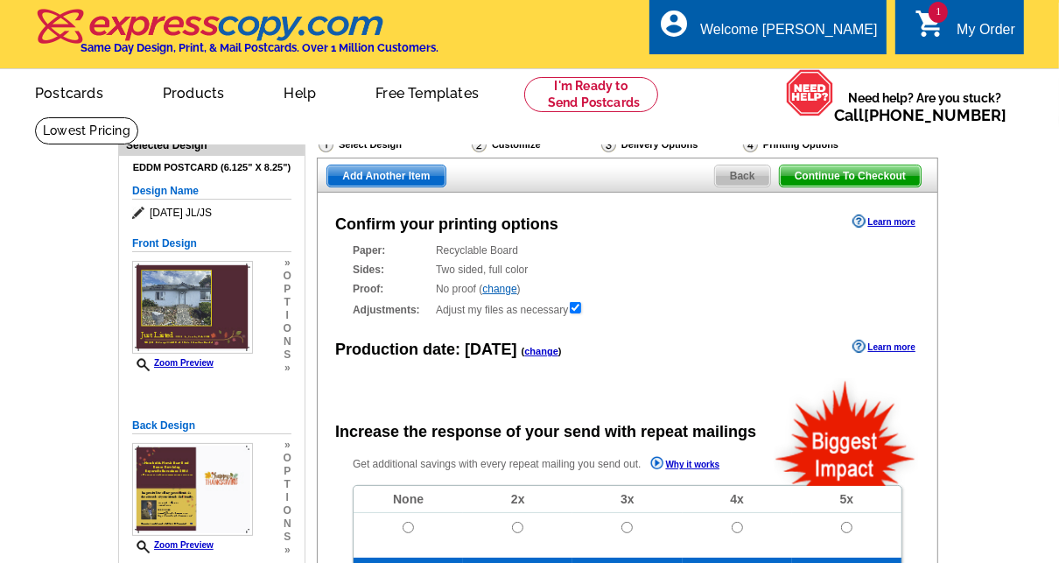
radio input "false"
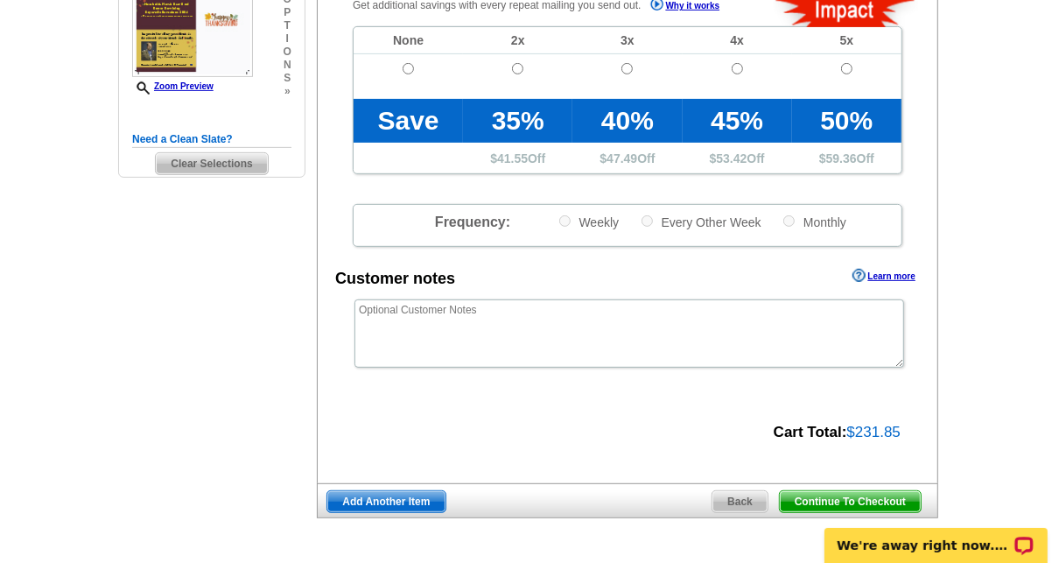
scroll to position [459, 0]
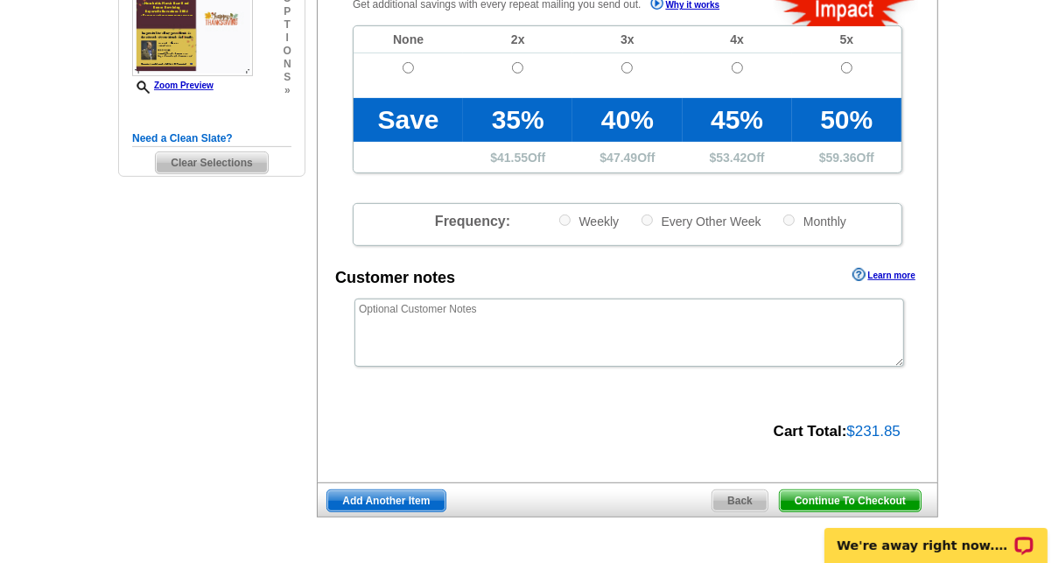
click at [873, 490] on span "Continue To Checkout" at bounding box center [850, 500] width 141 height 21
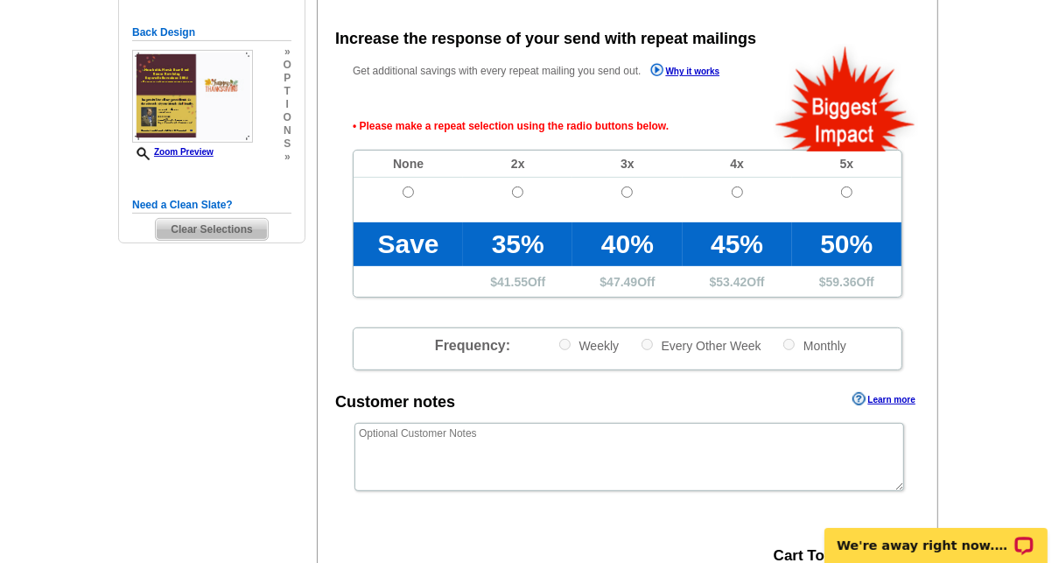
scroll to position [391, 0]
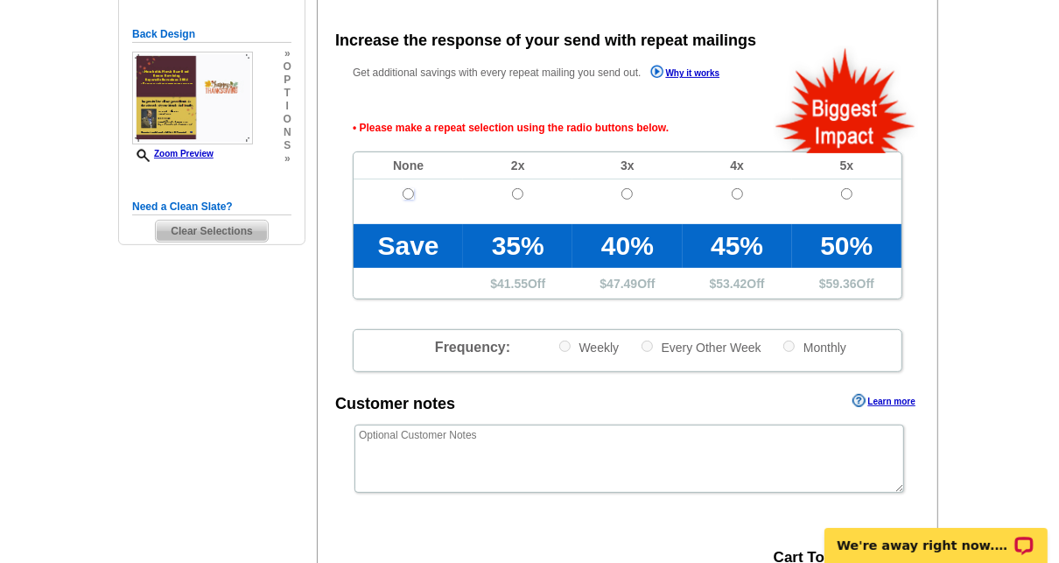
click at [409, 192] on input "radio" at bounding box center [408, 193] width 11 height 11
radio input "true"
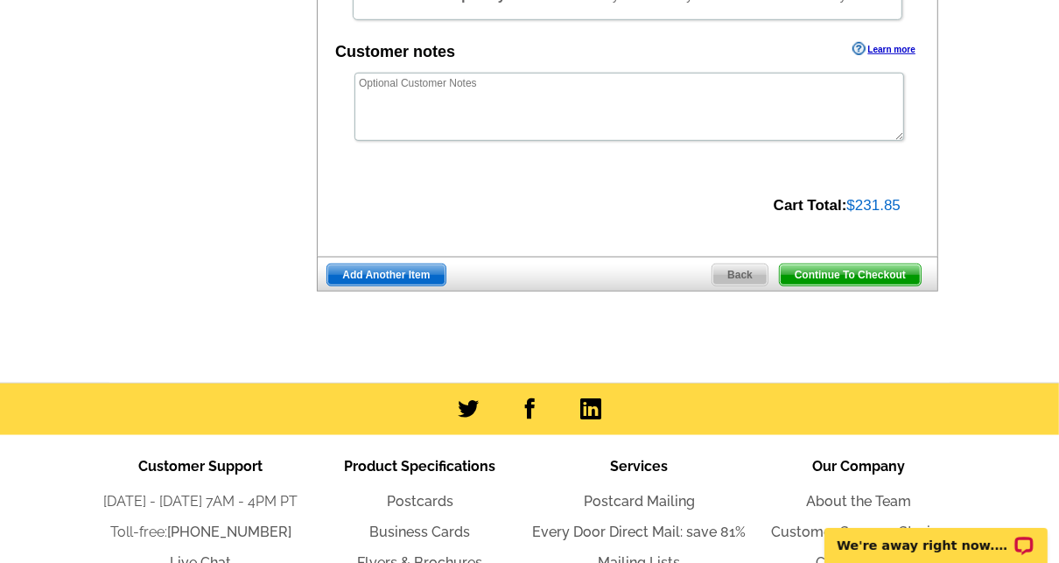
scroll to position [744, 0]
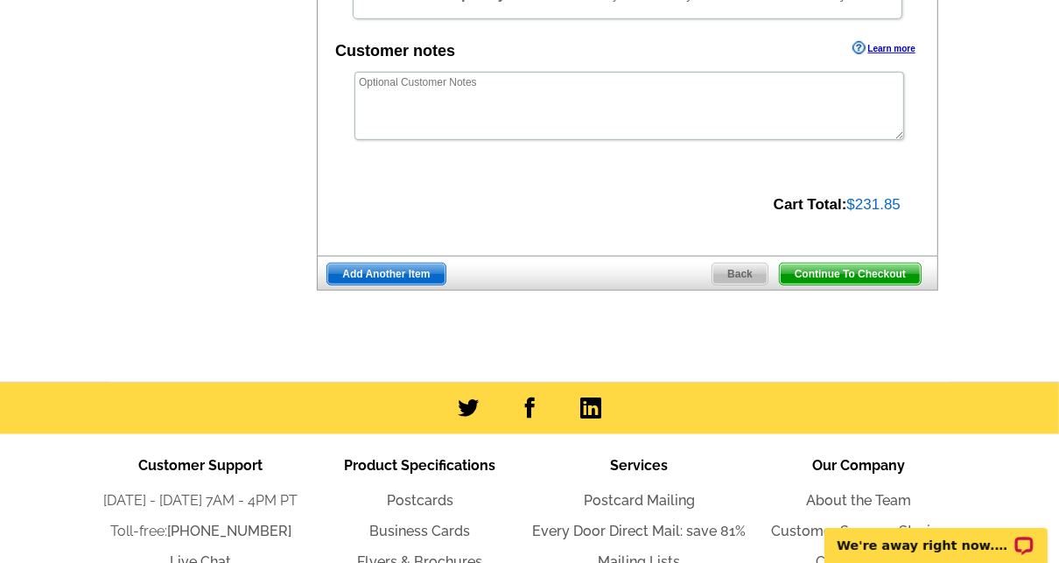
click at [846, 270] on span "Continue To Checkout" at bounding box center [850, 273] width 141 height 21
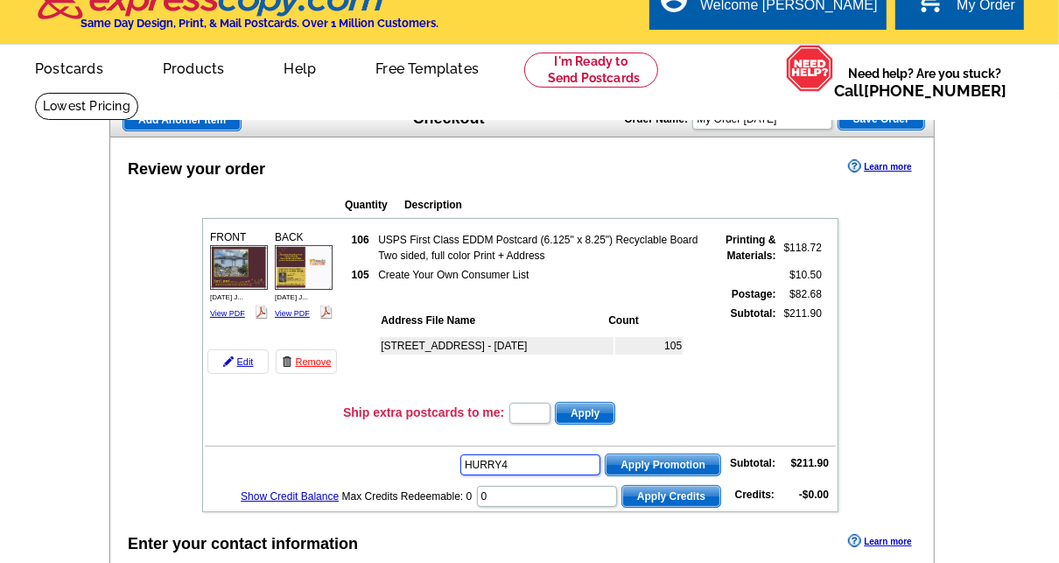
type input "HURRY40"
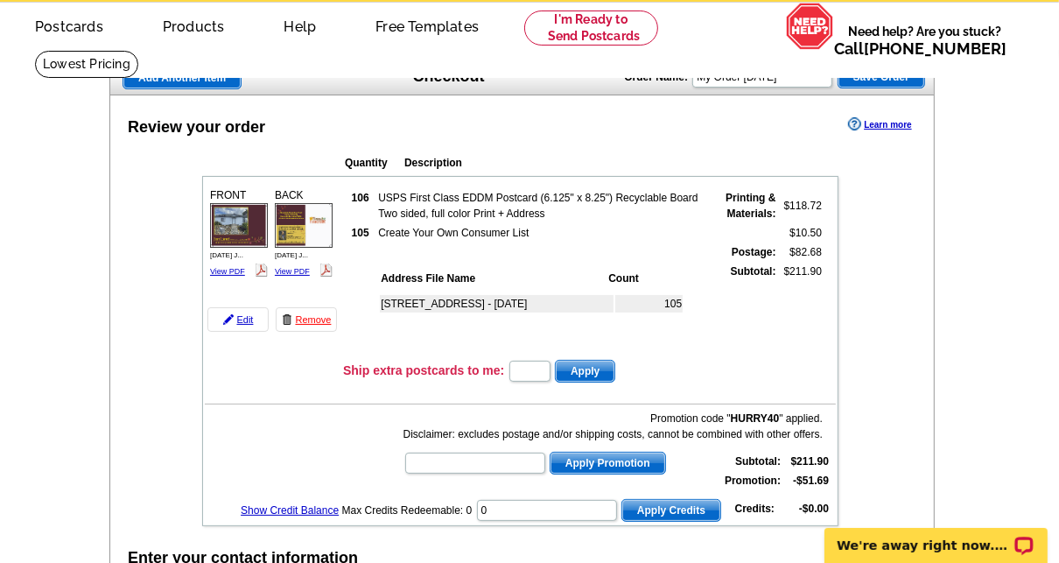
scroll to position [67, 0]
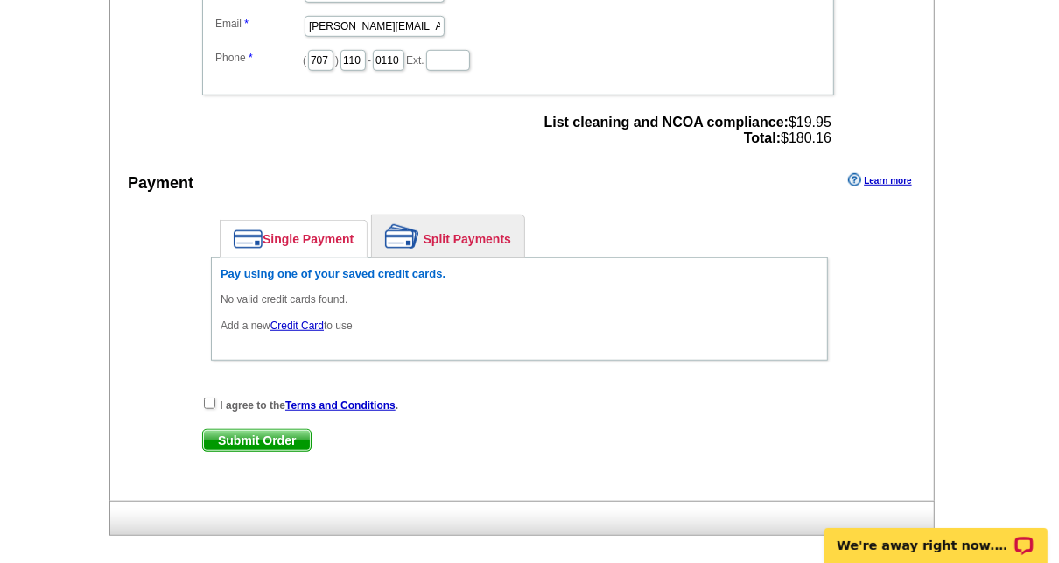
scroll to position [742, 0]
click at [210, 396] on input "checkbox" at bounding box center [209, 401] width 11 height 11
checkbox input "true"
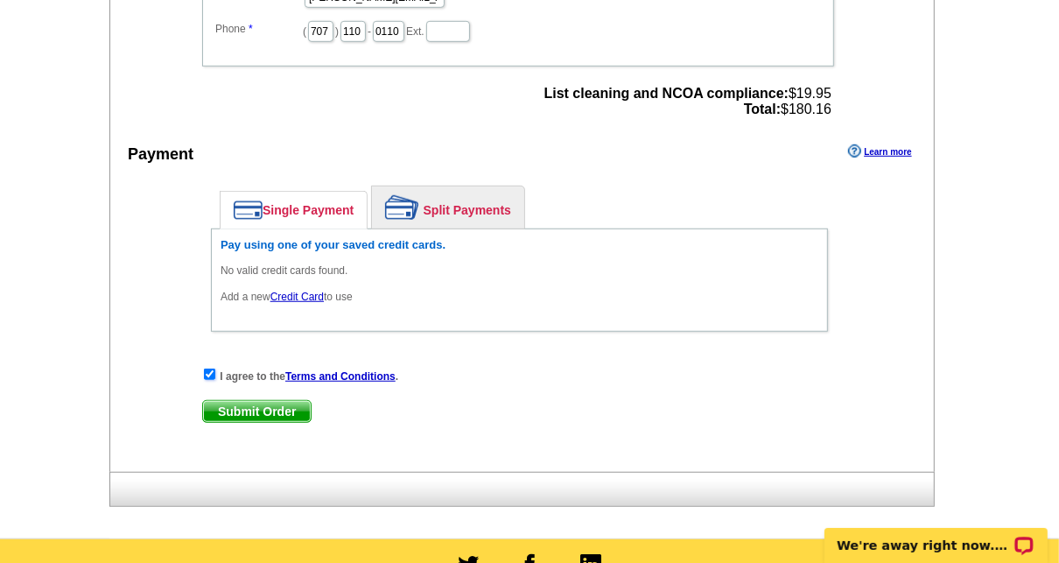
scroll to position [770, 0]
click at [277, 401] on span "Submit Order" at bounding box center [257, 411] width 108 height 21
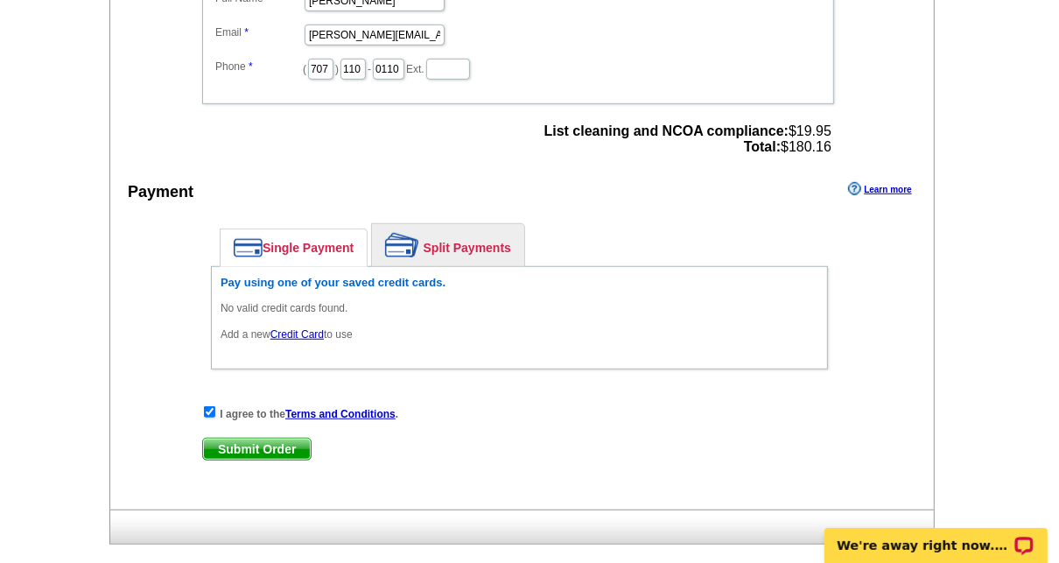
scroll to position [733, 0]
click at [311, 327] on link "Credit Card" at bounding box center [296, 333] width 53 height 12
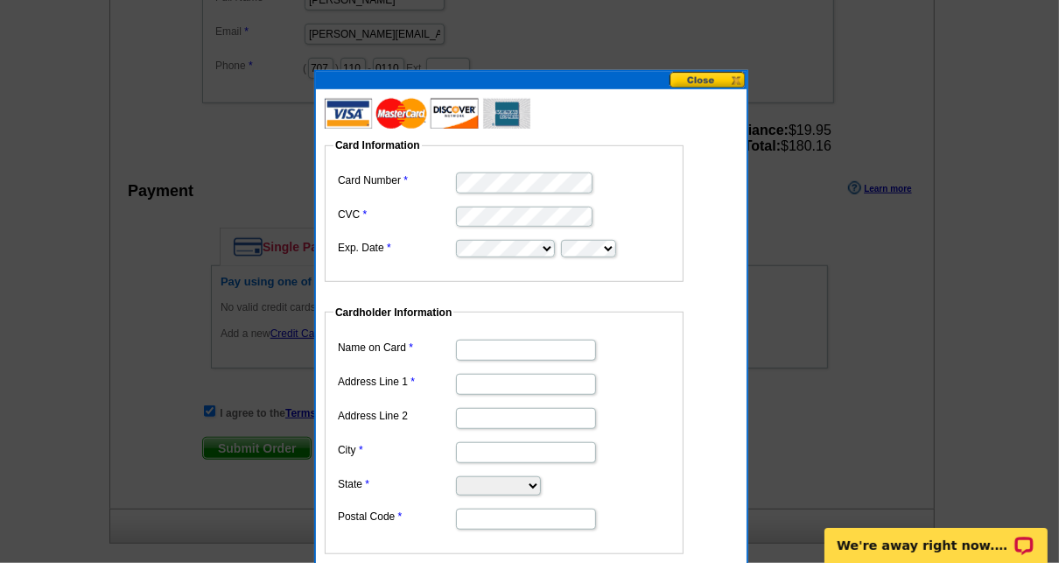
click at [550, 351] on input "Name on Card" at bounding box center [526, 350] width 140 height 21
type input "[PERSON_NAME]"
type input "[STREET_ADDRESS]"
type input "Eureka"
select select "CA"
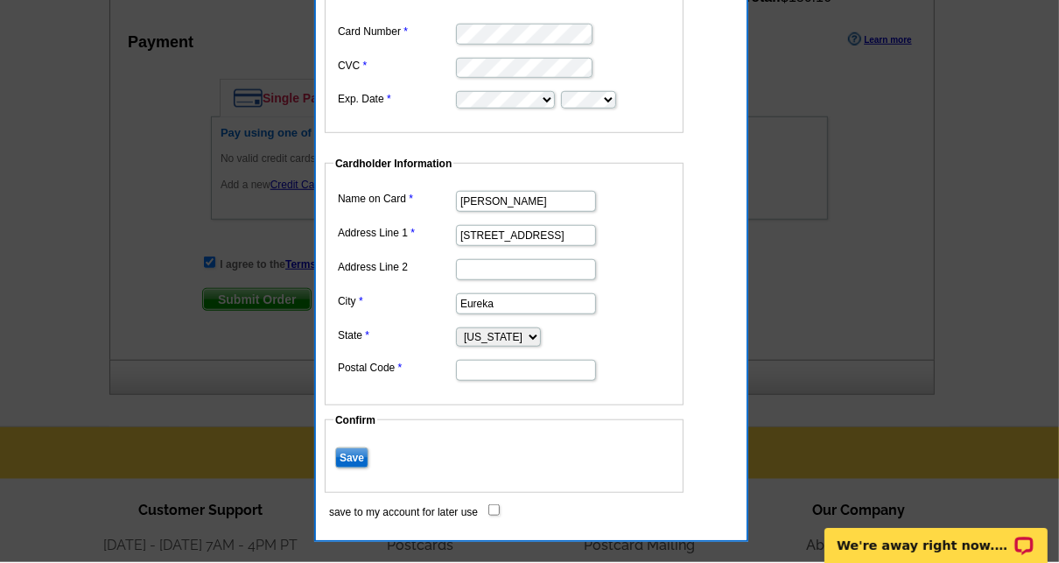
scroll to position [887, 0]
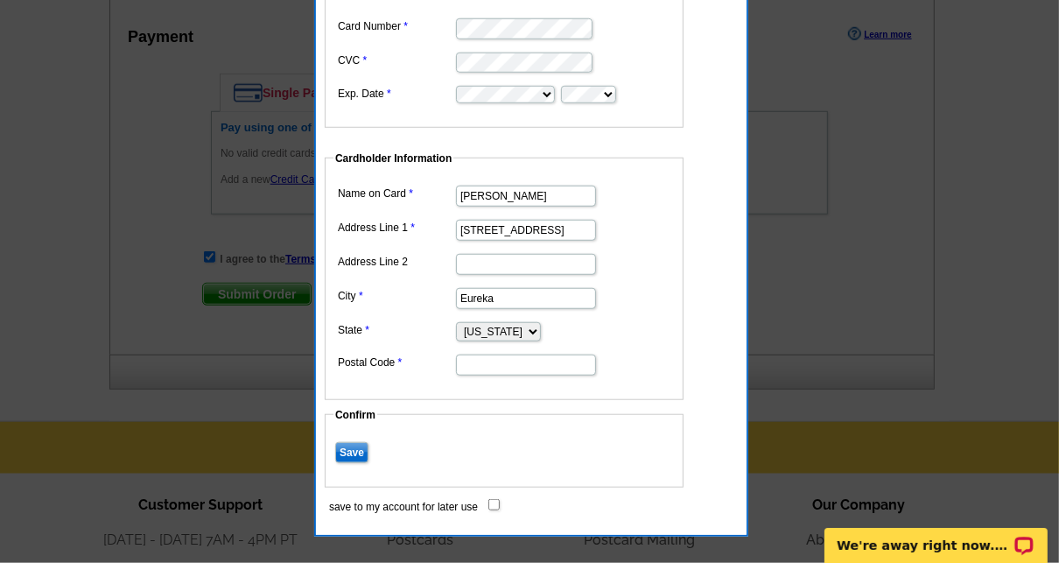
click at [540, 356] on input "Postal Code" at bounding box center [526, 364] width 140 height 21
type input "95503"
click at [462, 407] on fieldset "Confirm Save" at bounding box center [504, 447] width 359 height 81
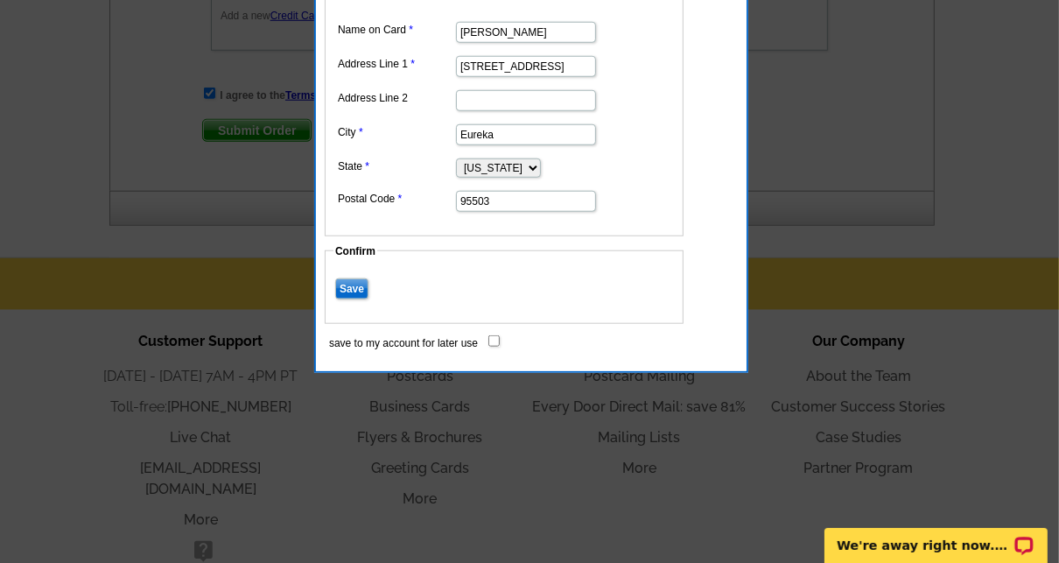
scroll to position [1052, 0]
click at [497, 334] on input "save to my account for later use" at bounding box center [493, 339] width 11 height 11
checkbox input "true"
click at [348, 277] on input "Save" at bounding box center [351, 287] width 33 height 21
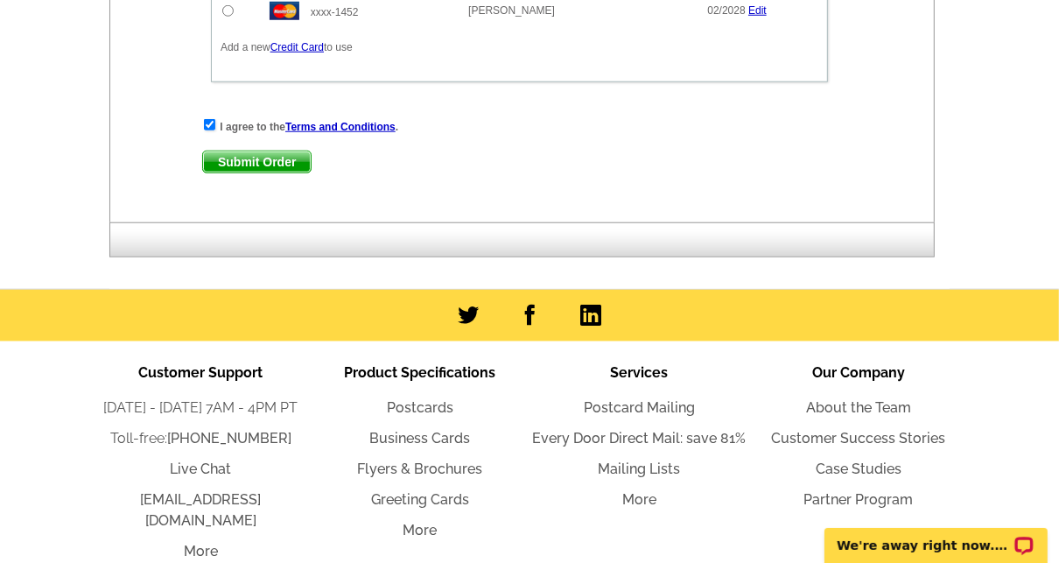
scroll to position [961, 0]
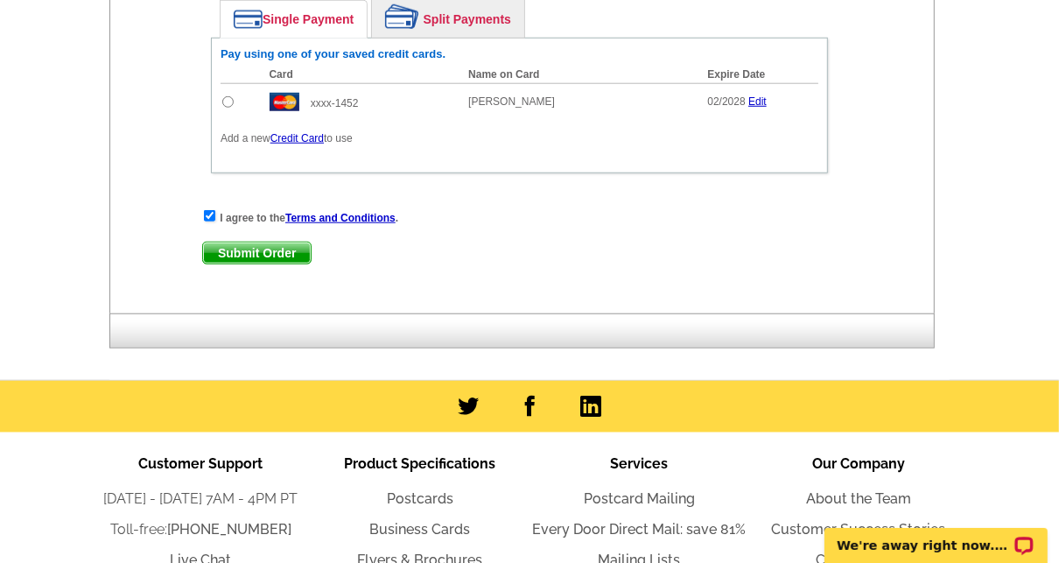
click at [227, 96] on input "radio" at bounding box center [227, 101] width 11 height 11
radio input "true"
click at [256, 242] on span "Submit Order" at bounding box center [257, 252] width 108 height 21
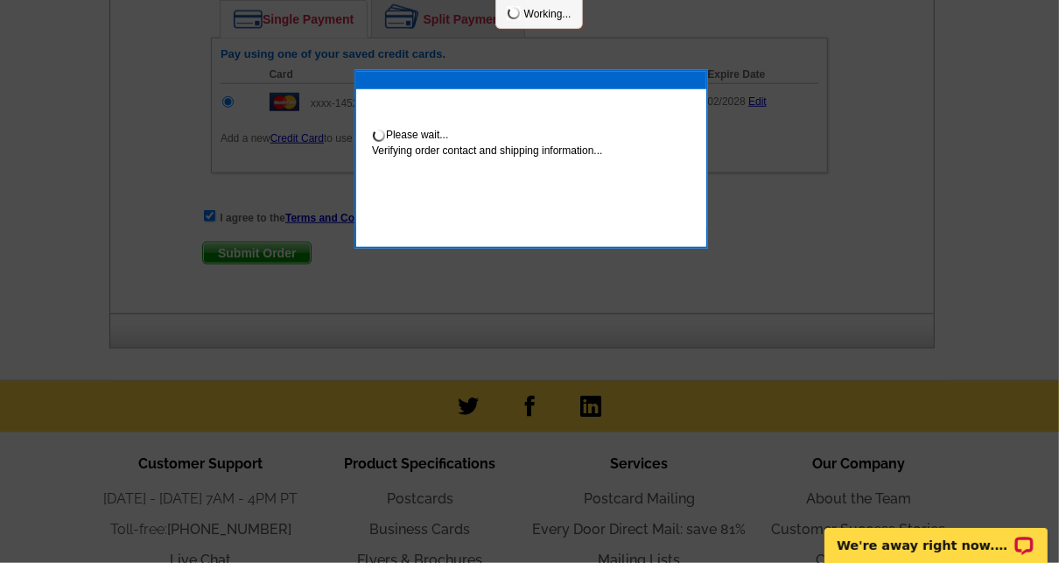
scroll to position [1049, 0]
